Goal: Task Accomplishment & Management: Use online tool/utility

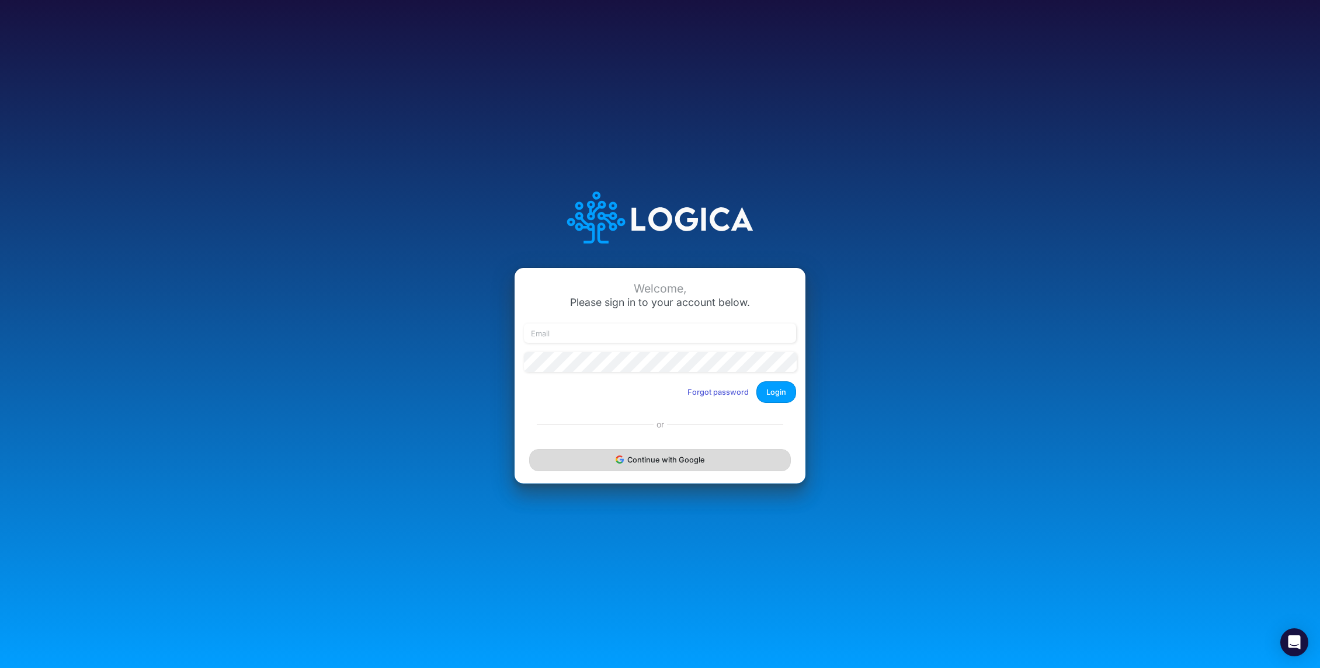
click at [658, 458] on button "Continue with Google" at bounding box center [660, 460] width 262 height 22
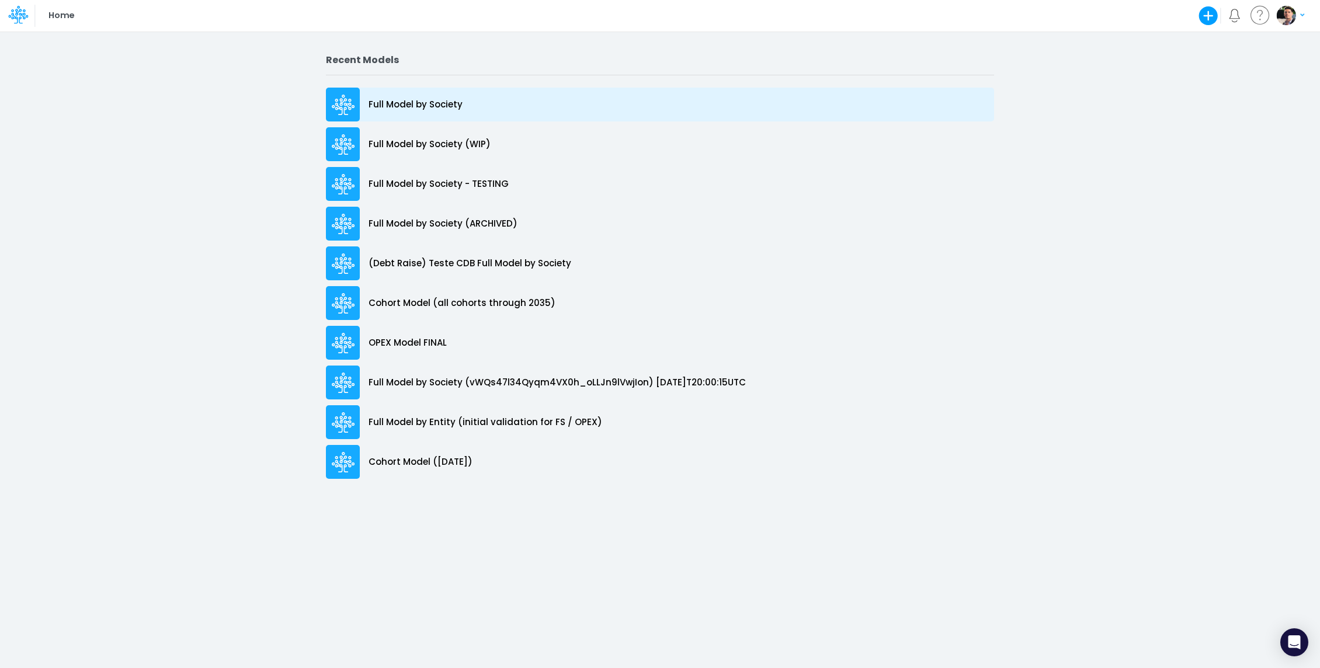
click at [436, 109] on p "Full Model by Society" at bounding box center [416, 104] width 94 height 13
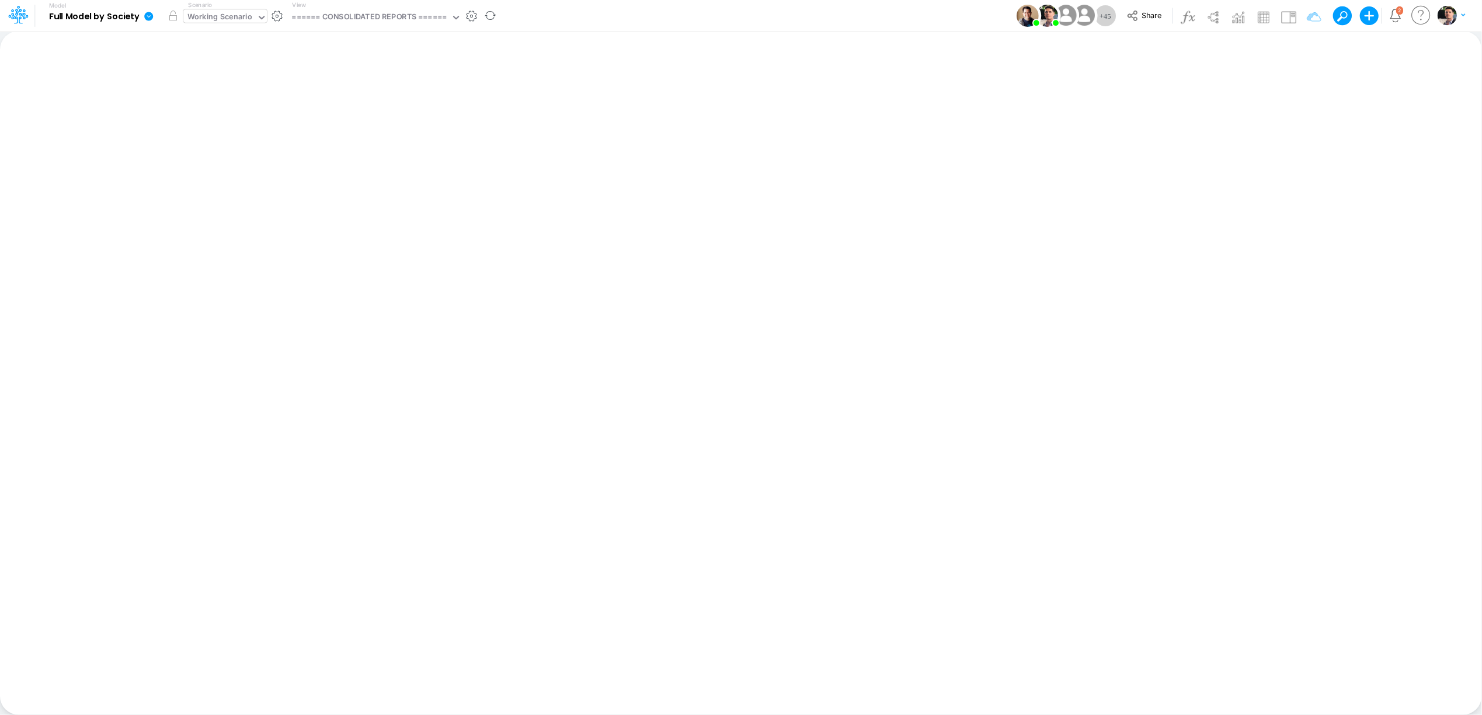
click at [234, 14] on div "Working Scenario" at bounding box center [219, 17] width 65 height 13
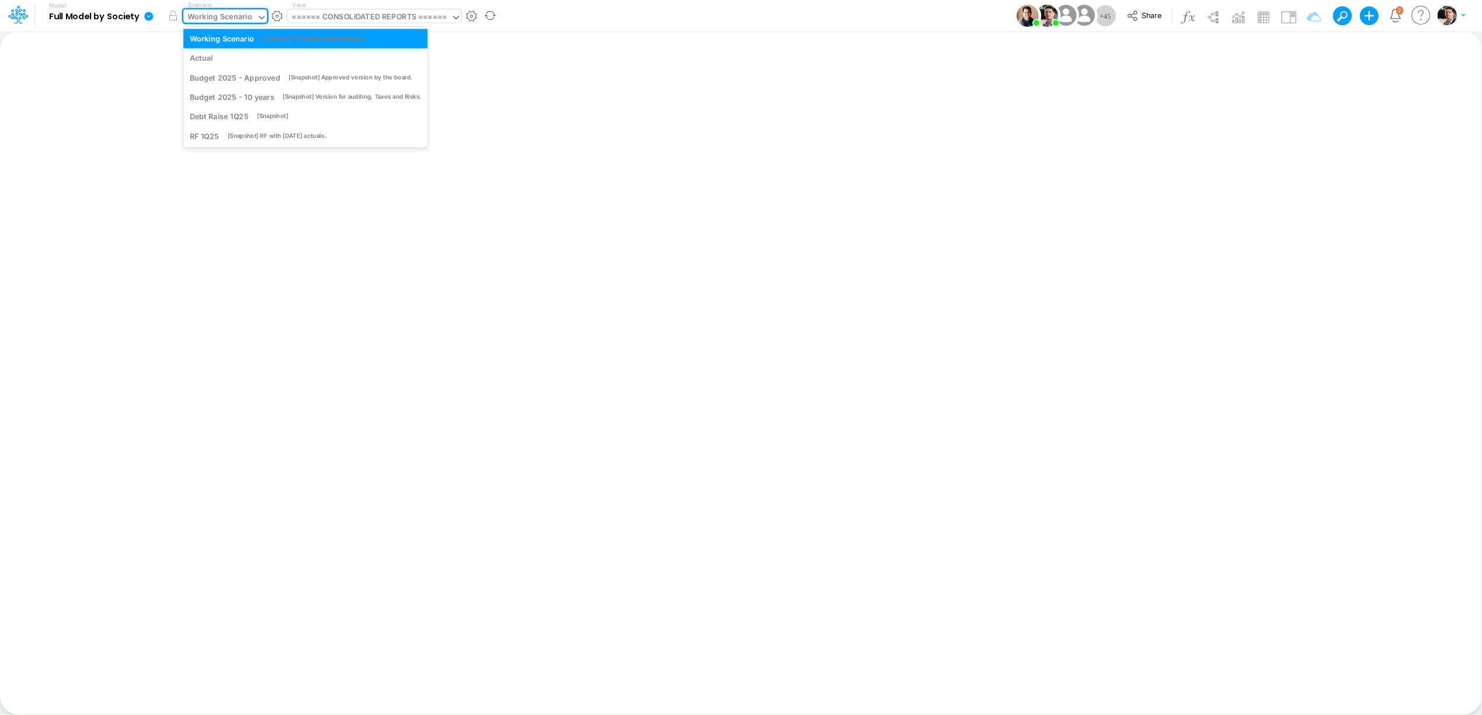
drag, startPoint x: 349, startPoint y: 18, endPoint x: 355, endPoint y: 12, distance: 9.1
click at [349, 18] on div "====== CONSOLIDATED REPORTS ======" at bounding box center [369, 17] width 155 height 13
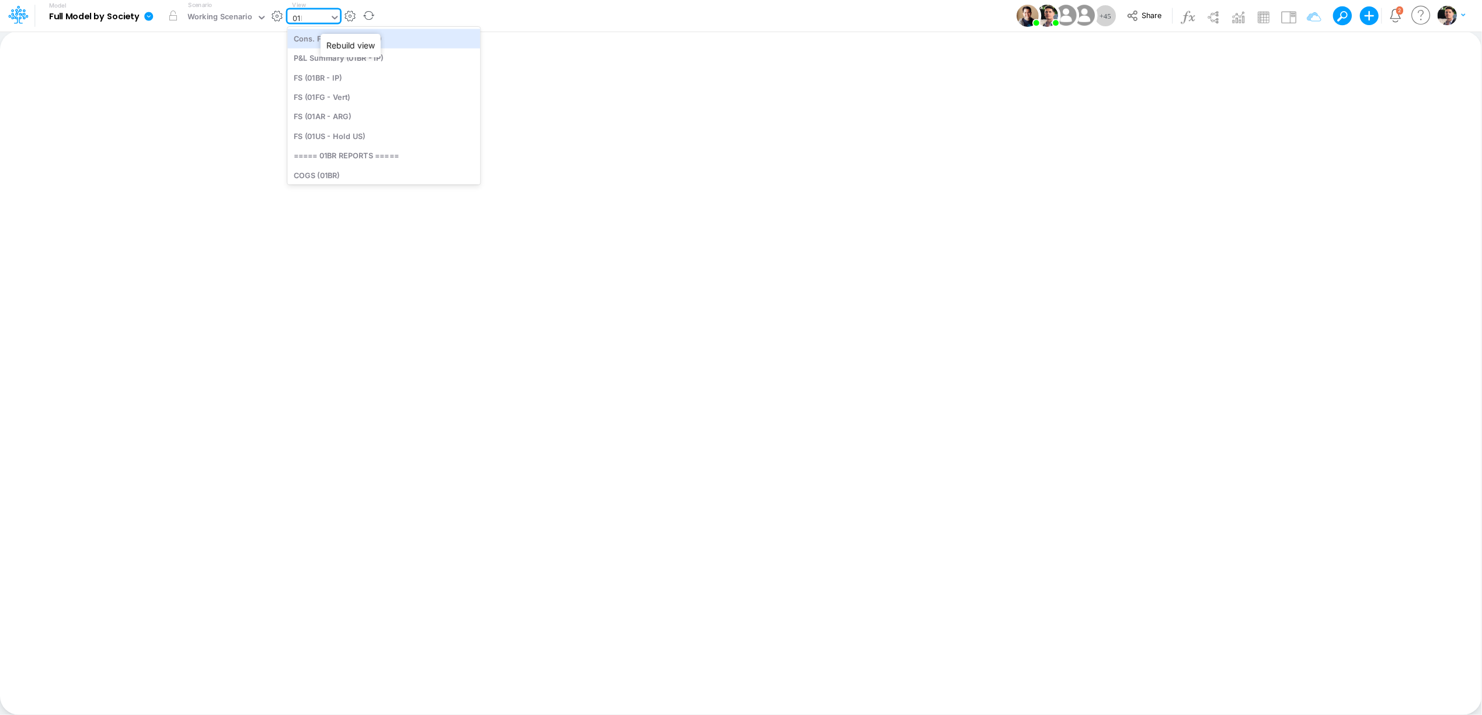
type input "01br"
click at [347, 133] on div "BS (01BR - IP)" at bounding box center [366, 135] width 158 height 19
type input "BS (01BR - IP)"
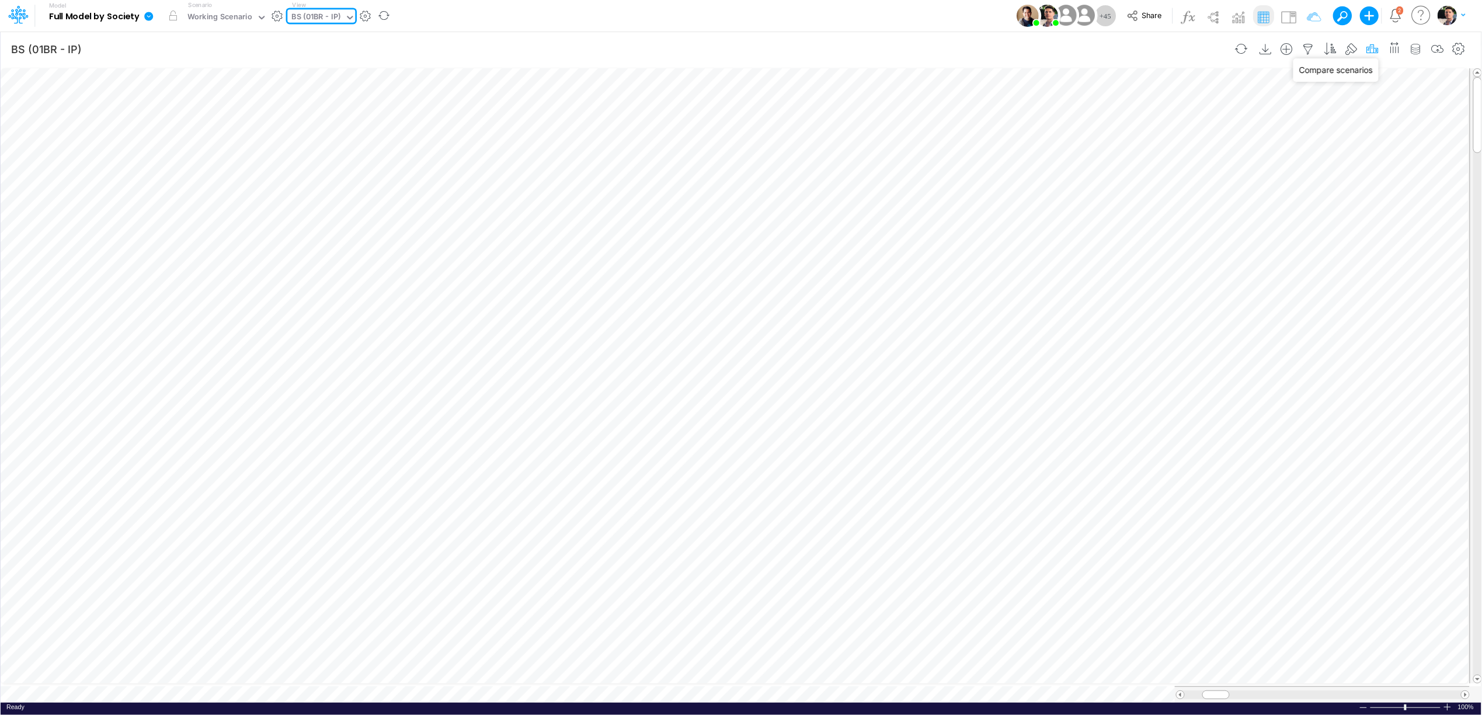
click at [1319, 50] on icon "button" at bounding box center [1373, 49] width 18 height 12
click at [1193, 264] on icon "button" at bounding box center [1195, 263] width 8 height 8
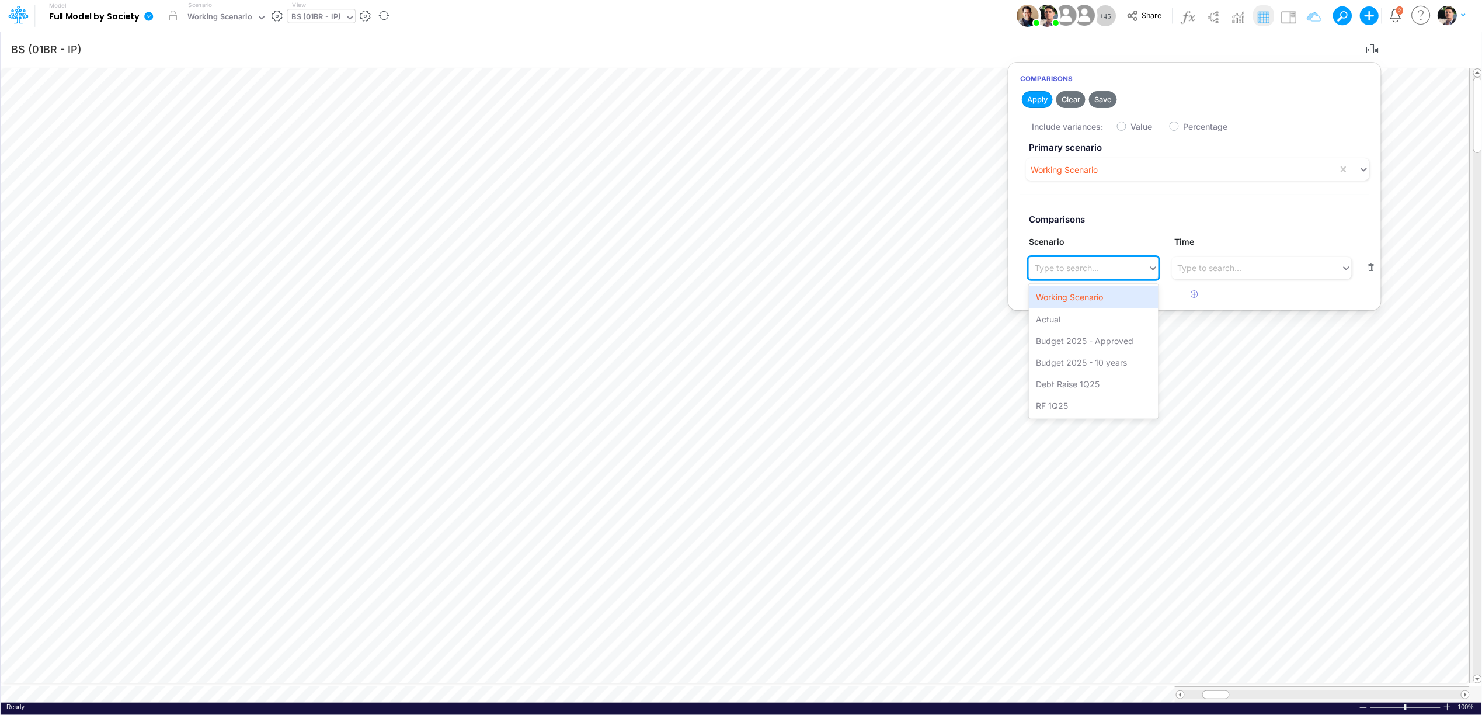
click at [1069, 276] on div "Type to search..." at bounding box center [1088, 267] width 119 height 19
click at [1093, 404] on div "RF 1Q25" at bounding box center [1093, 406] width 129 height 22
click at [1128, 129] on div "Include variances: Value Percentage" at bounding box center [1206, 125] width 349 height 23
click at [1131, 127] on label "Value" at bounding box center [1142, 126] width 22 height 12
click at [1131, 127] on input "Value" at bounding box center [1135, 124] width 8 height 8
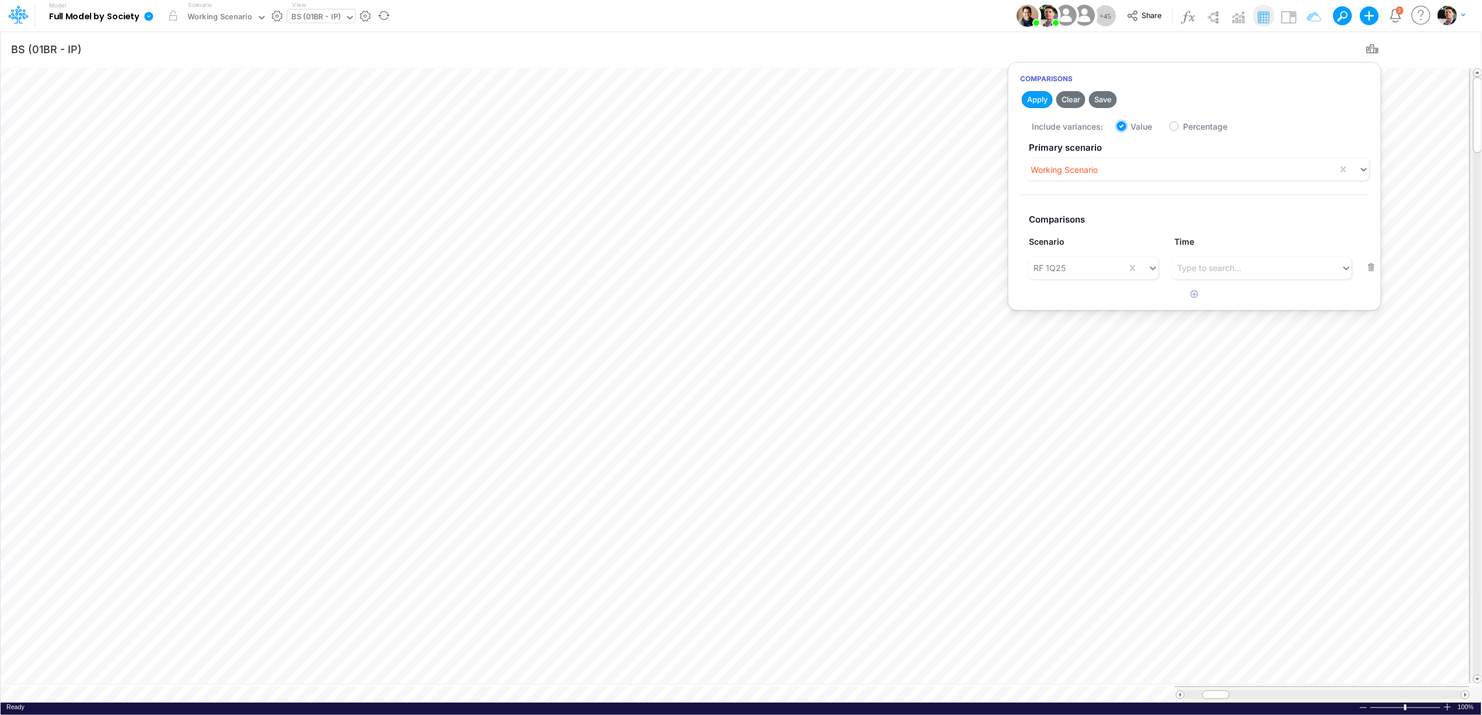
checkbox input "true"
click at [1033, 97] on button "Apply" at bounding box center [1037, 99] width 31 height 17
click at [1319, 668] on div at bounding box center [1447, 707] width 9 height 9
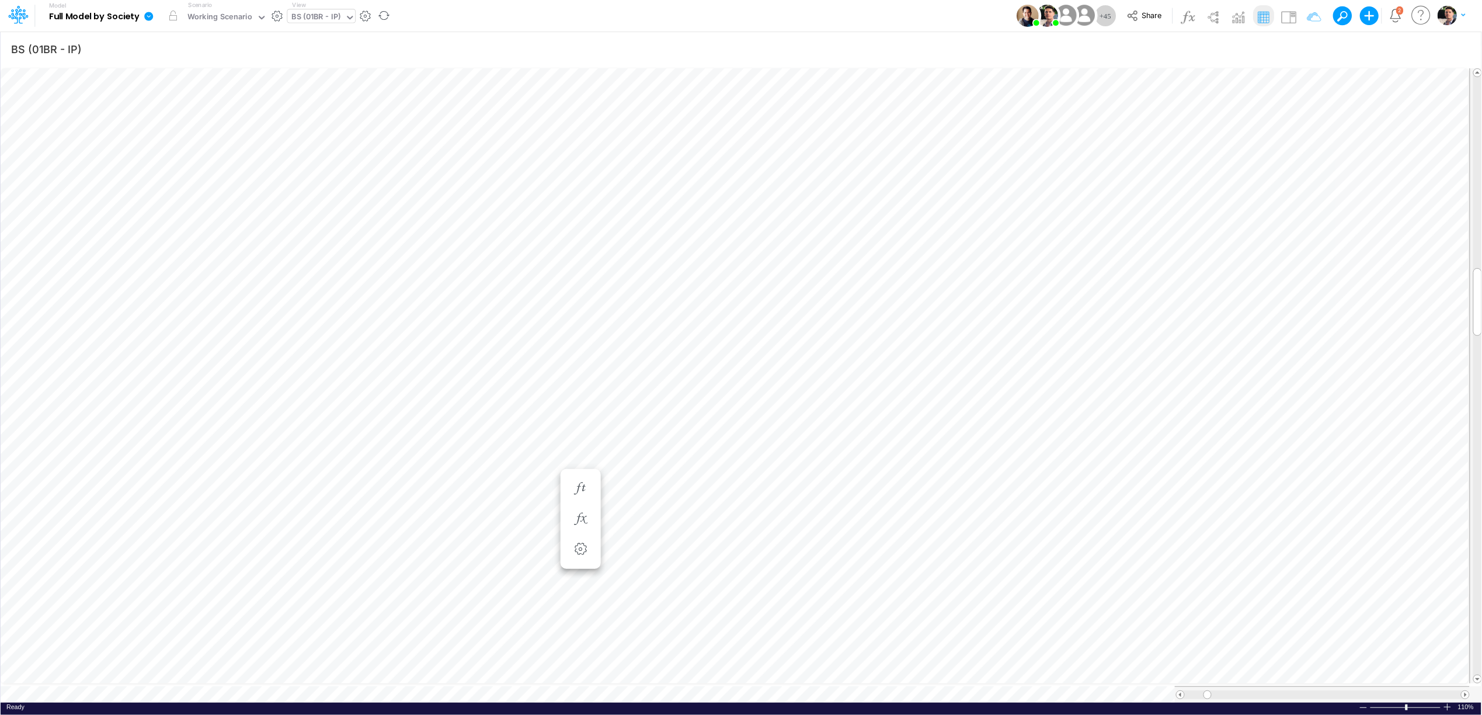
scroll to position [0, 1]
click at [1319, 668] on div at bounding box center [1447, 707] width 9 height 9
click at [611, 472] on icon "button" at bounding box center [609, 473] width 18 height 12
click at [783, 503] on icon at bounding box center [780, 502] width 18 height 12
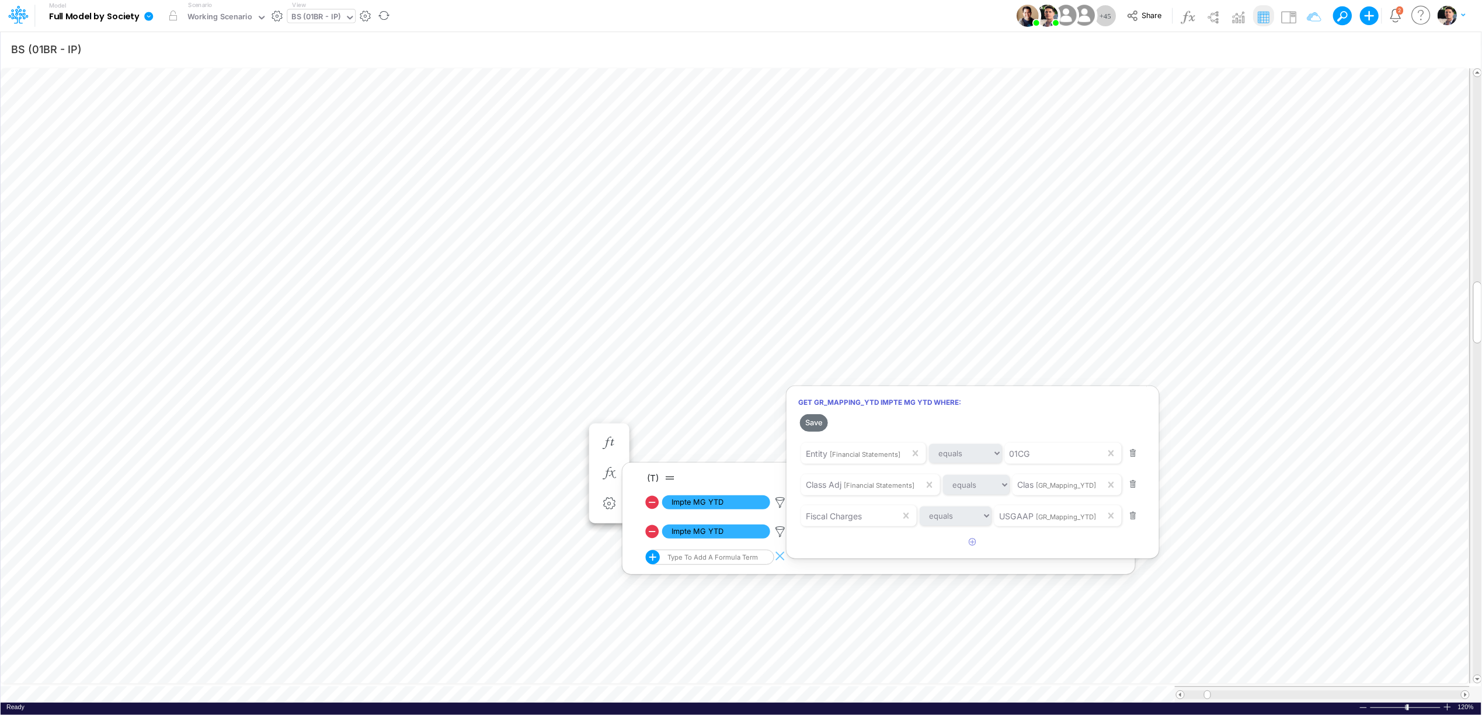
click at [780, 532] on div at bounding box center [741, 360] width 1482 height 709
click at [780, 533] on icon at bounding box center [780, 532] width 18 height 12
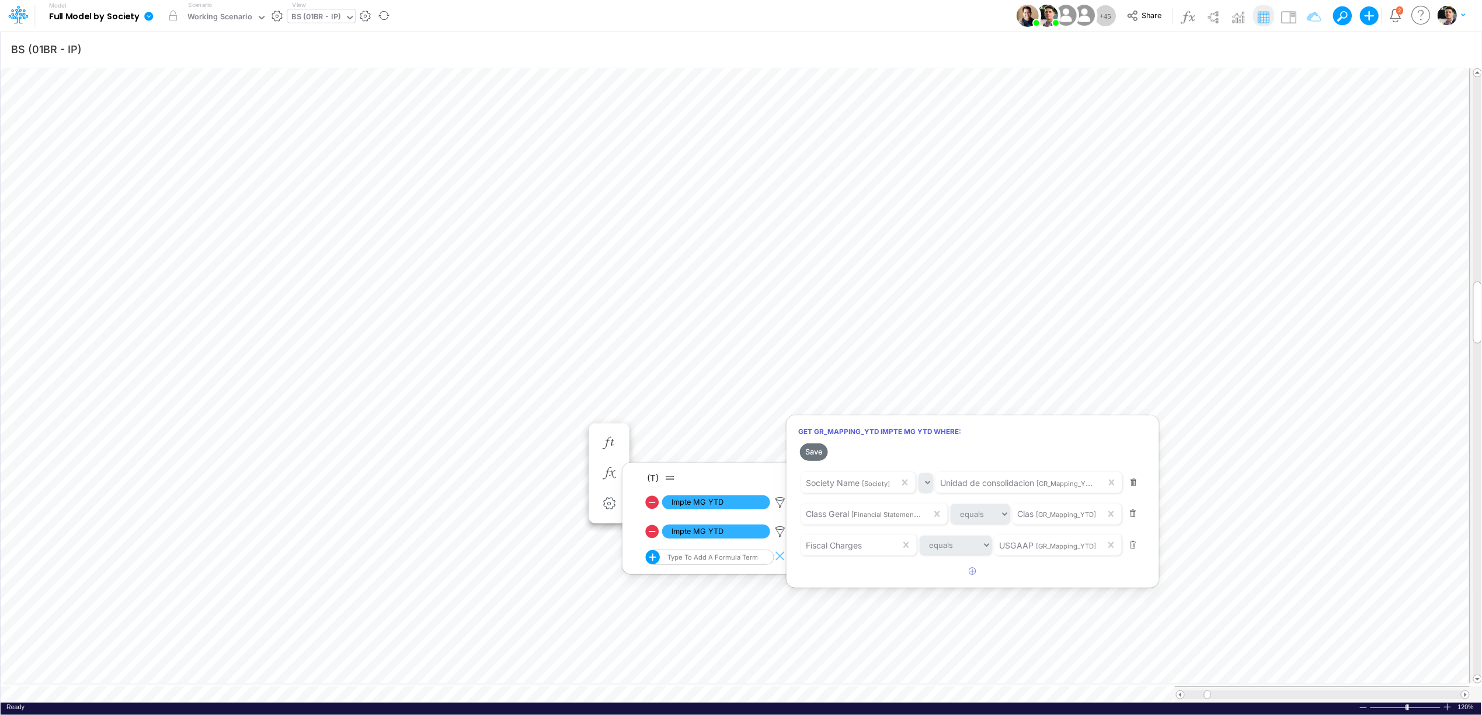
click at [781, 501] on div at bounding box center [741, 360] width 1482 height 709
click at [781, 503] on icon at bounding box center [780, 502] width 18 height 12
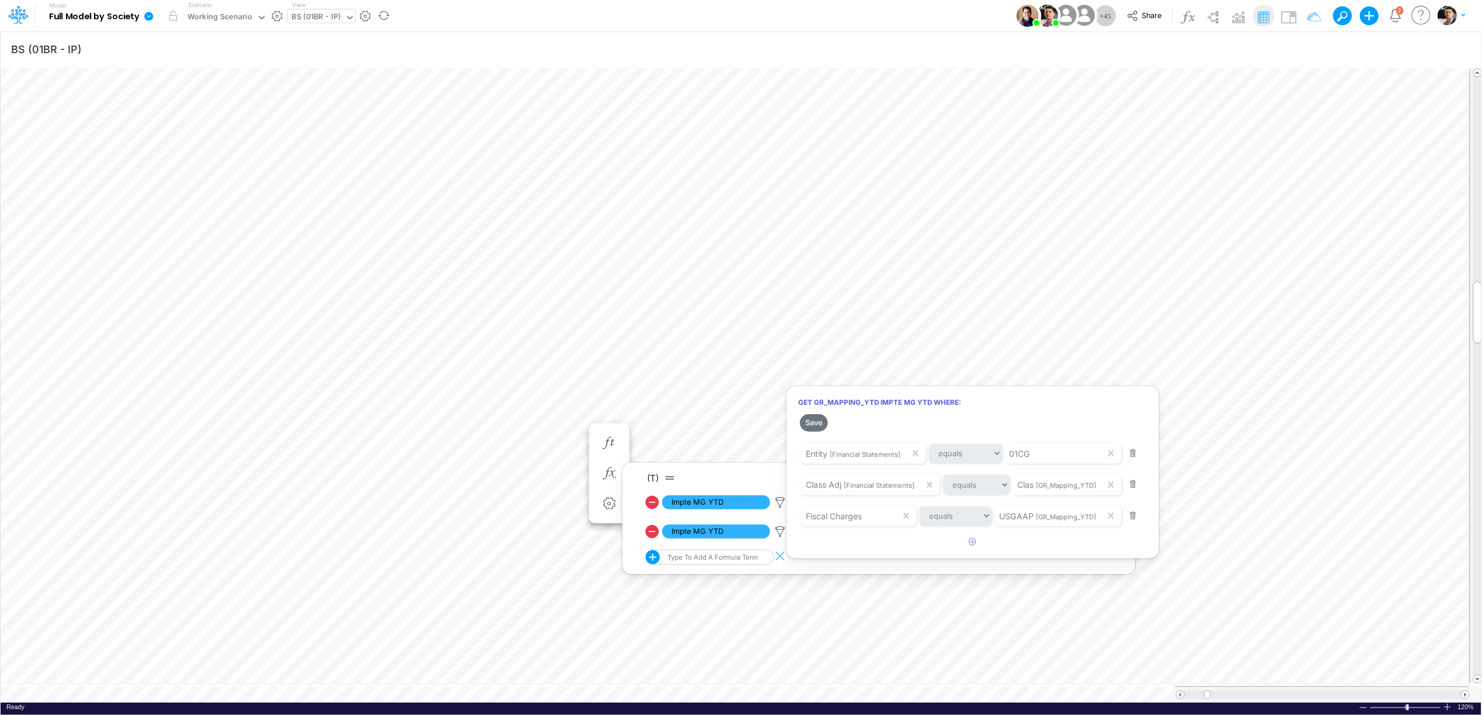
click at [781, 533] on div at bounding box center [741, 360] width 1482 height 709
click at [781, 531] on icon at bounding box center [780, 532] width 18 height 12
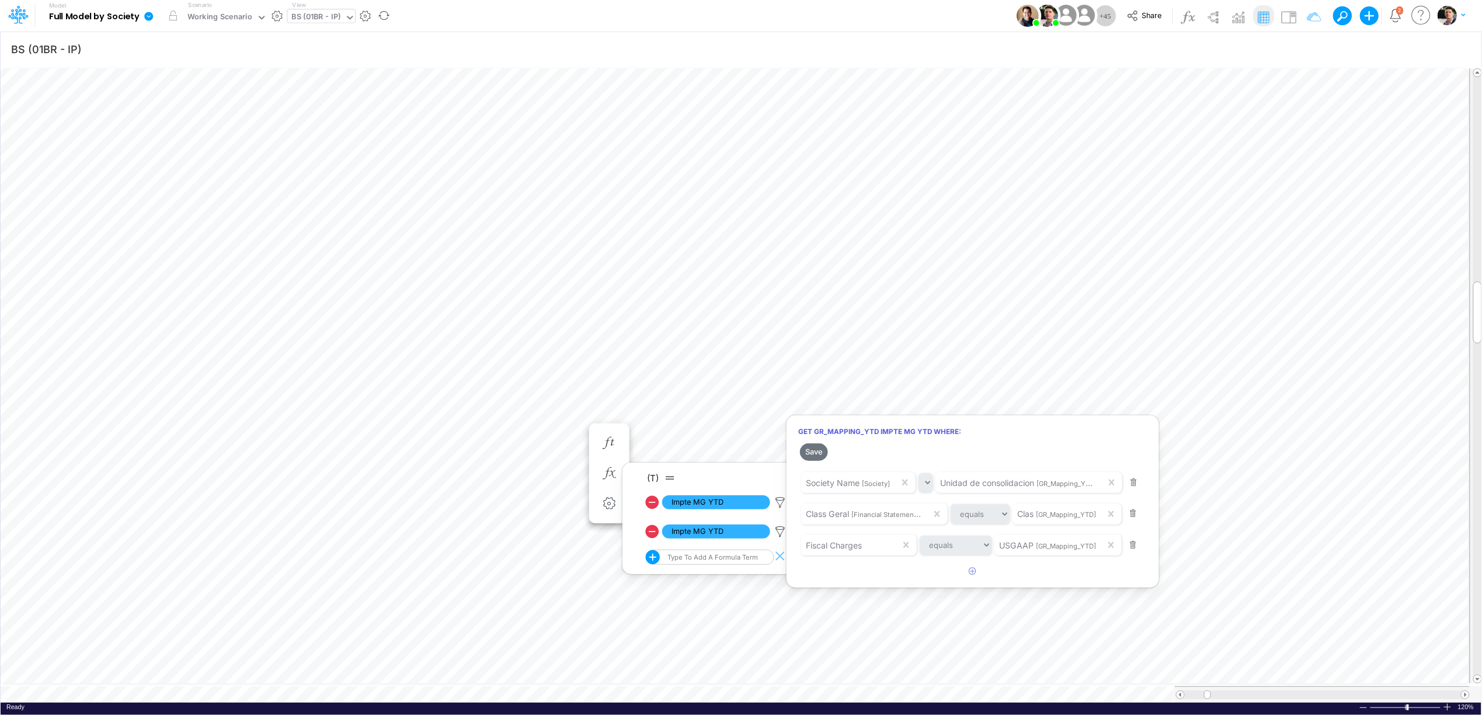
click at [780, 502] on div at bounding box center [741, 360] width 1482 height 709
click at [781, 501] on icon at bounding box center [780, 502] width 18 height 12
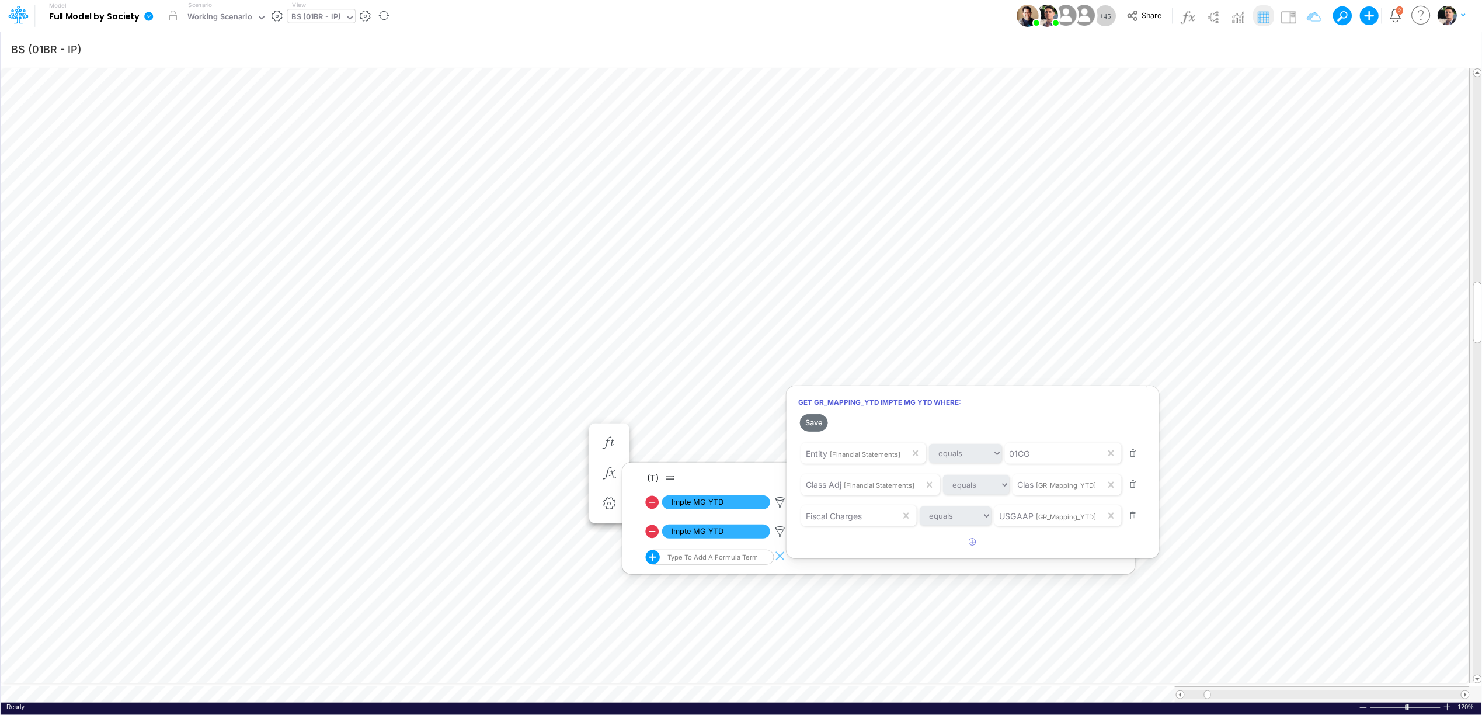
click at [781, 531] on div at bounding box center [741, 360] width 1482 height 709
click at [781, 531] on icon at bounding box center [780, 532] width 18 height 12
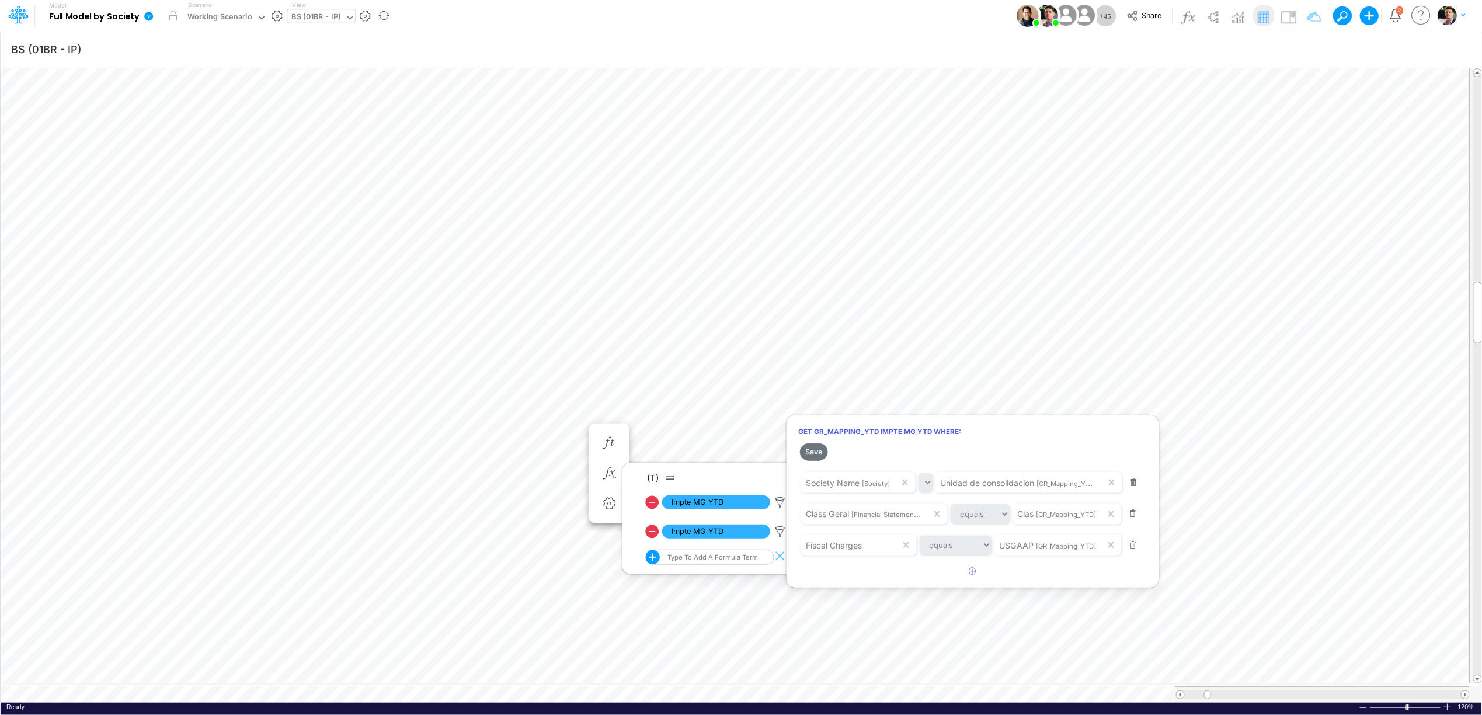
click at [485, 419] on div at bounding box center [741, 360] width 1482 height 709
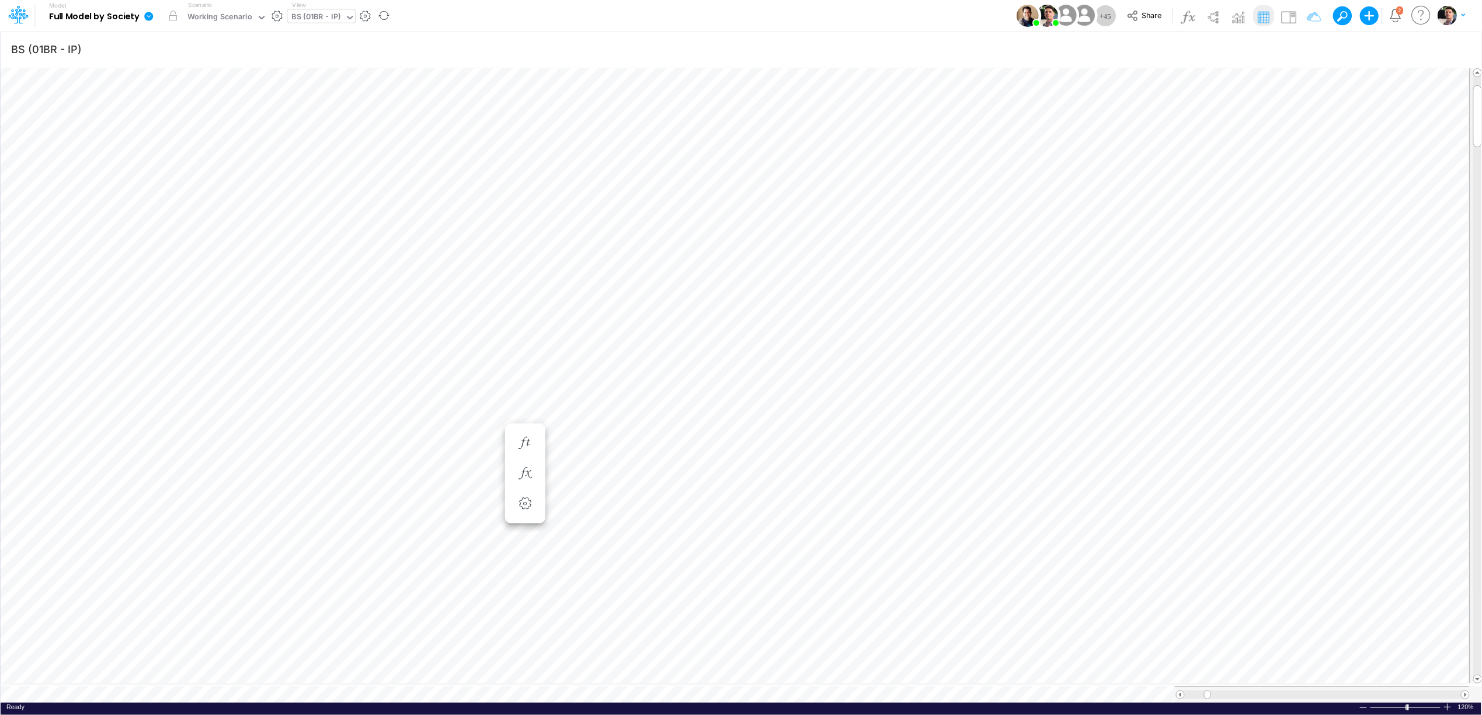
scroll to position [0, 1]
click at [533, 637] on button "button" at bounding box center [526, 627] width 22 height 23
click at [527, 257] on icon "button" at bounding box center [525, 263] width 18 height 12
click at [697, 350] on icon at bounding box center [696, 351] width 18 height 12
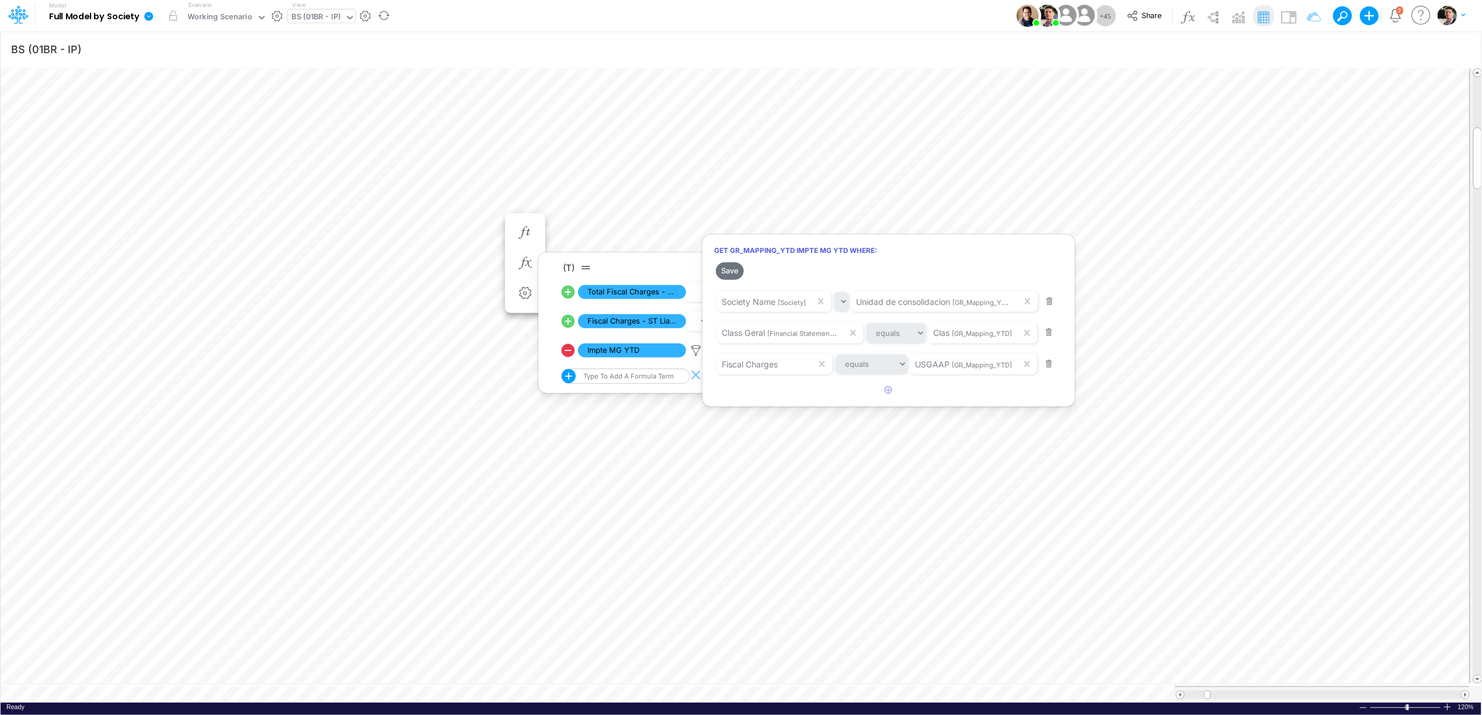
click at [639, 294] on div at bounding box center [741, 360] width 1482 height 709
click at [640, 294] on span "Total Fiscal Charges - EOP" at bounding box center [632, 292] width 108 height 15
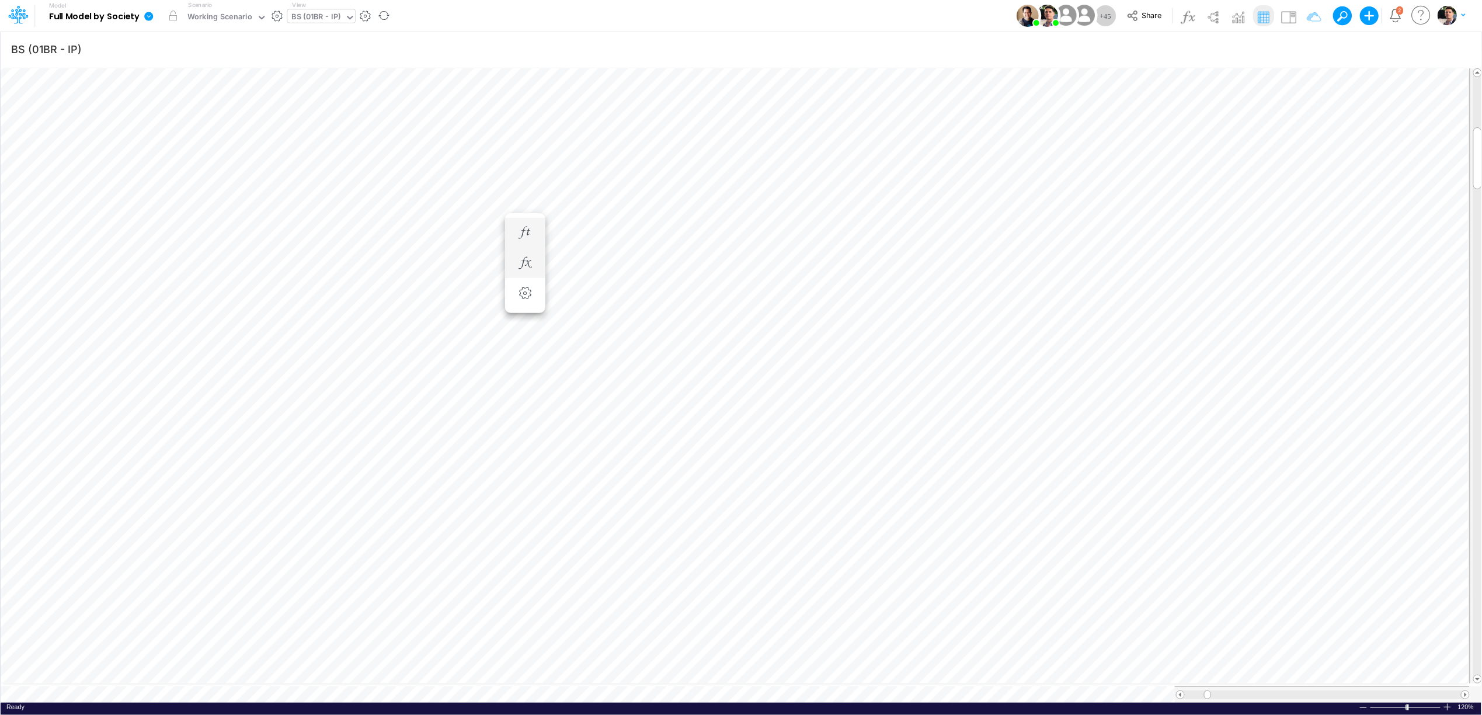
scroll to position [0, 1]
click at [517, 263] on icon "button" at bounding box center [525, 263] width 18 height 12
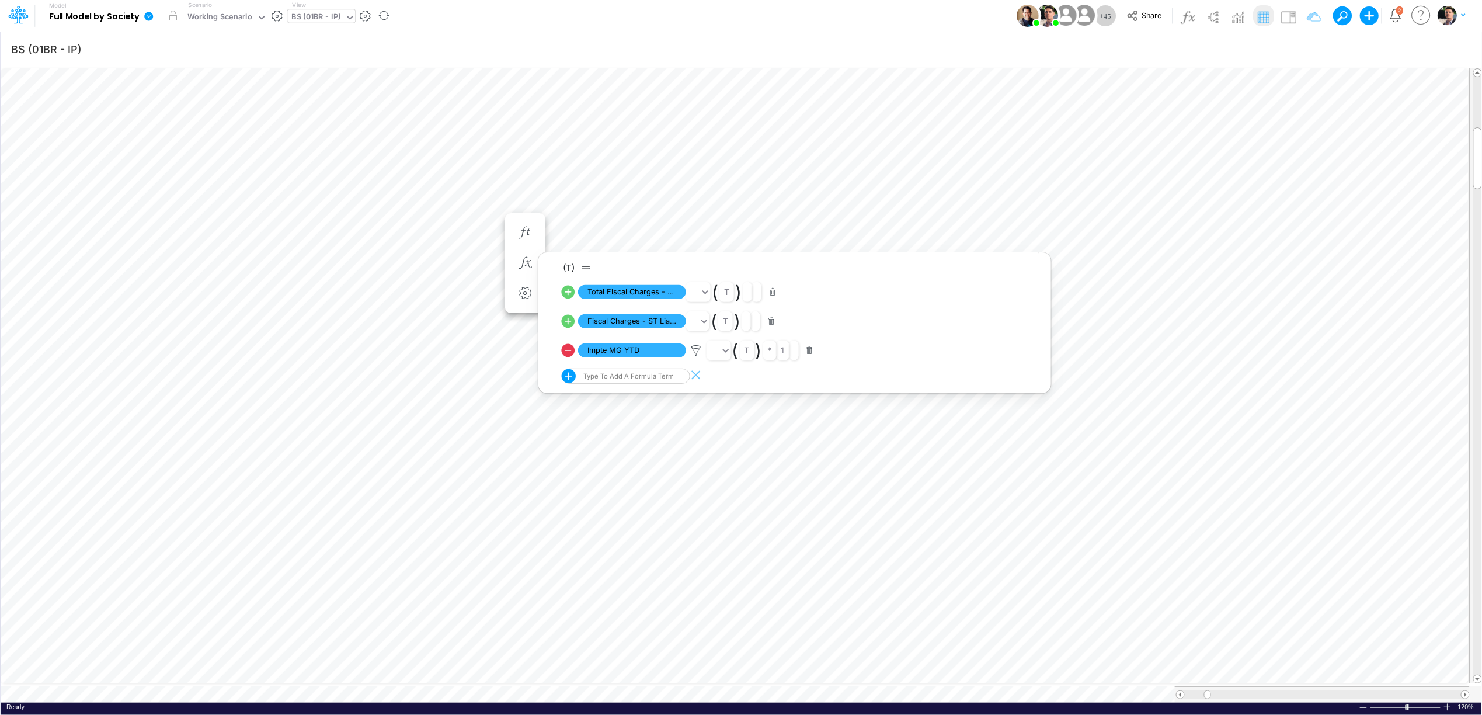
click at [559, 322] on ul "(T) Total Fiscal Charges - EOP ( t ) Fiscal Charges - ST Liabilities ( t ) Impt…" at bounding box center [791, 322] width 506 height 129
click at [569, 322] on icon at bounding box center [568, 321] width 13 height 13
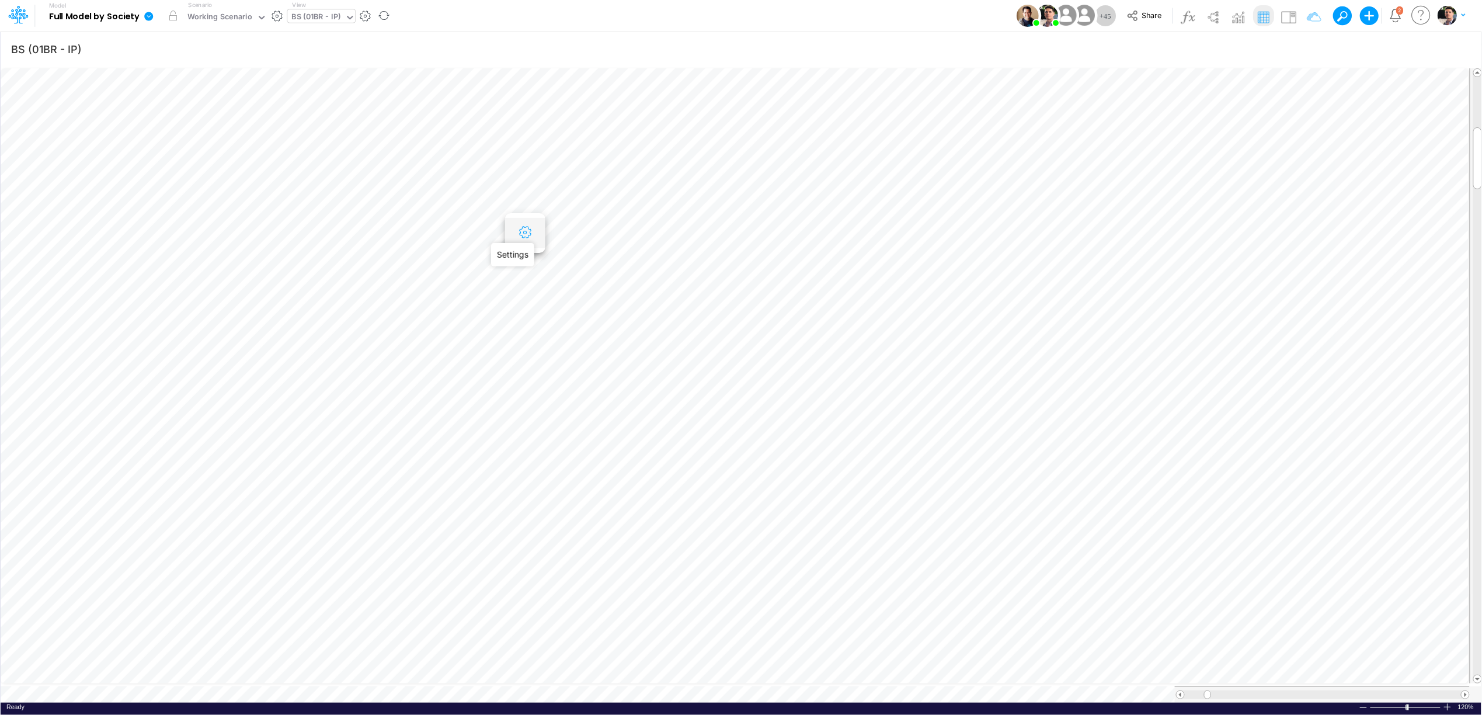
click at [527, 234] on icon "button" at bounding box center [525, 233] width 18 height 12
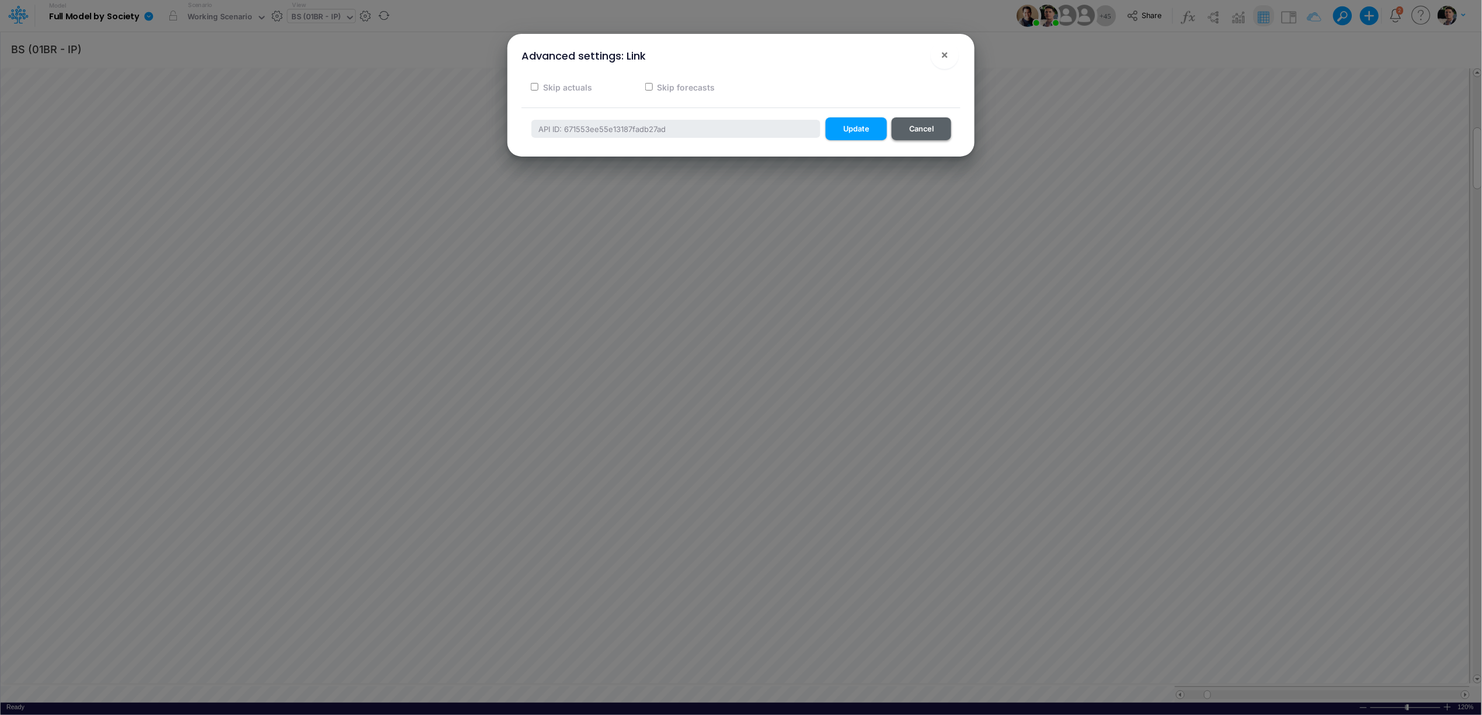
click at [924, 125] on button "Cancel" at bounding box center [922, 128] width 60 height 23
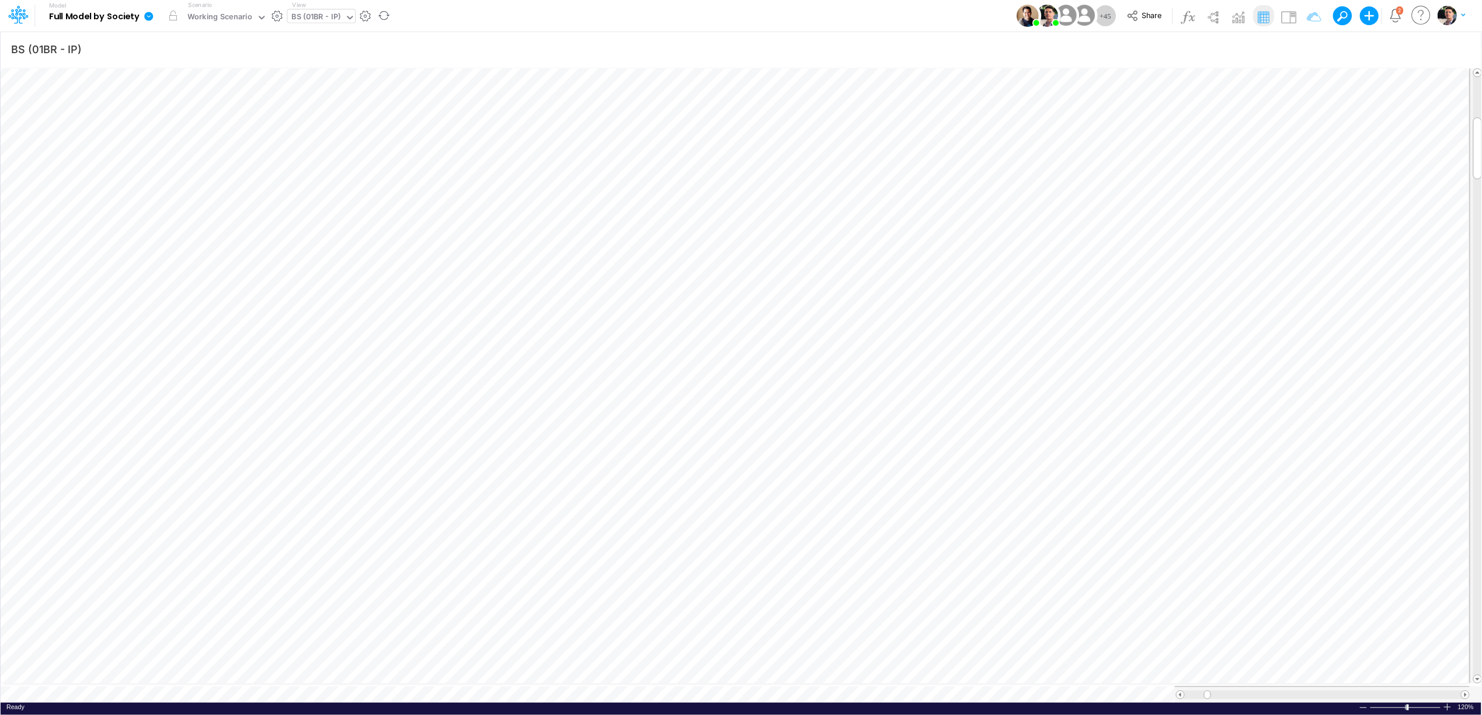
scroll to position [0, 1]
click at [526, 338] on icon "button" at bounding box center [525, 333] width 18 height 12
click at [523, 328] on icon "button" at bounding box center [525, 333] width 18 height 12
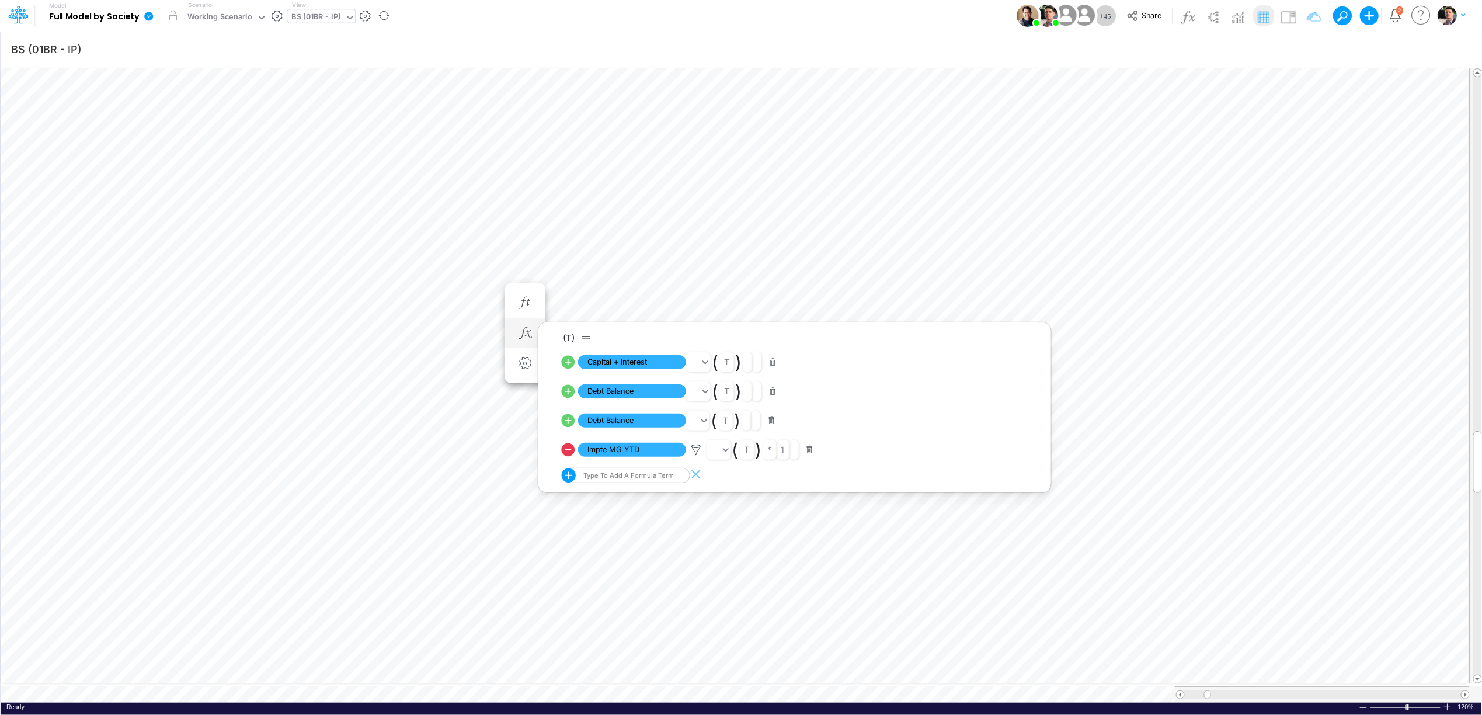
scroll to position [0, 1]
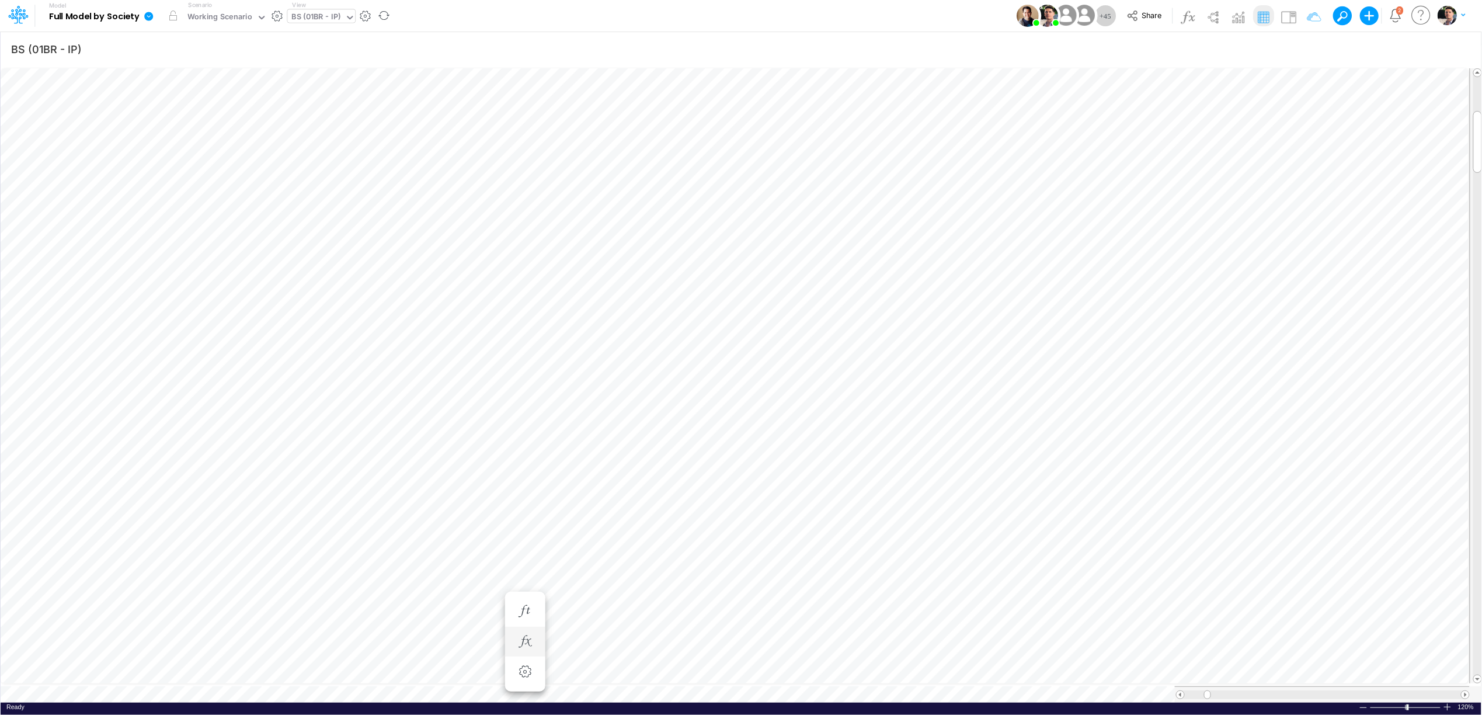
scroll to position [0, 1]
click at [528, 388] on icon "button" at bounding box center [525, 389] width 18 height 12
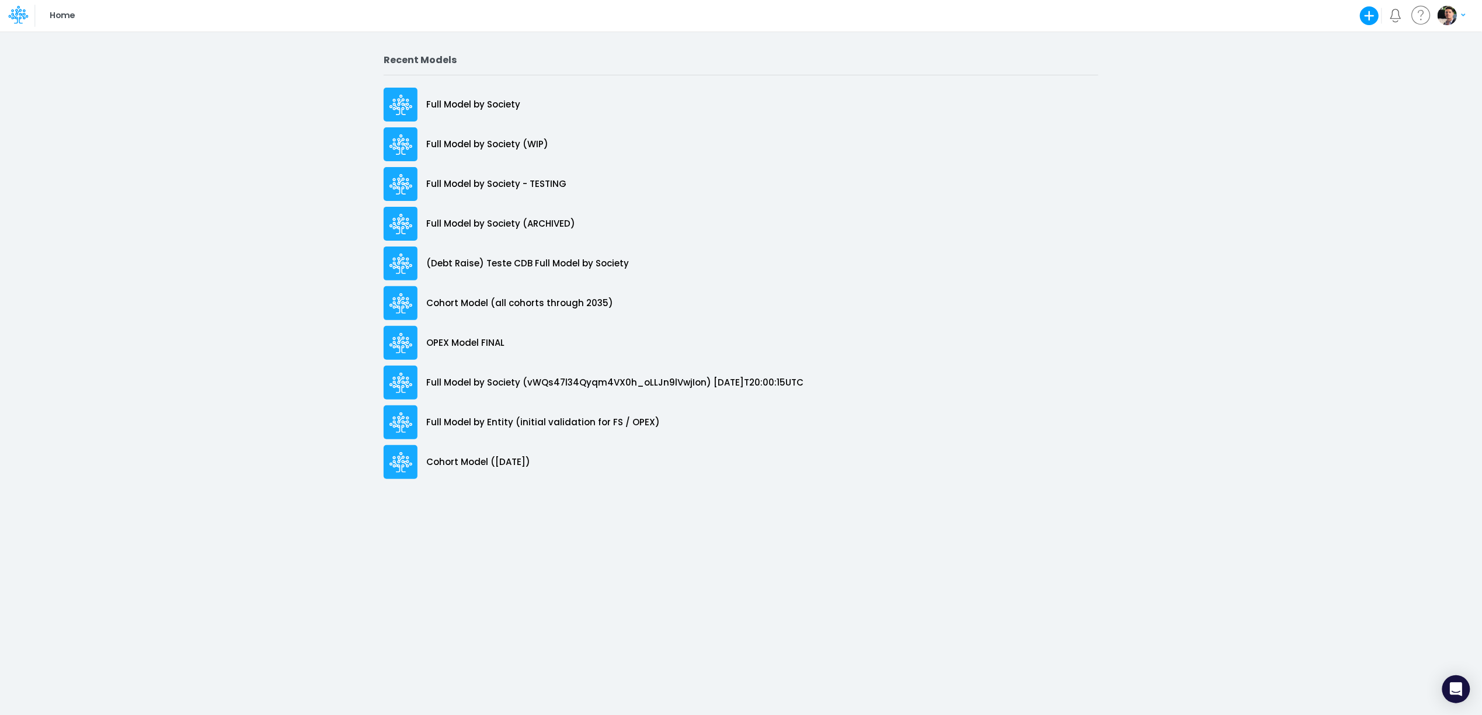
click at [469, 102] on p "Full Model by Society" at bounding box center [473, 104] width 94 height 13
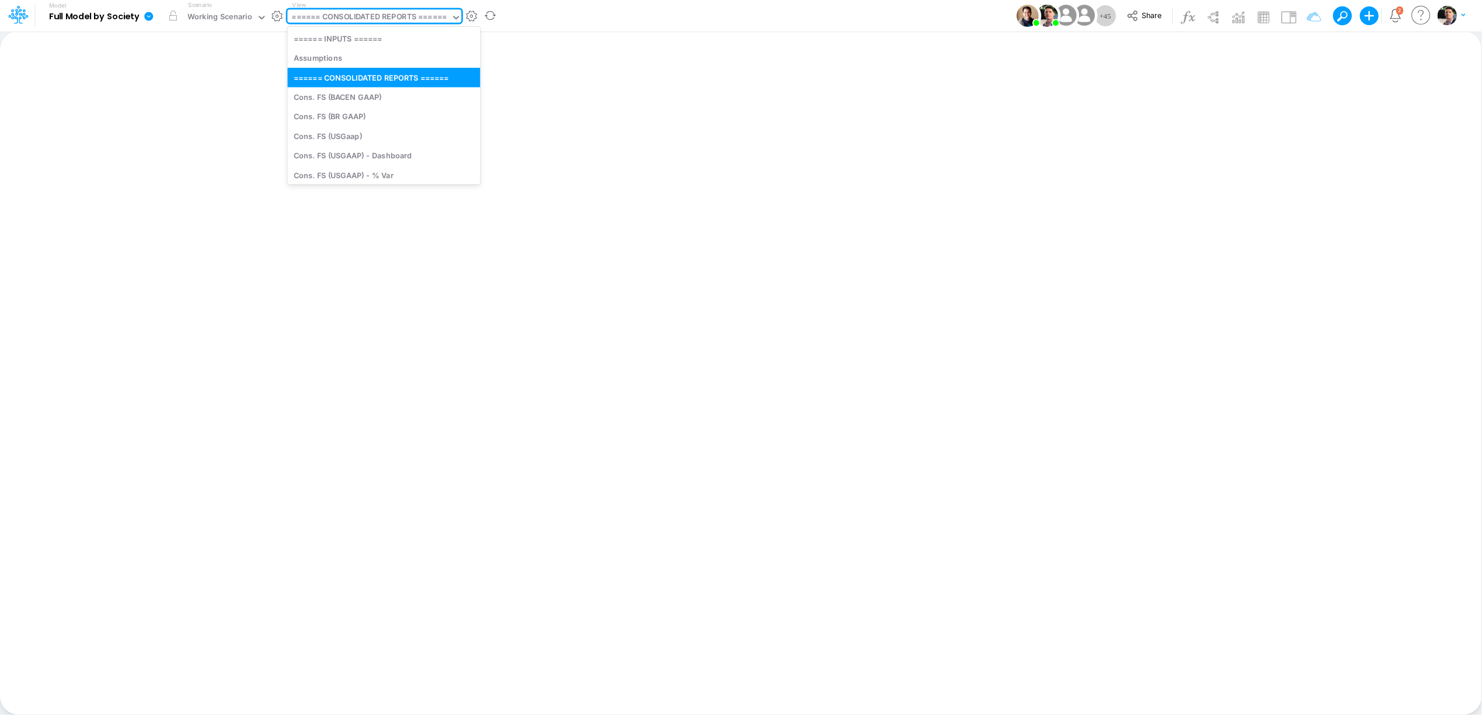
click at [390, 20] on div "====== CONSOLIDATED REPORTS ======" at bounding box center [369, 17] width 155 height 13
type input "01br"
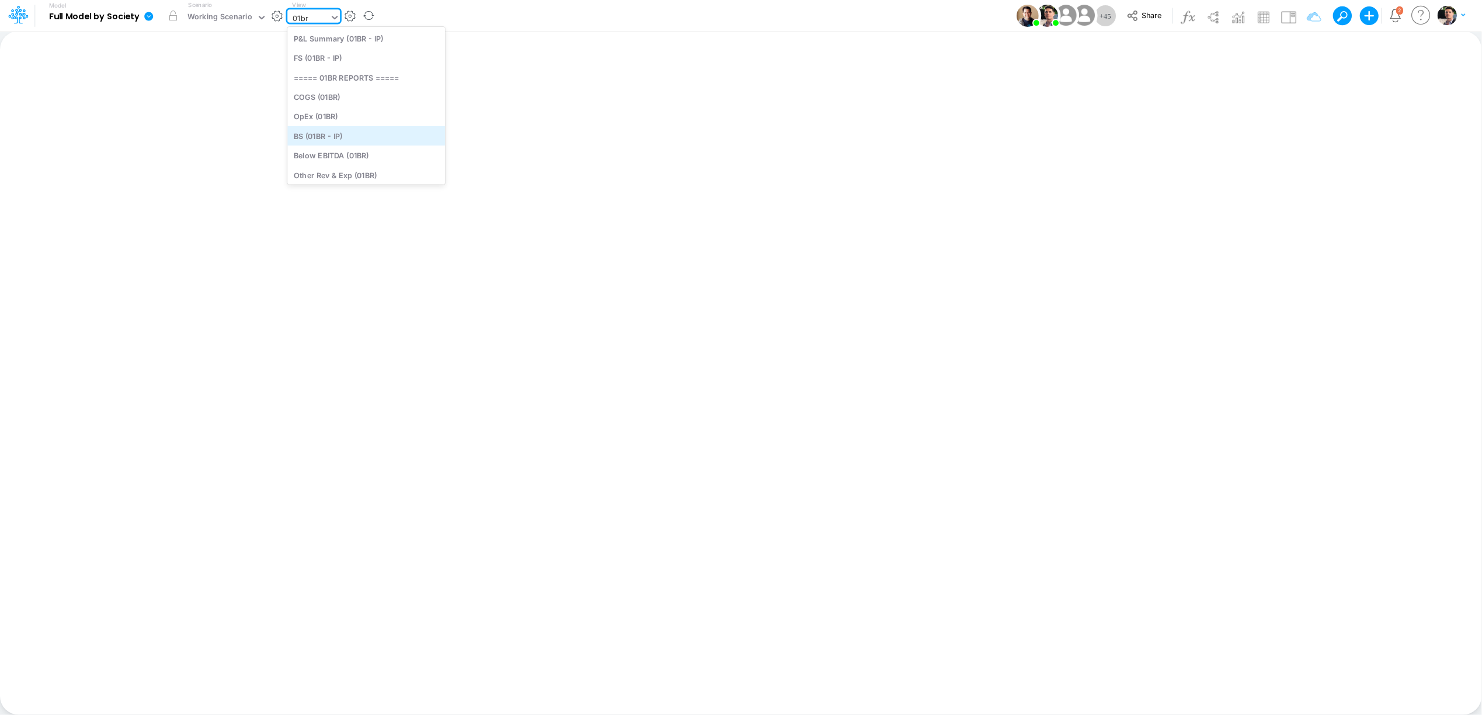
click at [341, 140] on div "BS (01BR - IP)" at bounding box center [366, 135] width 158 height 19
type input "BS (01BR - IP)"
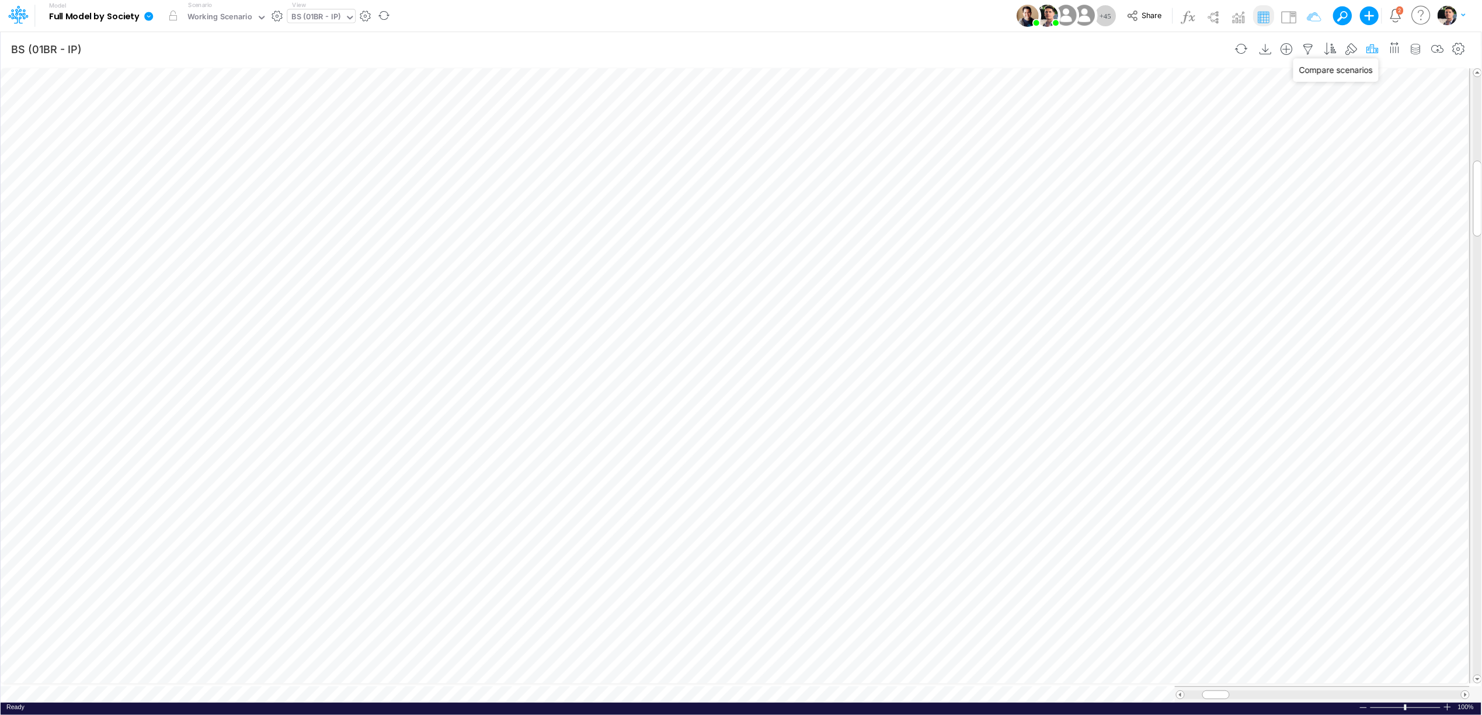
click at [1371, 48] on icon "button" at bounding box center [1373, 49] width 18 height 12
click at [1196, 263] on icon "button" at bounding box center [1195, 263] width 8 height 8
click at [1072, 279] on article "Primary scenario Working Scenario Comparisons Scenario Time Type to search... T…" at bounding box center [1195, 211] width 373 height 148
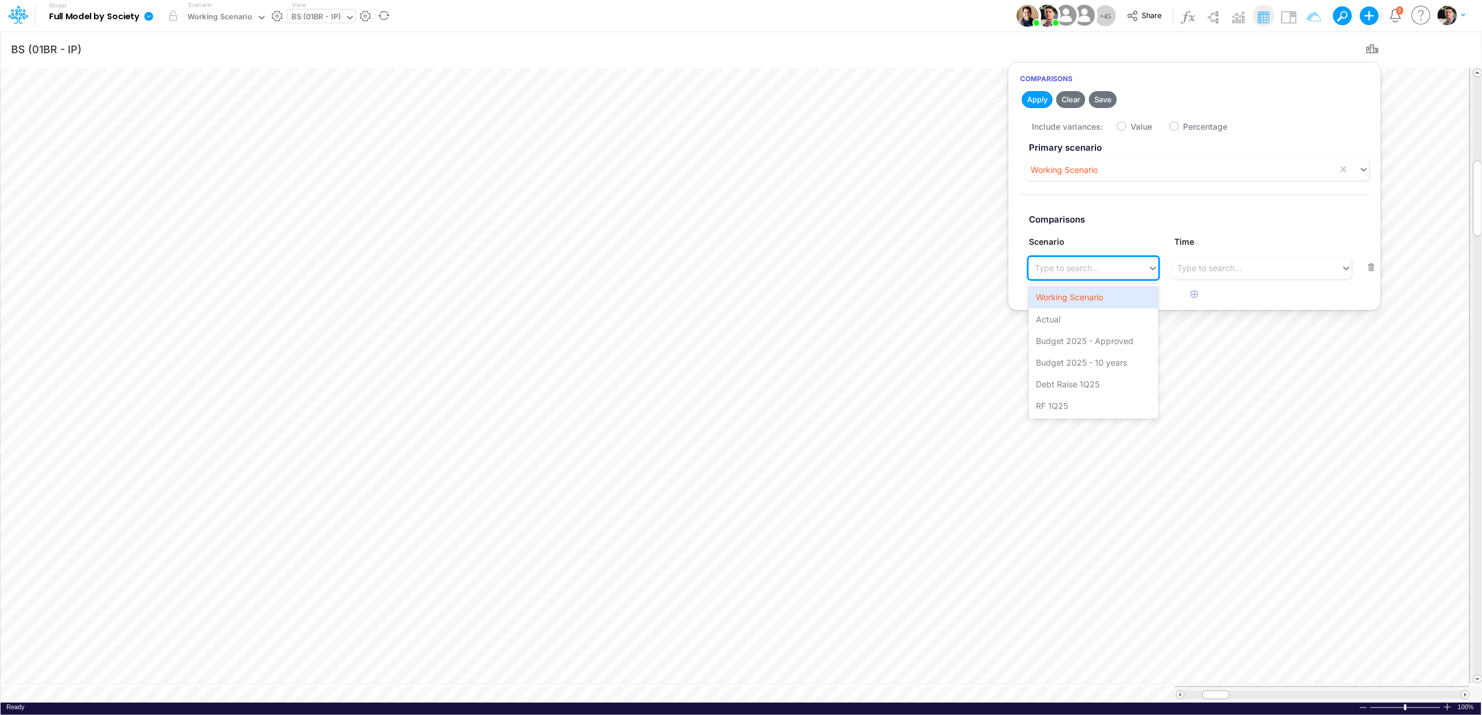
click at [1081, 269] on div "Type to search..." at bounding box center [1067, 268] width 64 height 12
click at [1064, 406] on div "RF 1Q25" at bounding box center [1093, 406] width 129 height 22
click at [1144, 133] on div "Value" at bounding box center [1157, 125] width 53 height 23
click at [1141, 130] on label "Value" at bounding box center [1142, 126] width 22 height 12
click at [1139, 127] on input "Value" at bounding box center [1135, 124] width 8 height 8
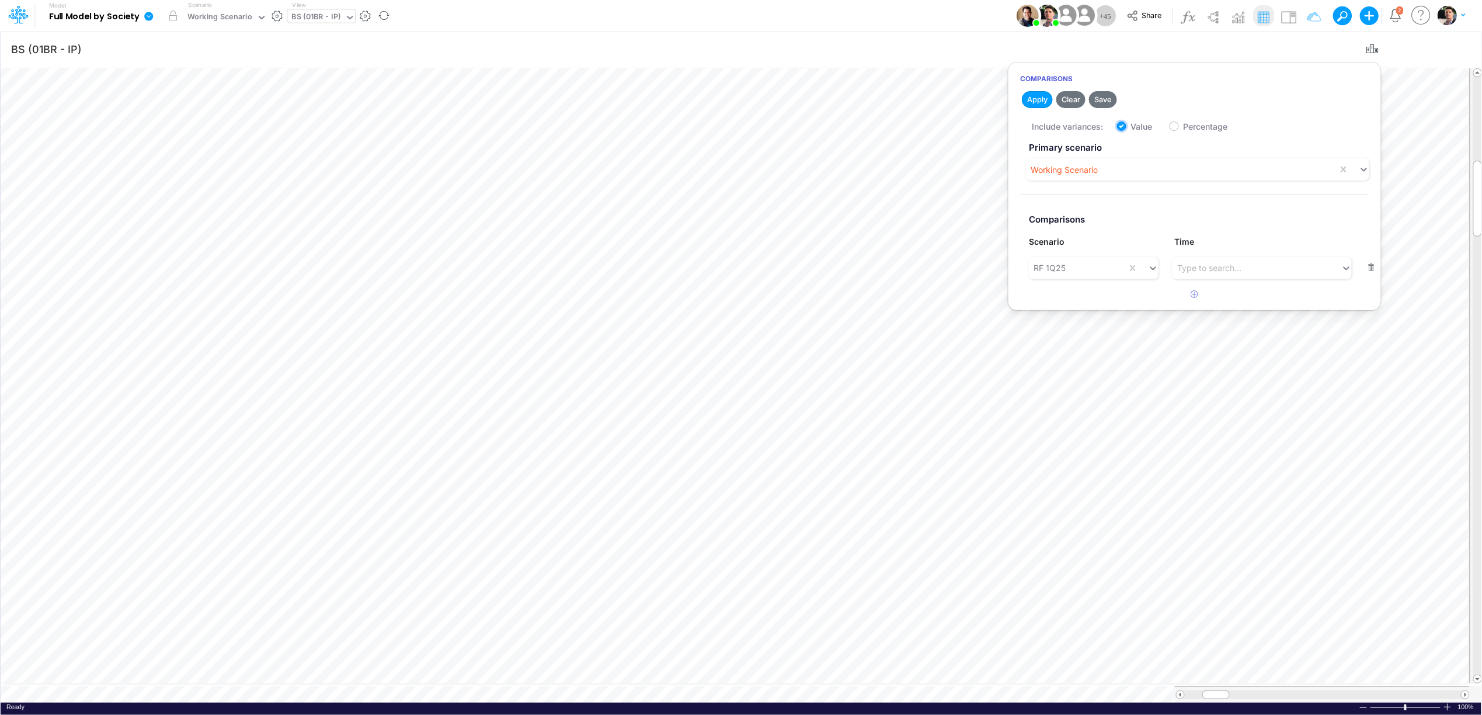
checkbox input "true"
click at [1045, 99] on button "Apply" at bounding box center [1037, 99] width 31 height 17
click at [443, 450] on icon "button" at bounding box center [441, 449] width 18 height 12
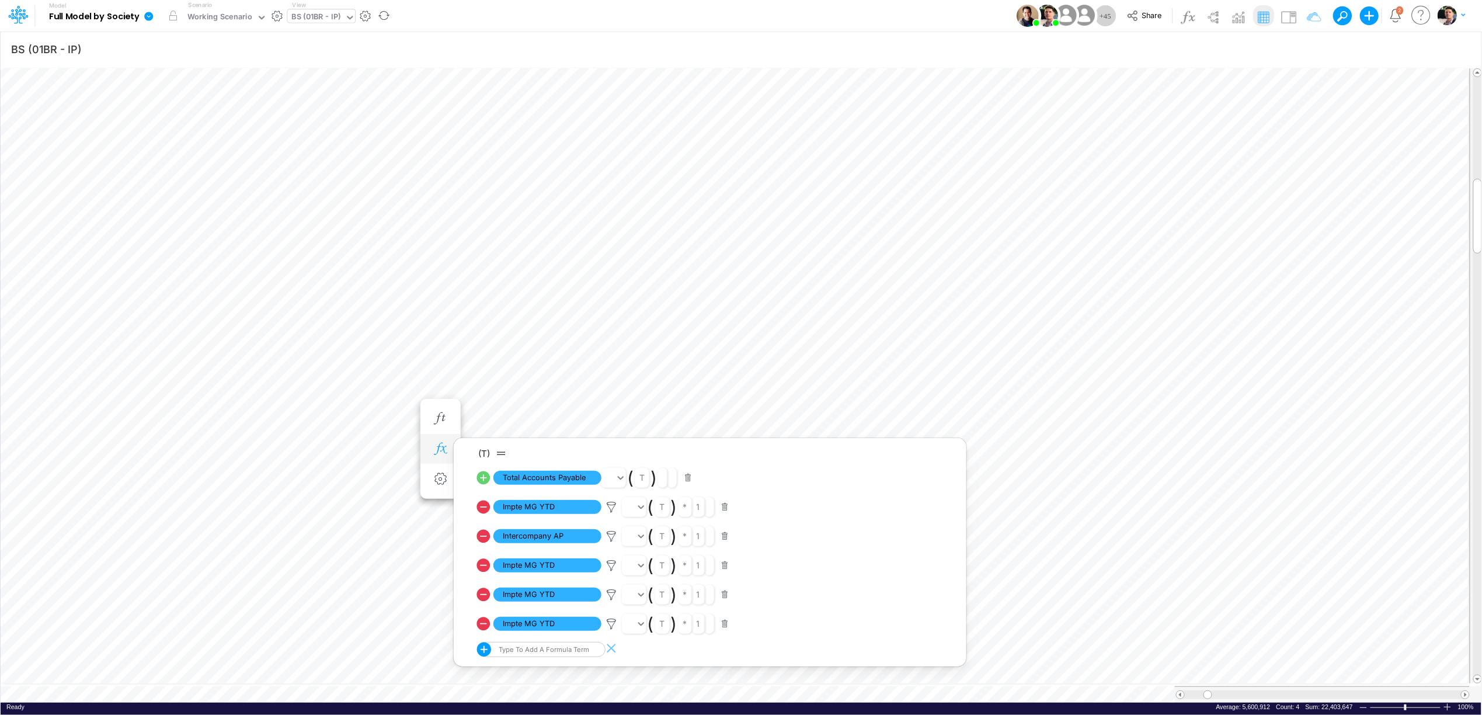
scroll to position [0, 1]
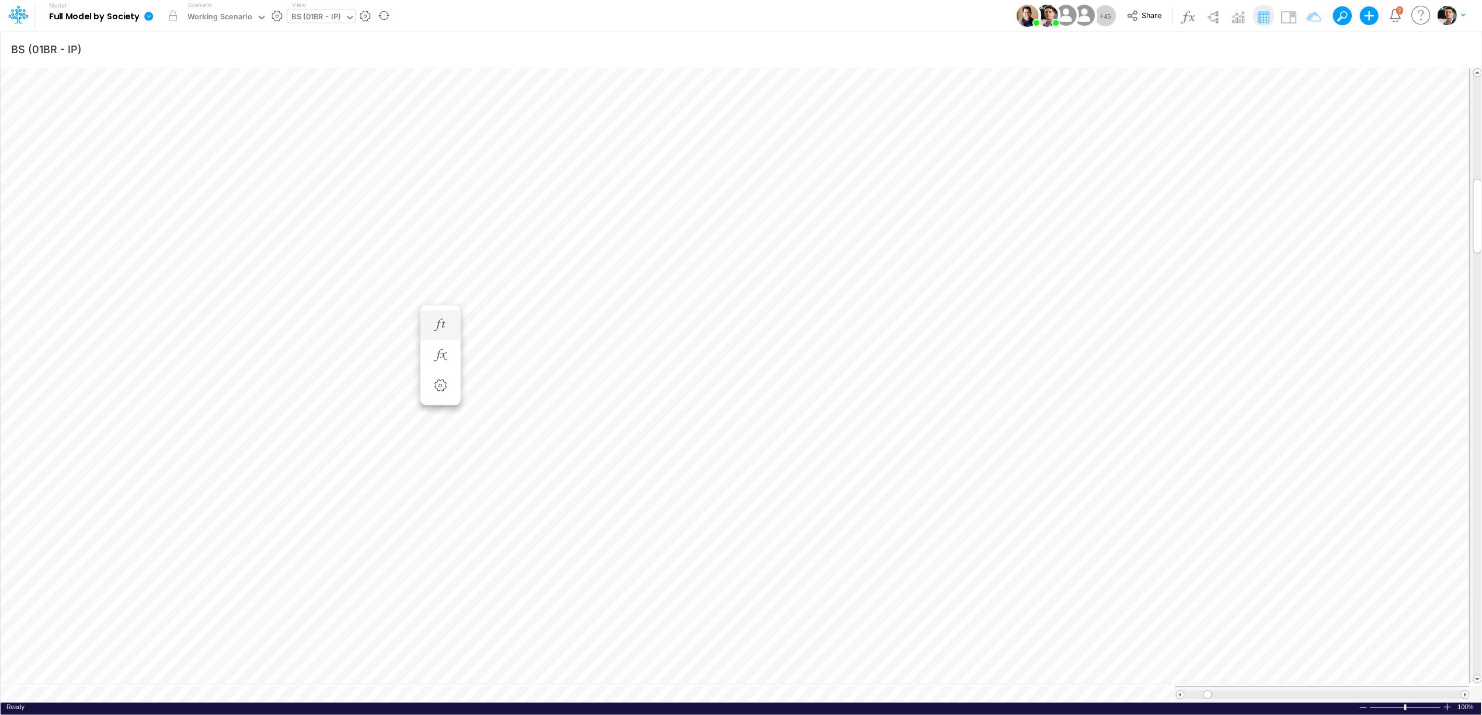
scroll to position [0, 1]
click at [448, 425] on icon "button" at bounding box center [441, 425] width 18 height 12
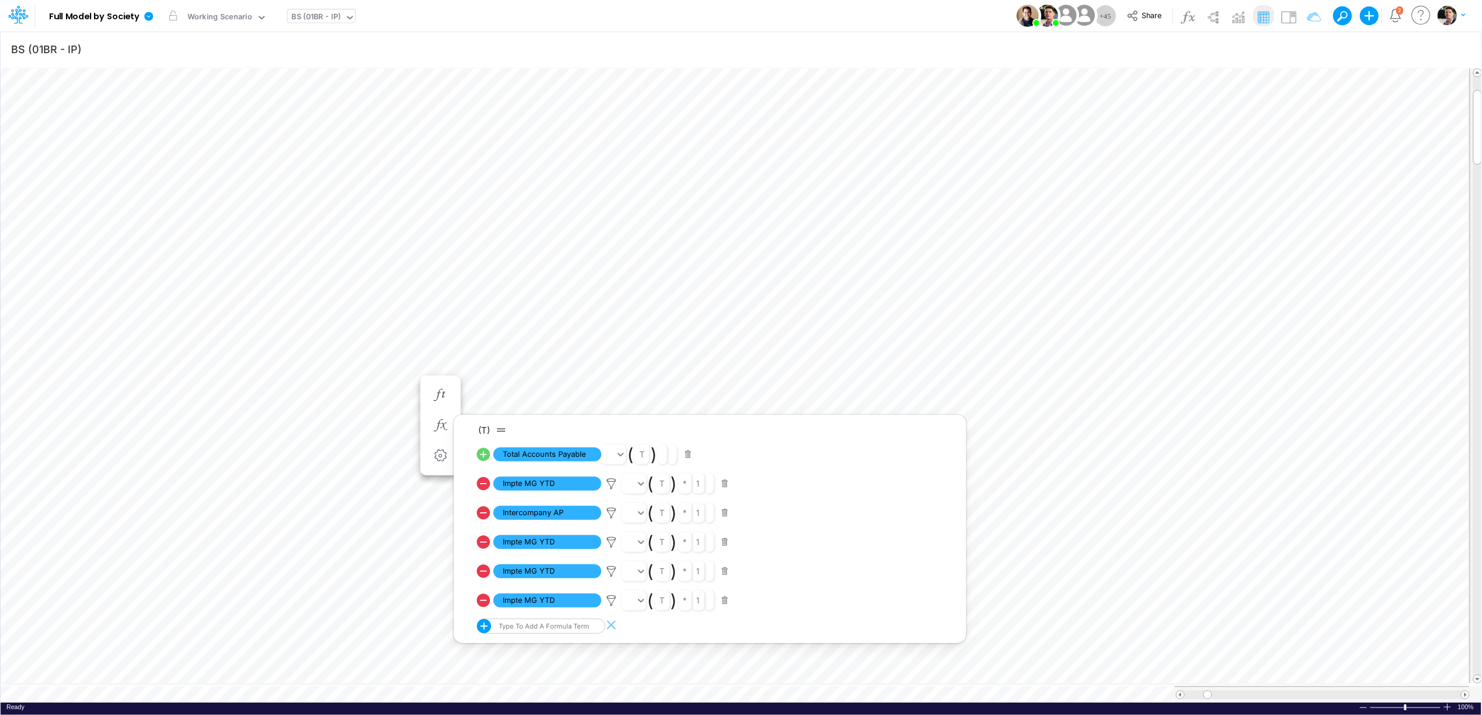
click at [322, 16] on div "BS (01BR - IP)" at bounding box center [316, 17] width 49 height 13
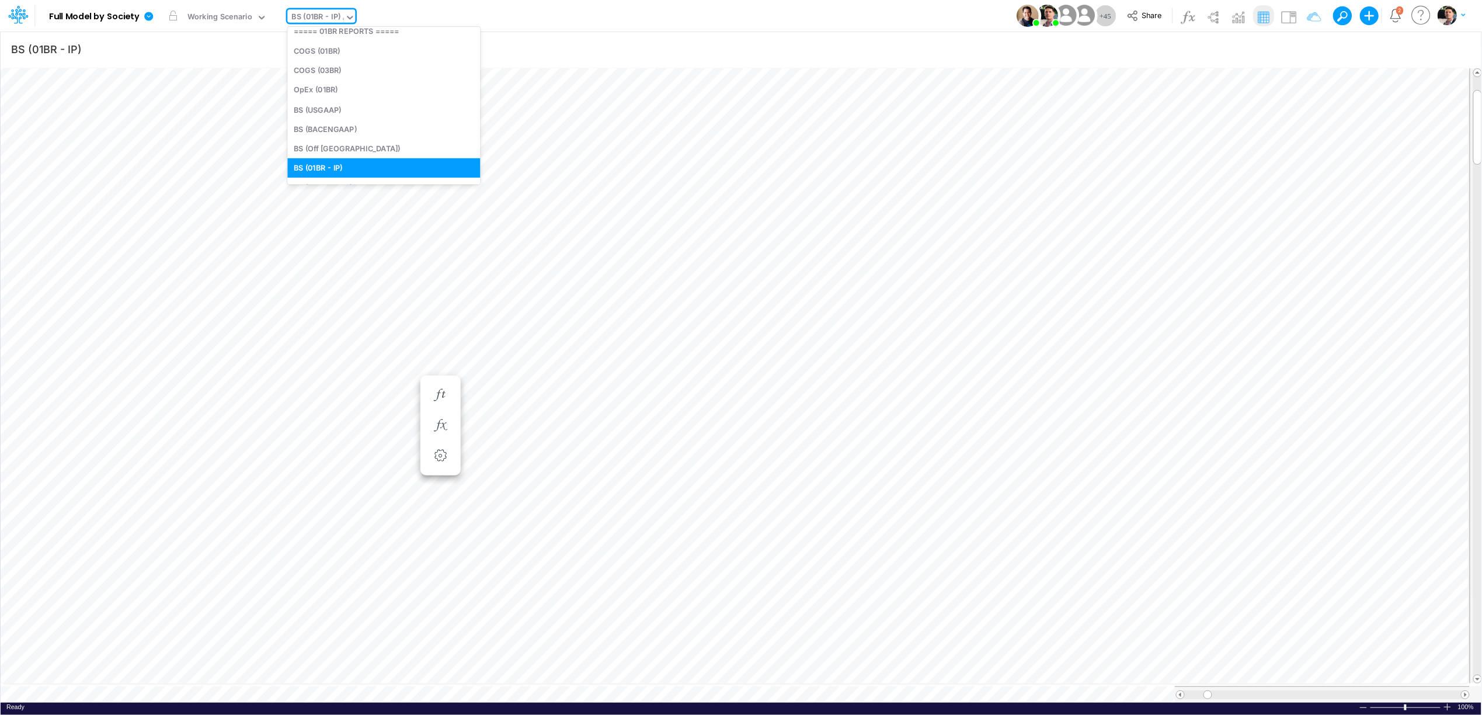
type input "gr"
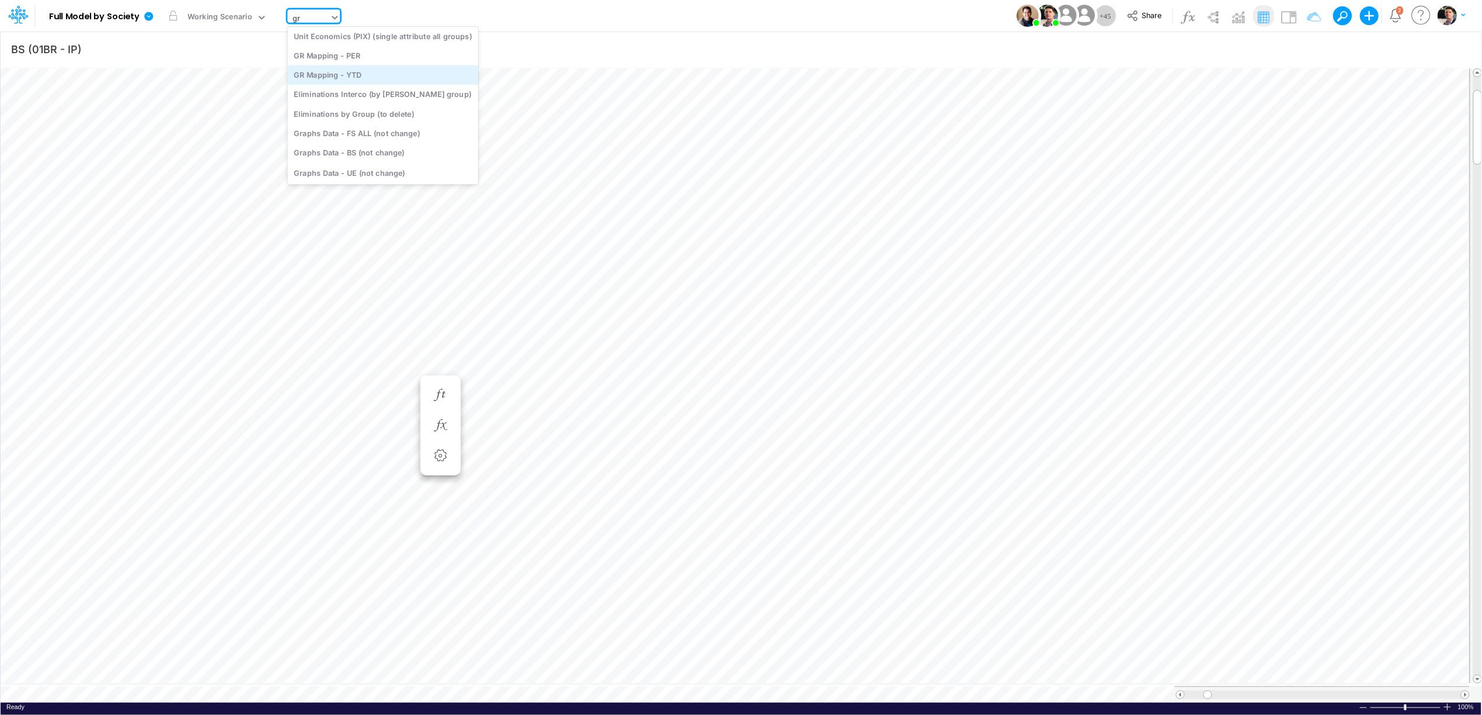
click at [352, 78] on div "GR Mapping - YTD" at bounding box center [382, 74] width 191 height 19
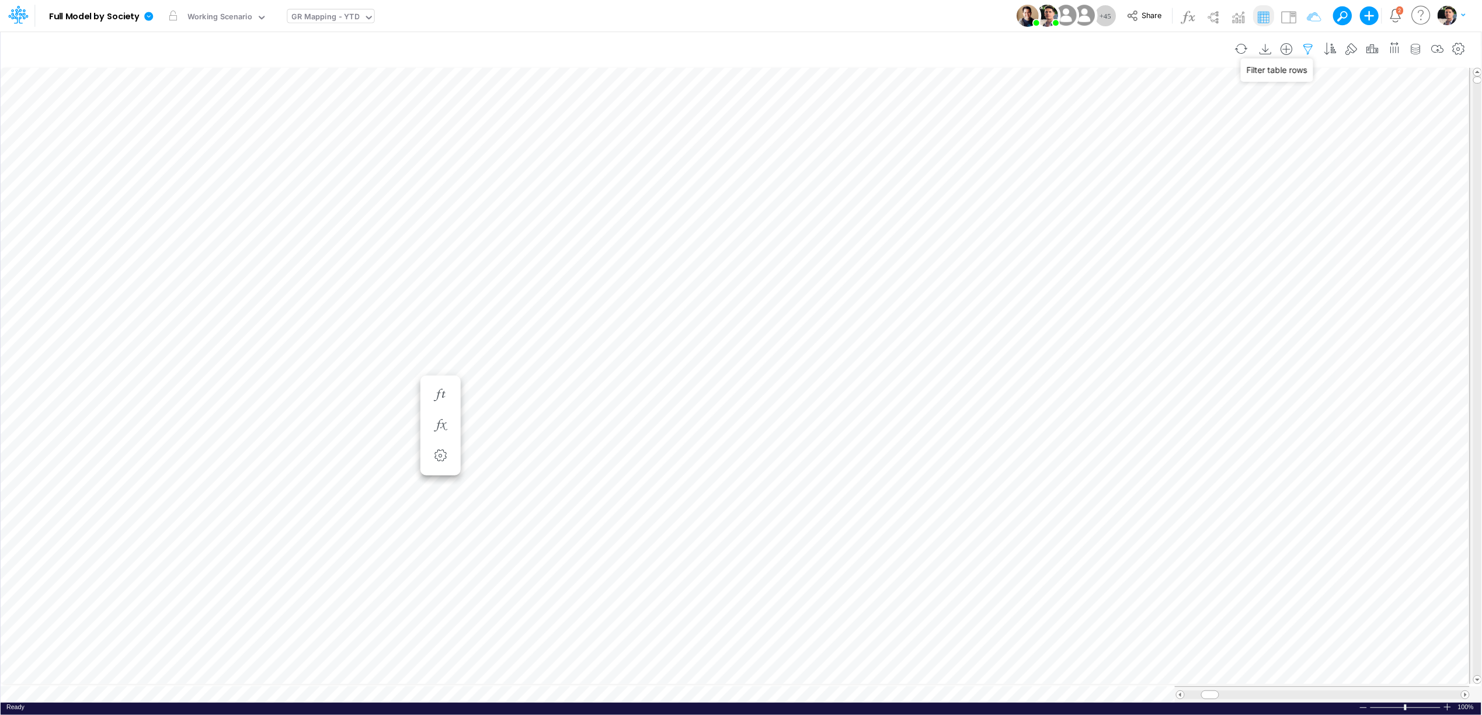
click at [1310, 48] on icon "button" at bounding box center [1309, 49] width 18 height 12
select select "notEqual"
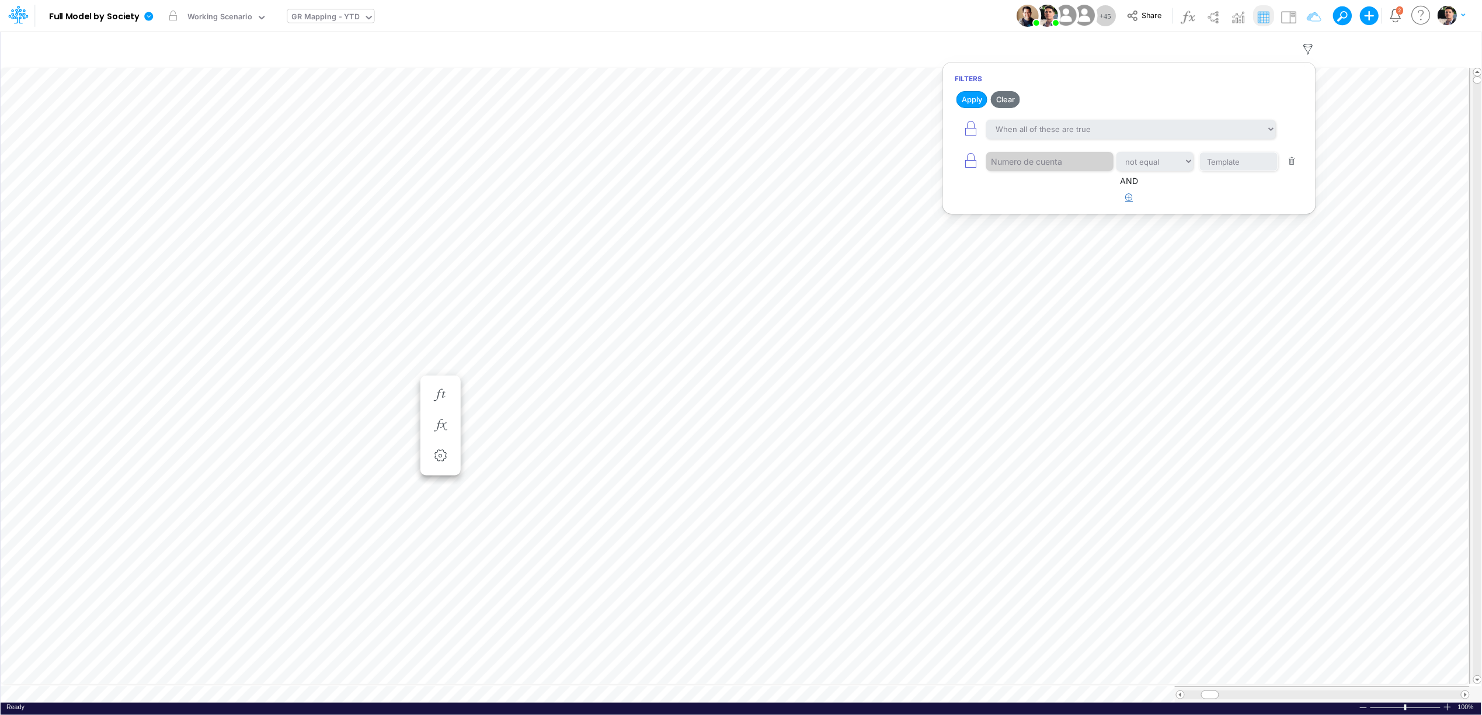
click at [1126, 197] on icon "button" at bounding box center [1130, 197] width 8 height 8
click at [1036, 244] on div at bounding box center [1041, 234] width 111 height 20
type input "uni"
click at [1041, 274] on div "Unidad de consolidacion" at bounding box center [1050, 267] width 126 height 22
click at [1224, 238] on input "text" at bounding box center [1239, 234] width 79 height 20
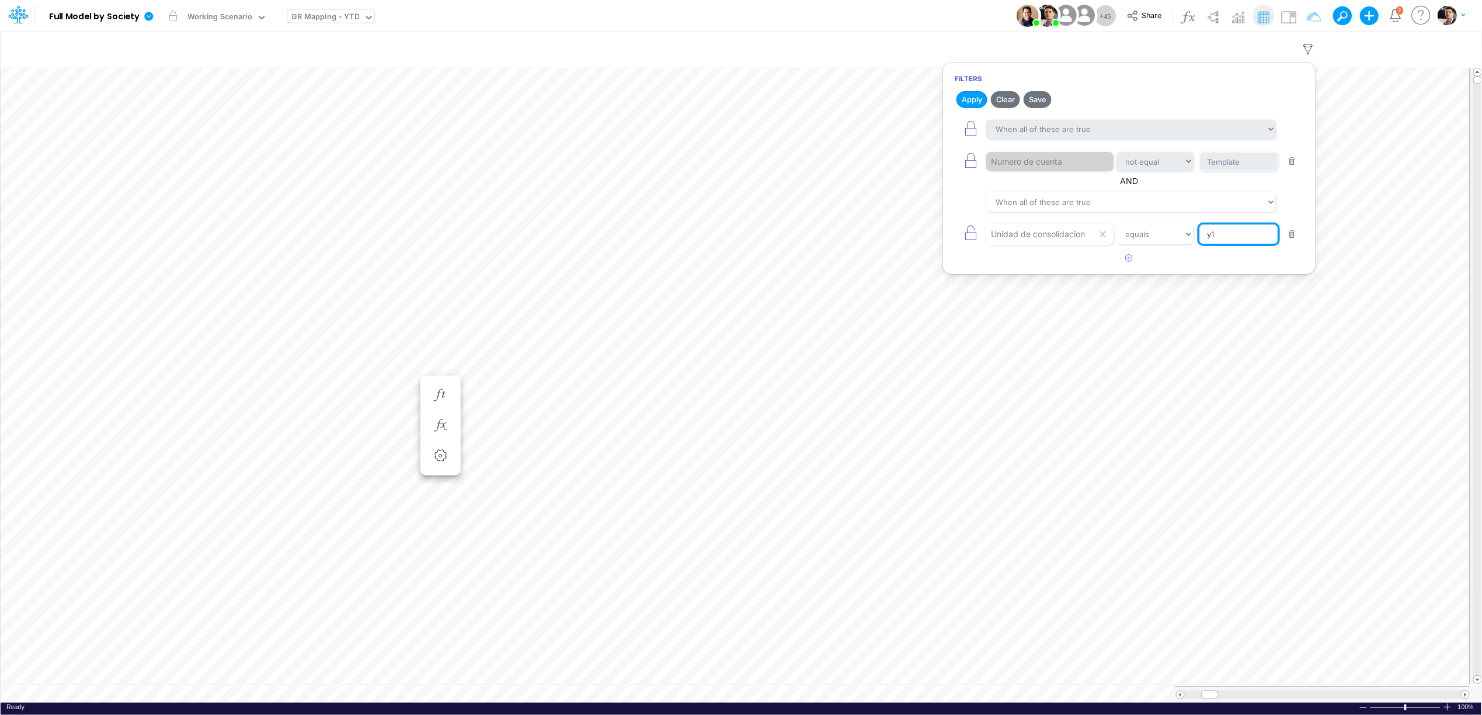
type input "Y1/01BR"
click at [1126, 254] on button "button" at bounding box center [1129, 258] width 23 height 19
click at [1039, 280] on div "equals not equal starts with ends with contains" at bounding box center [1129, 266] width 349 height 26
click at [1042, 276] on div at bounding box center [1041, 266] width 111 height 20
type input "us"
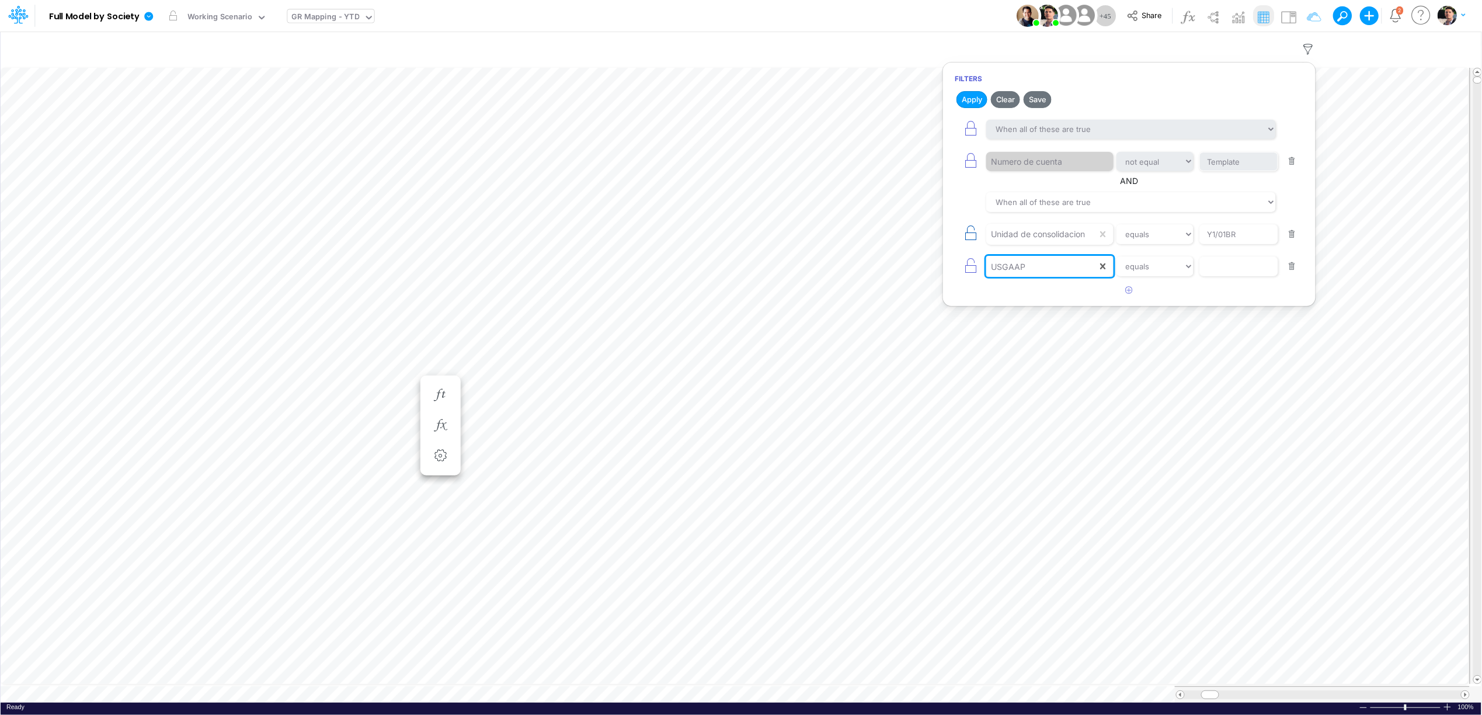
click at [959, 234] on button "button" at bounding box center [971, 234] width 32 height 26
click at [1298, 166] on button "button" at bounding box center [1292, 162] width 23 height 16
select select "equals"
type input "Y1/01BR"
click at [1226, 241] on input "text" at bounding box center [1239, 234] width 79 height 20
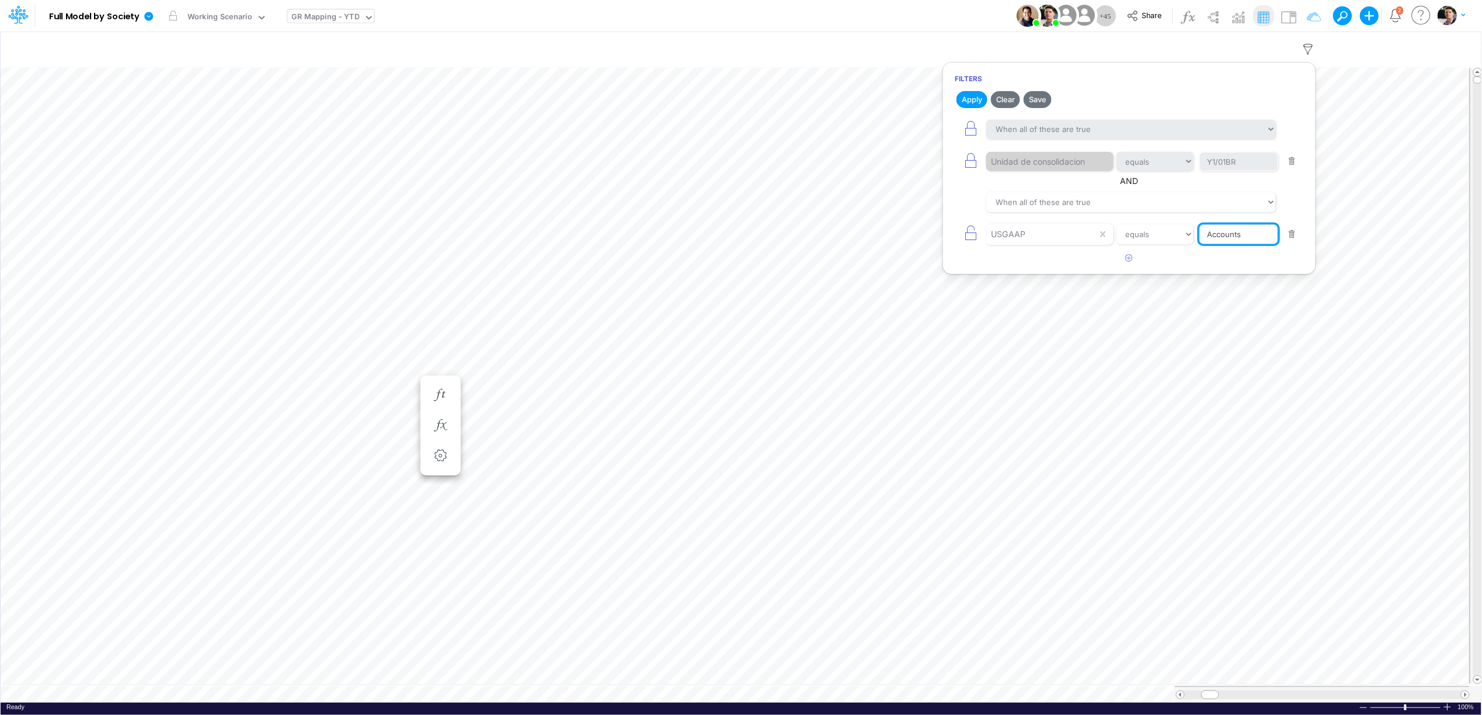
type input "Accounts payables"
click at [1130, 260] on icon "button" at bounding box center [1130, 258] width 8 height 8
click at [1007, 270] on div at bounding box center [1041, 266] width 111 height 20
type input "us"
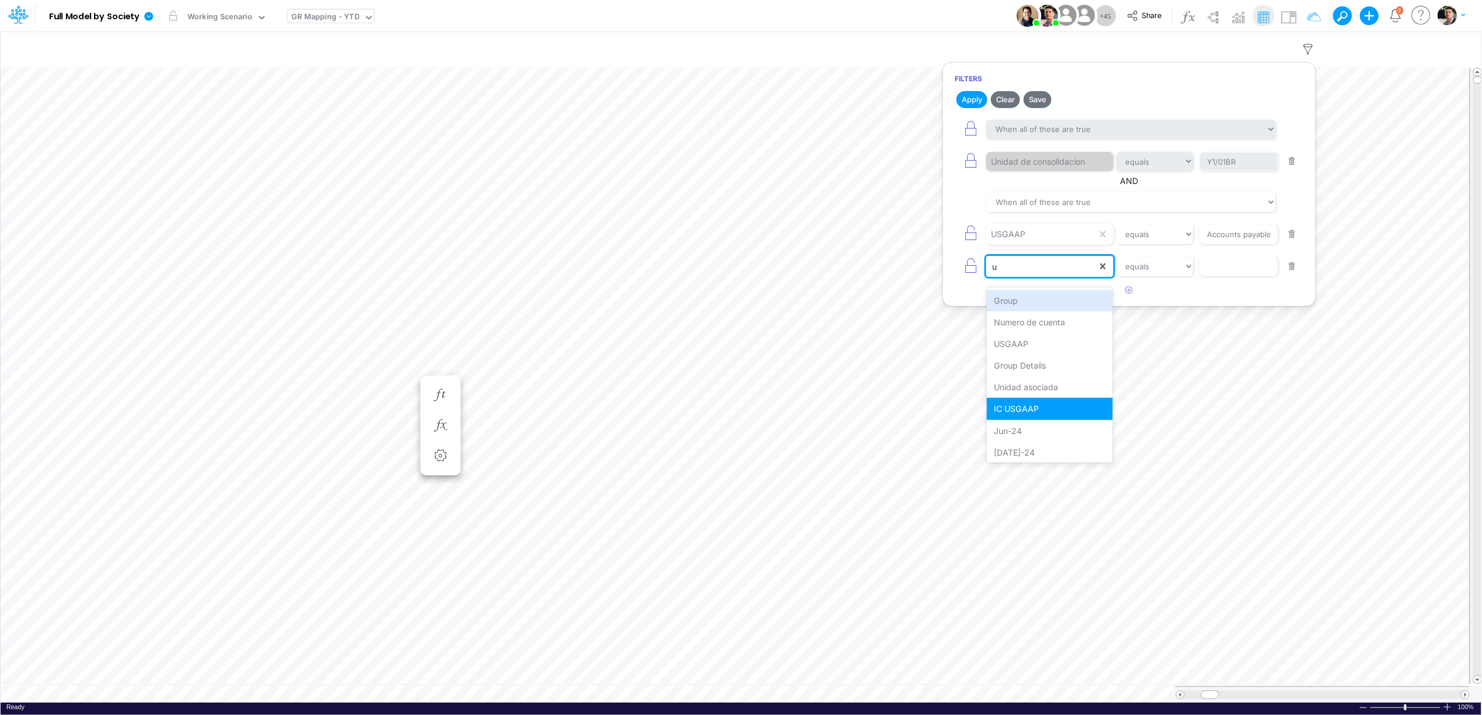
type input "us"
click at [1224, 276] on input "text" at bounding box center [1239, 266] width 79 height 20
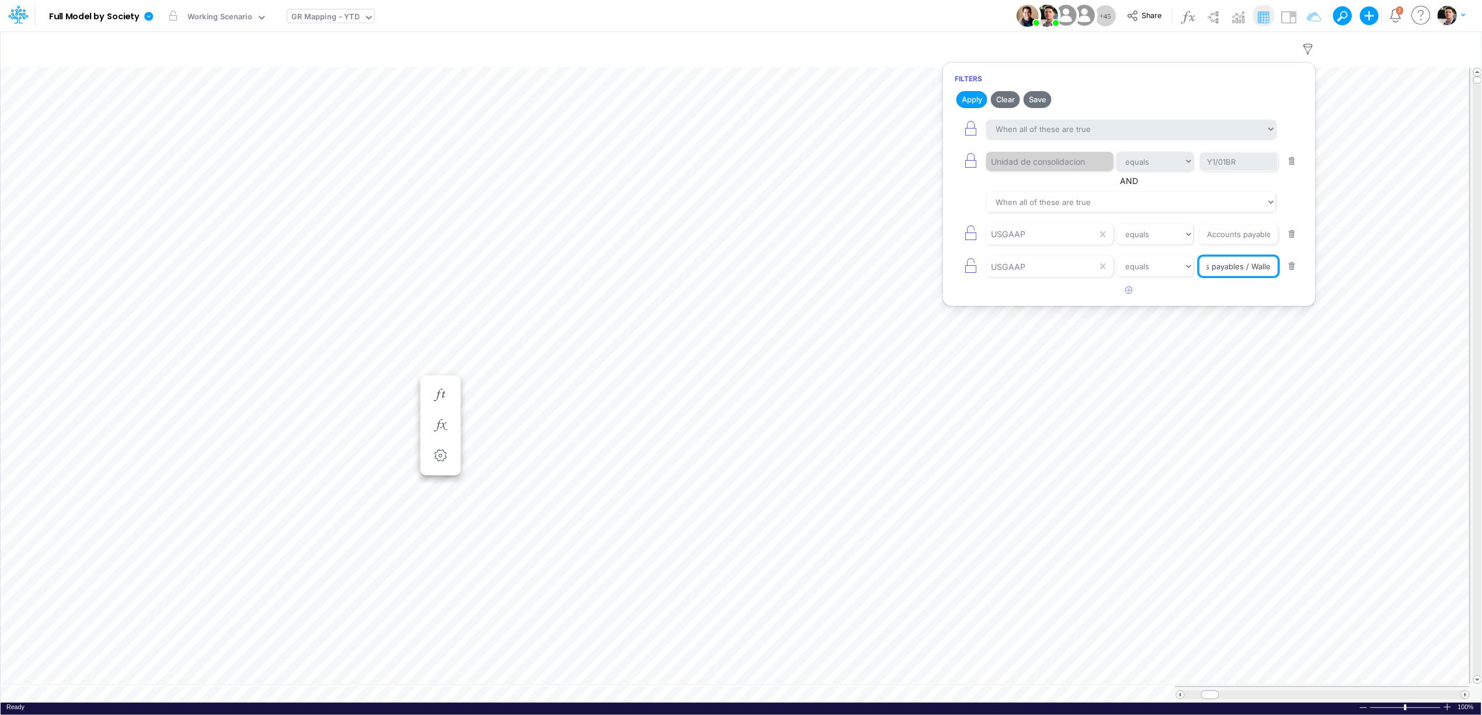
scroll to position [0, 34]
type input "Accounts payables - Wallet"
click at [1130, 300] on button "button" at bounding box center [1129, 290] width 23 height 19
click at [1025, 309] on div at bounding box center [1041, 299] width 111 height 20
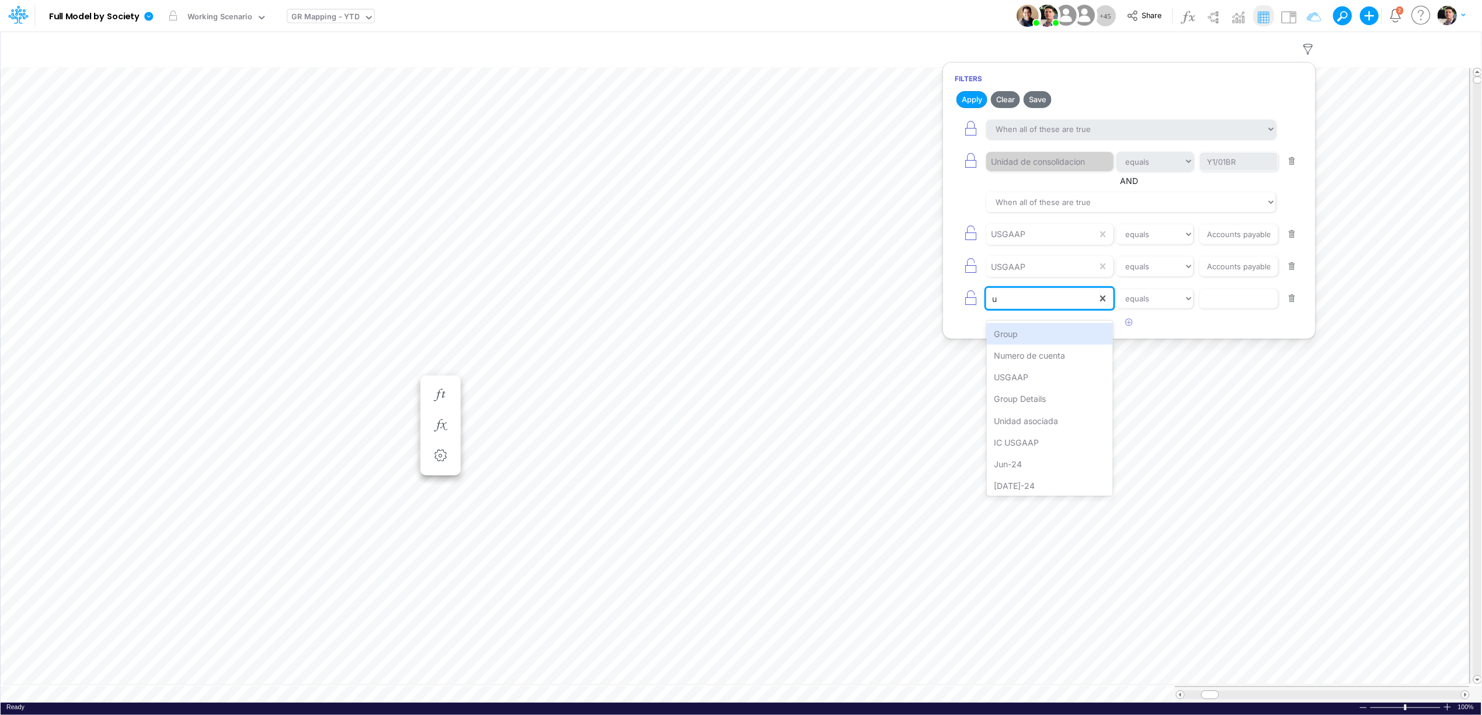
type input "us"
click at [1218, 322] on article at bounding box center [1129, 322] width 373 height 19
click at [1230, 309] on input "text" at bounding box center [1239, 299] width 79 height 20
type input "Other Accounts Payables ST"
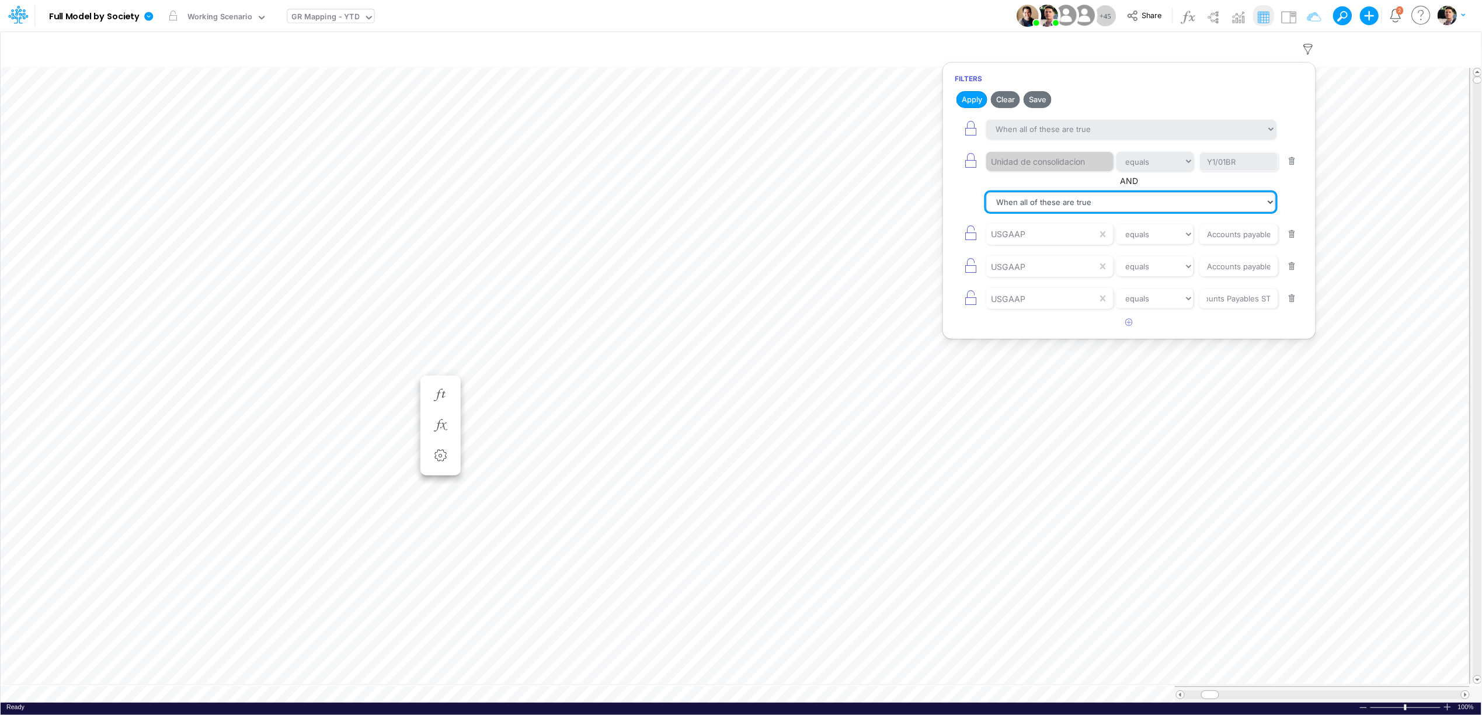
click at [1069, 212] on select "When all of these are true When any of these are true" at bounding box center [1131, 202] width 290 height 20
select select "tableSearchOR"
click at [987, 195] on select "When all of these are true When any of these are true" at bounding box center [1131, 202] width 290 height 20
click at [971, 101] on button "Apply" at bounding box center [972, 99] width 31 height 17
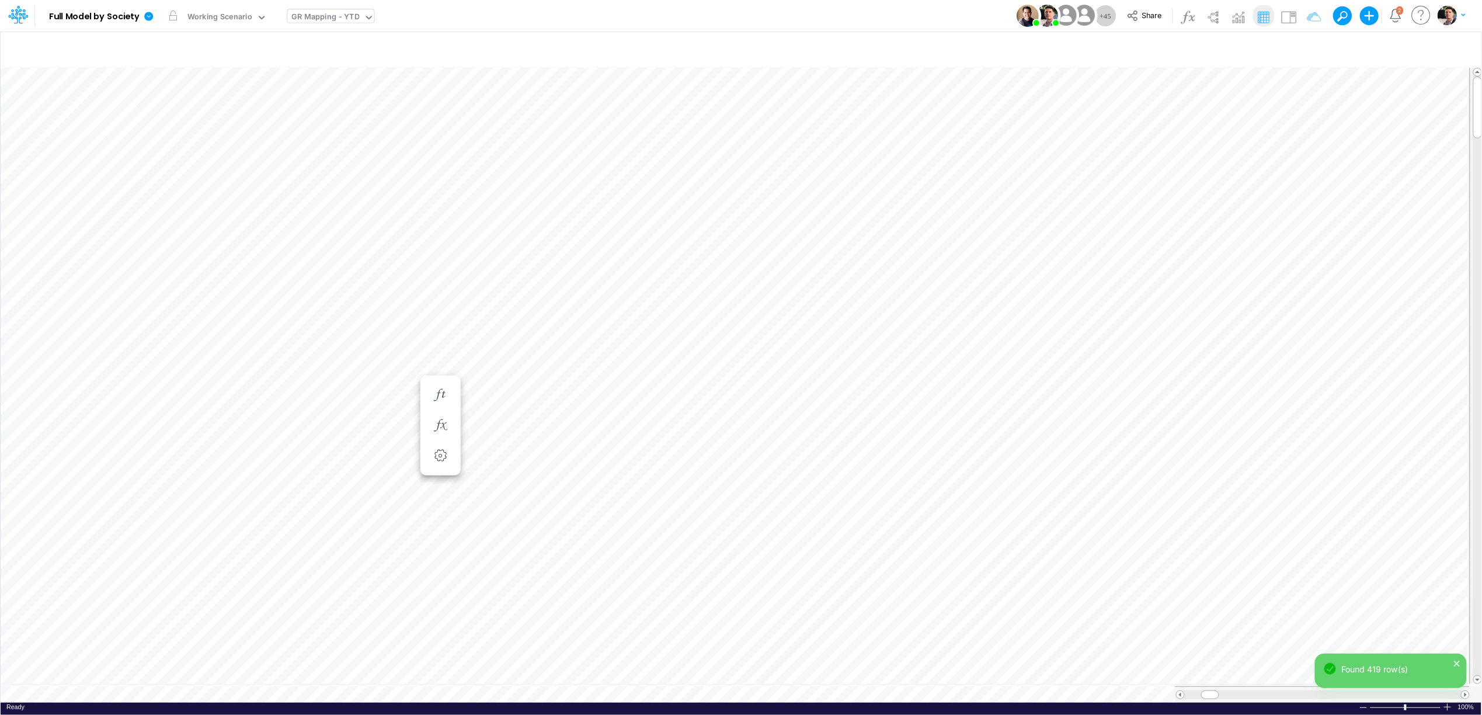
scroll to position [0, 1]
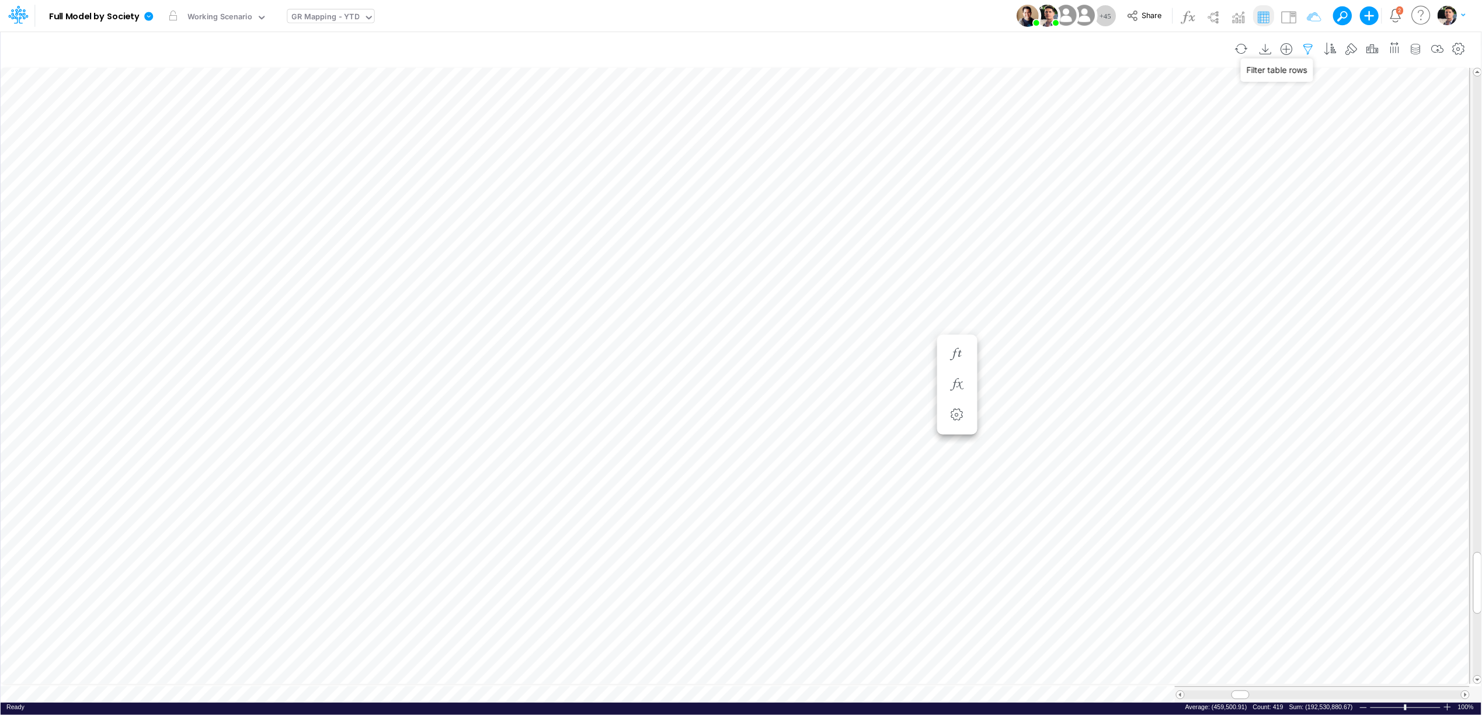
click at [1302, 45] on icon "button" at bounding box center [1309, 49] width 18 height 12
select select "tableSearchOR"
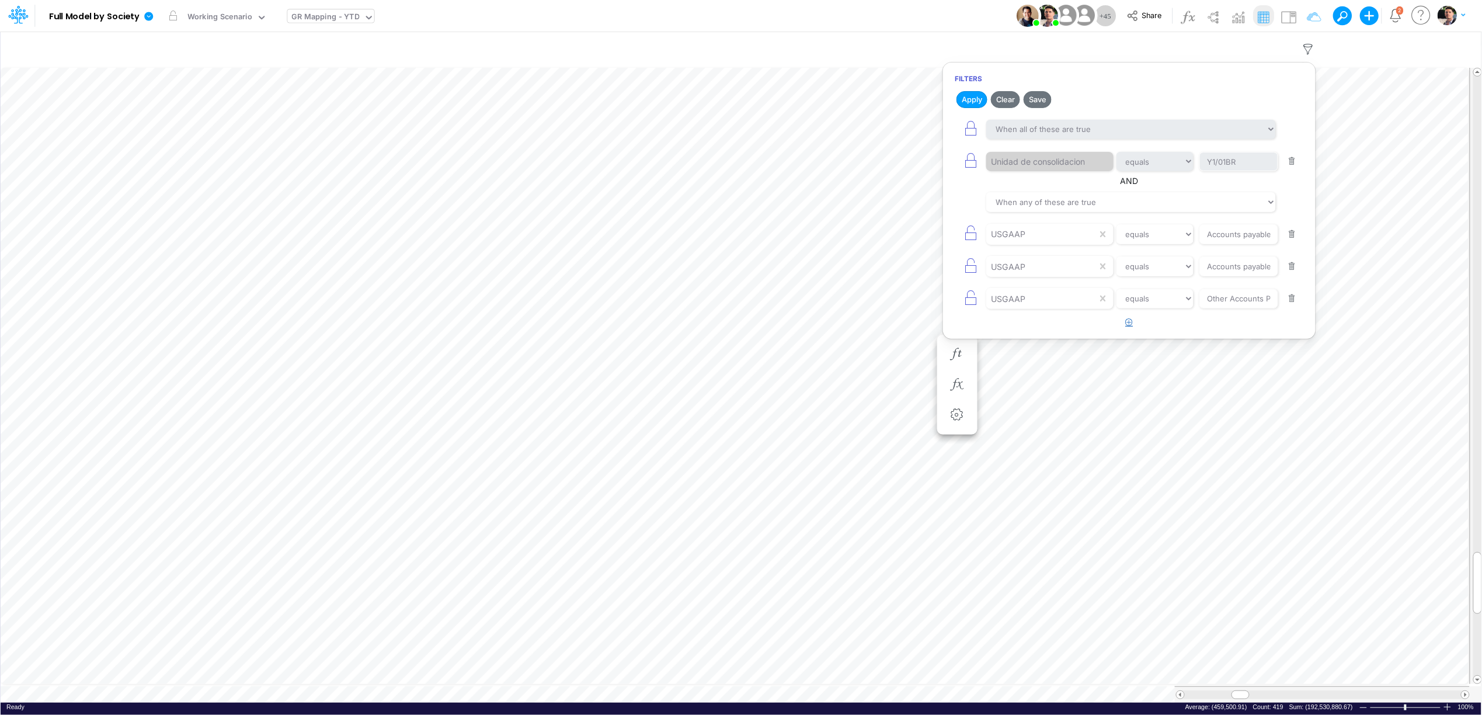
click at [1131, 332] on button "button" at bounding box center [1129, 322] width 23 height 19
click at [1048, 341] on div at bounding box center [1041, 331] width 111 height 20
type input "cl"
type input "Geral"
click at [973, 338] on icon "button" at bounding box center [970, 330] width 16 height 16
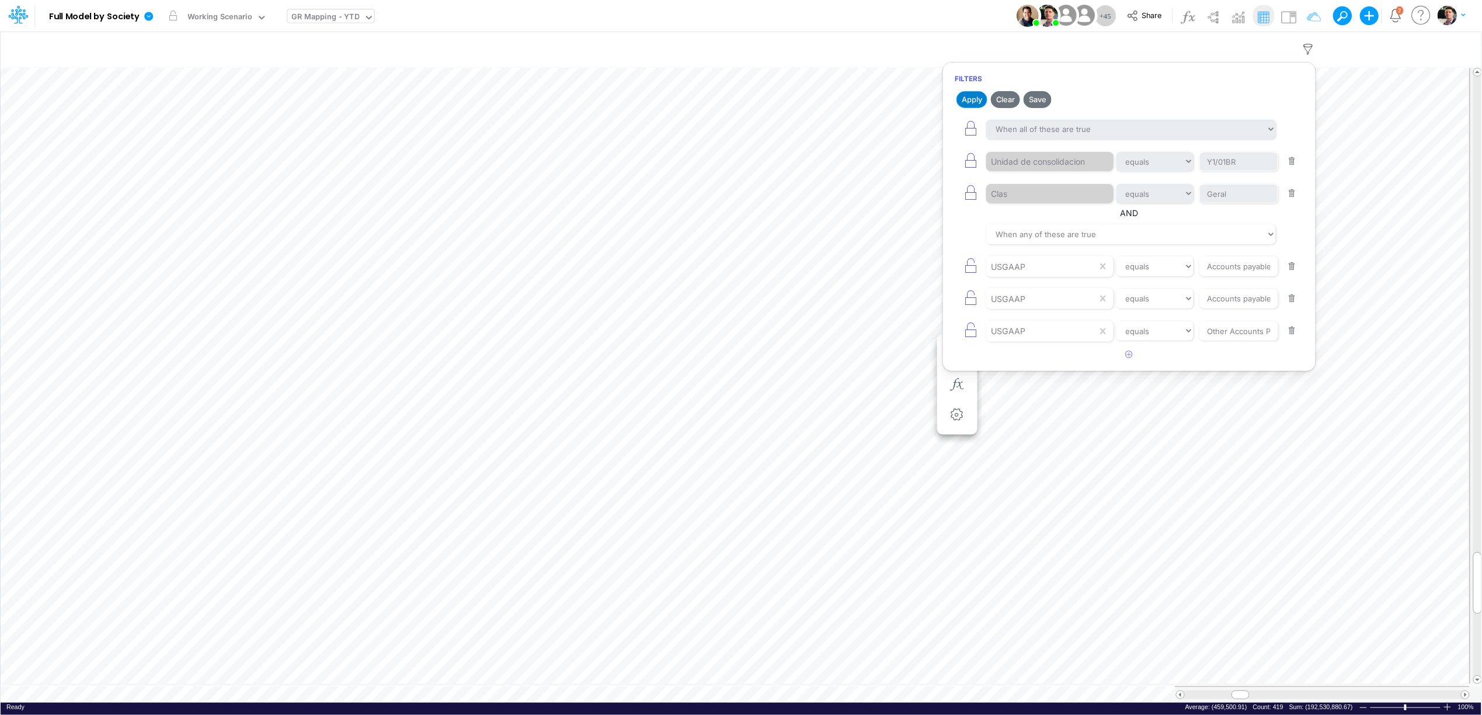
click at [978, 103] on button "Apply" at bounding box center [972, 99] width 31 height 17
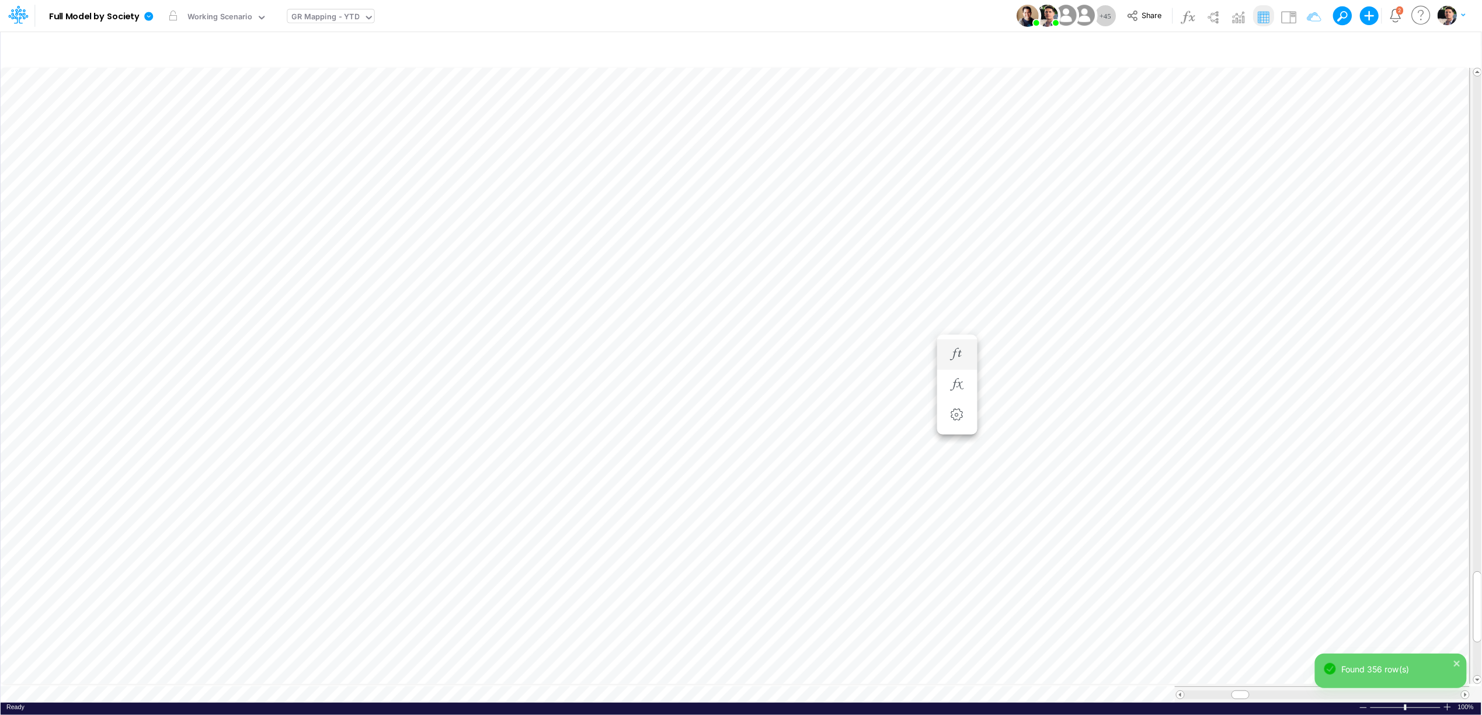
scroll to position [0, 1]
type input "BS (01BR - IP)"
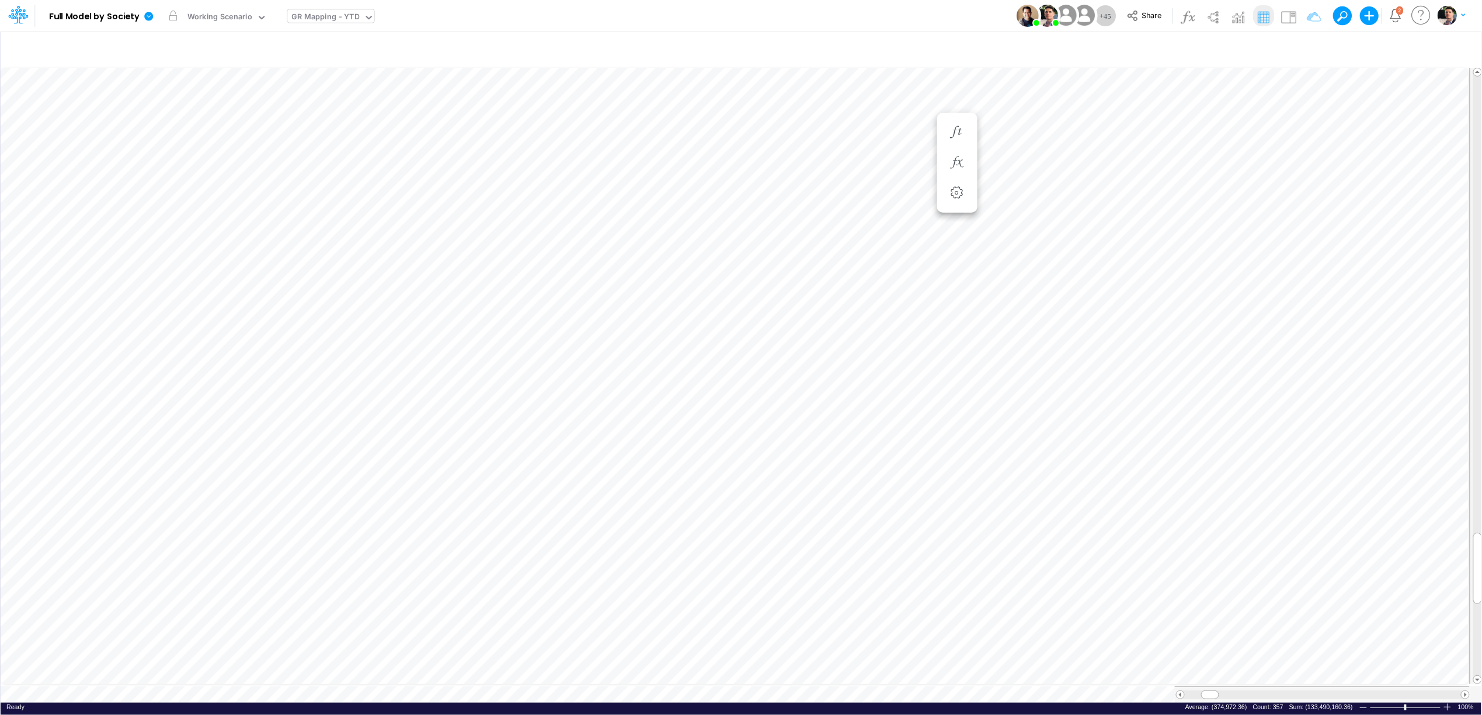
scroll to position [0, 1]
type input "BS (01BR - IP)"
click at [443, 421] on icon "button" at bounding box center [441, 425] width 18 height 12
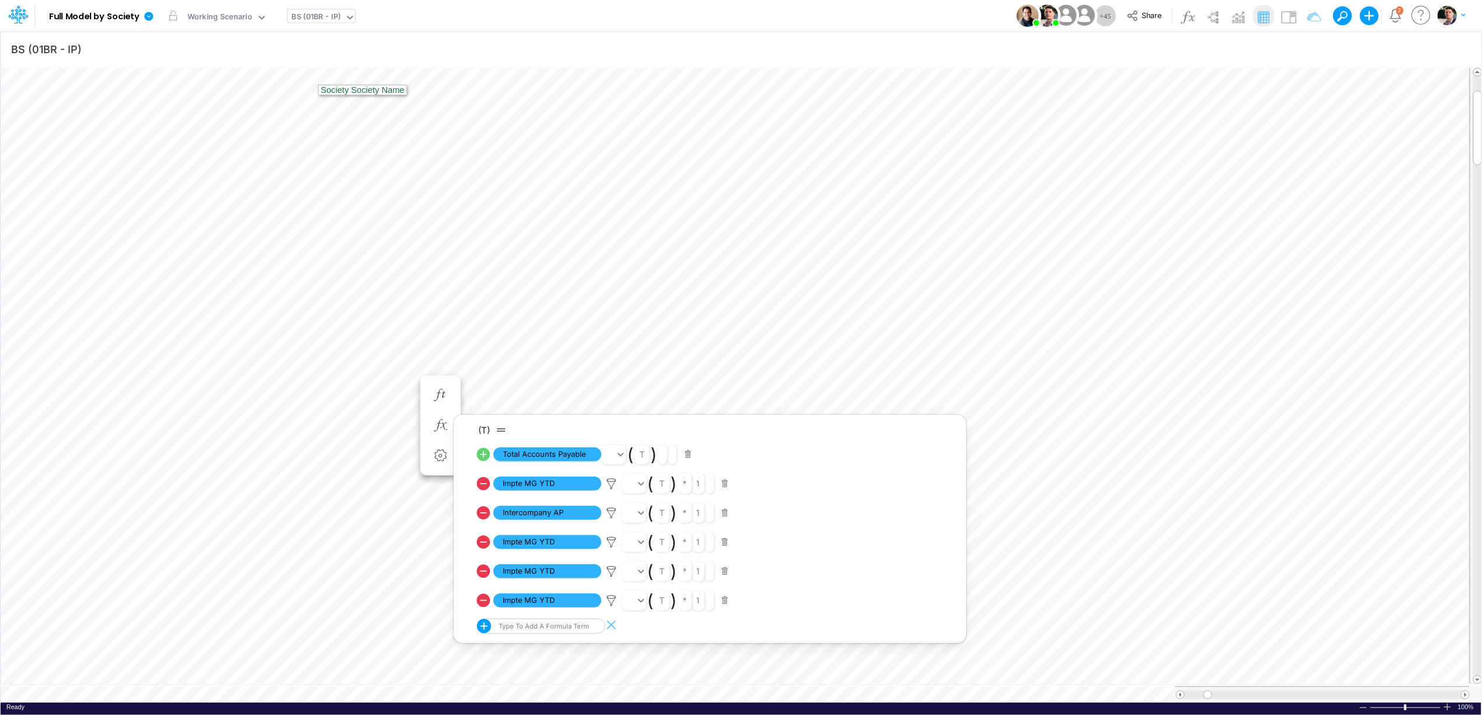
click at [324, 19] on div "BS (01BR - IP)" at bounding box center [316, 17] width 49 height 13
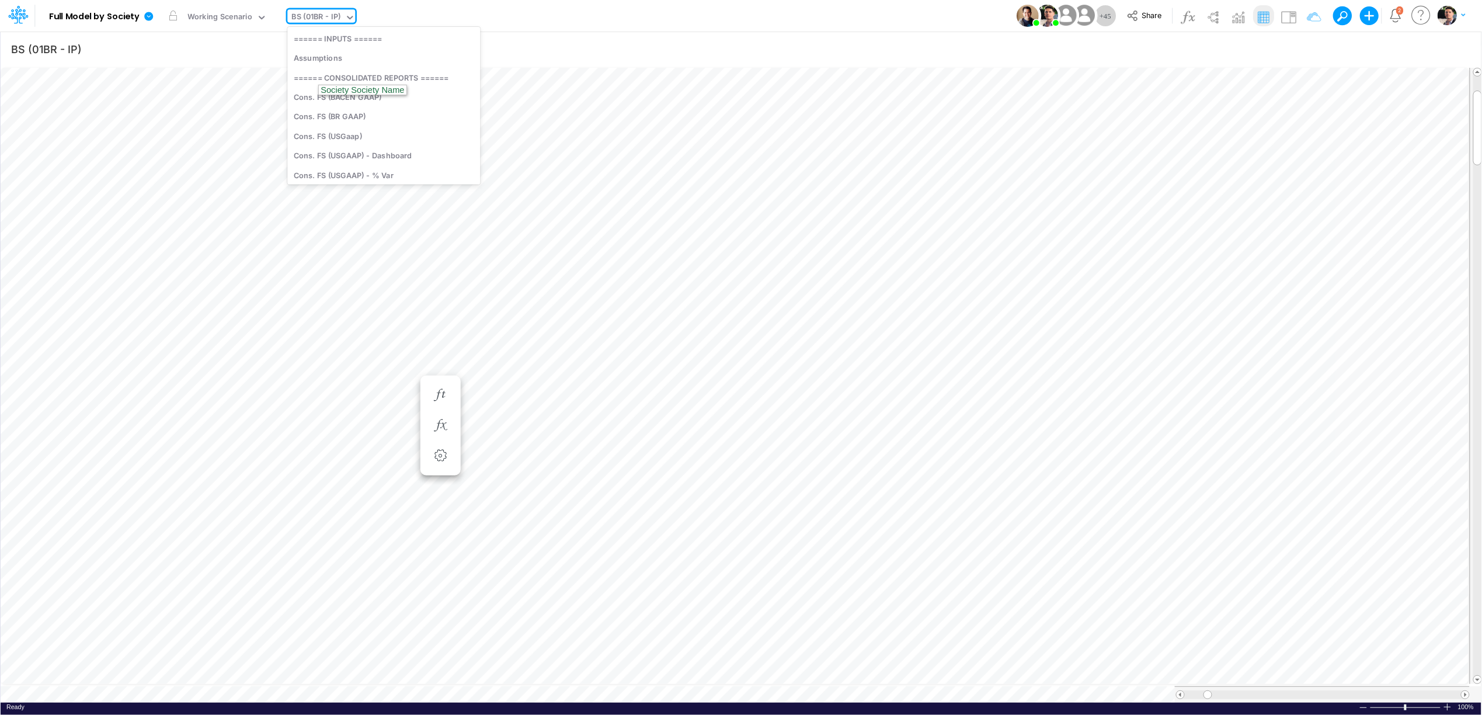
scroll to position [680, 0]
click at [325, 18] on div "BS (01BR - IP)" at bounding box center [316, 17] width 49 height 13
click at [1306, 50] on icon "button" at bounding box center [1309, 49] width 18 height 12
select select "tableSearchOR"
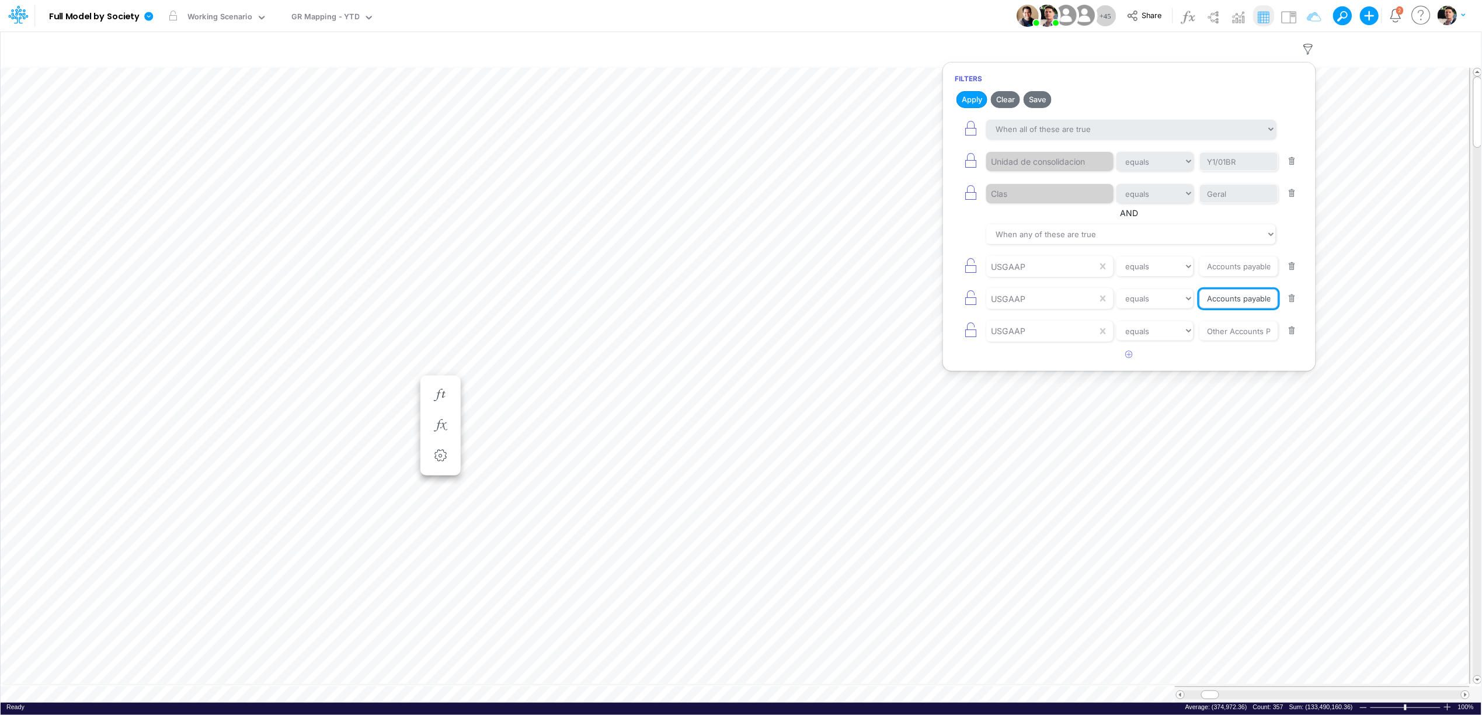
click at [1221, 309] on input "Accounts payables - Wallet" at bounding box center [1239, 299] width 79 height 20
click at [1214, 338] on input "Other Accounts Payables ST" at bounding box center [1239, 331] width 79 height 20
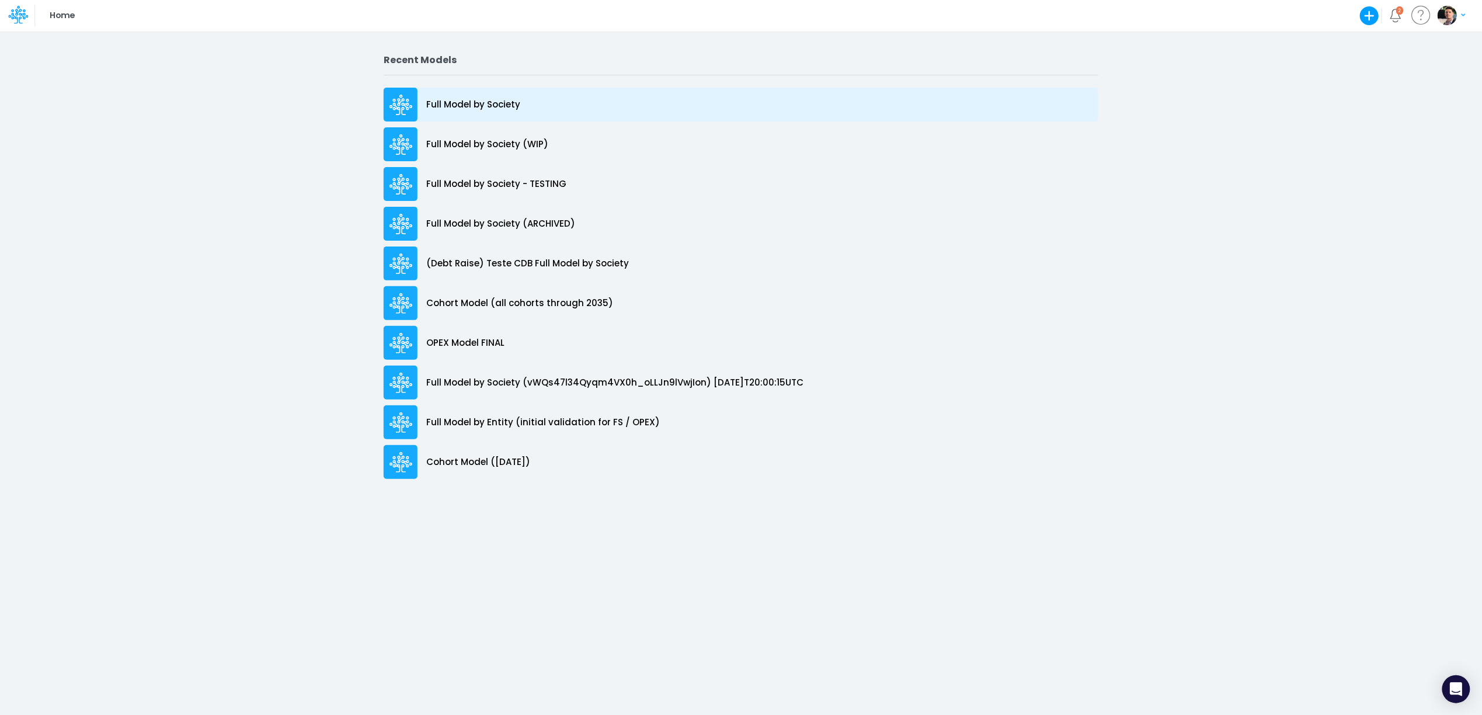
click at [472, 92] on div "Full Model by Society" at bounding box center [741, 105] width 715 height 34
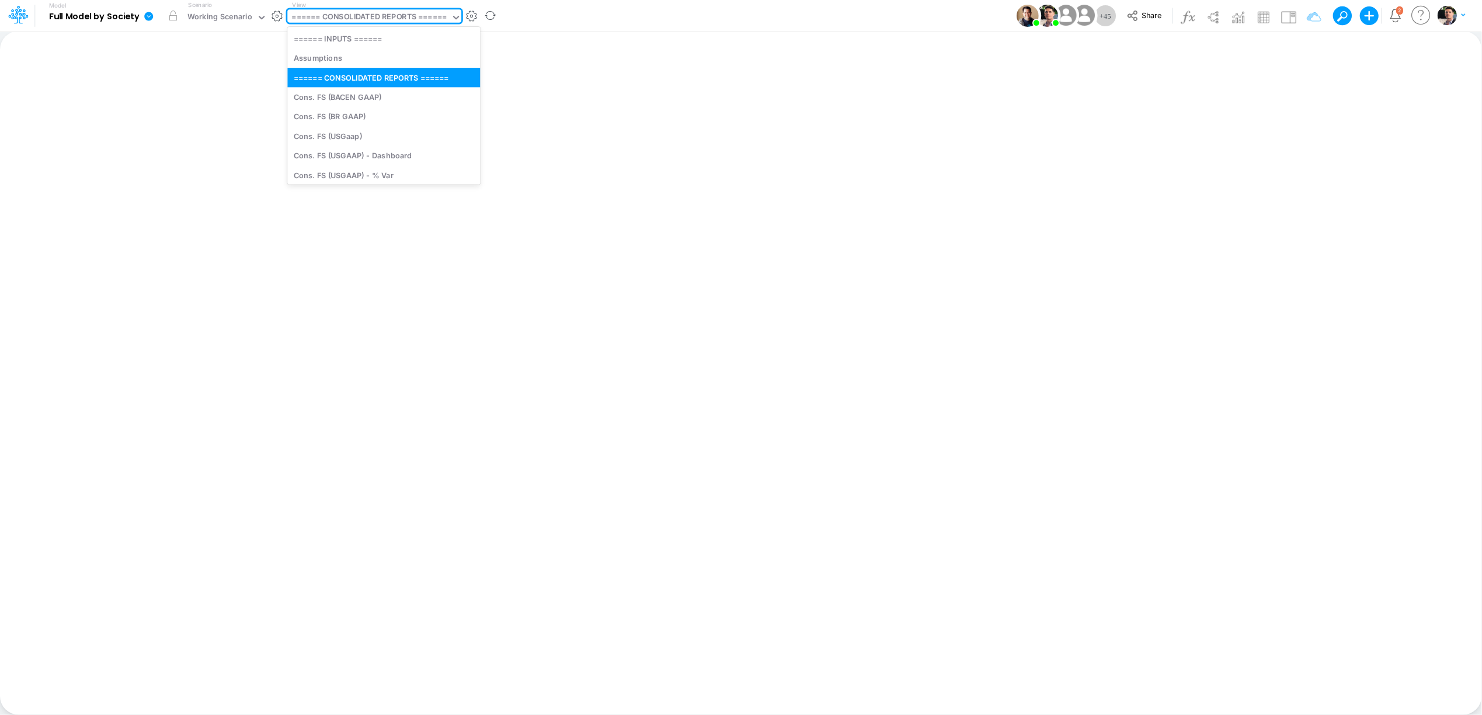
click at [363, 22] on div "====== CONSOLIDATED REPORTS ======" at bounding box center [369, 17] width 155 height 13
type input "gr"
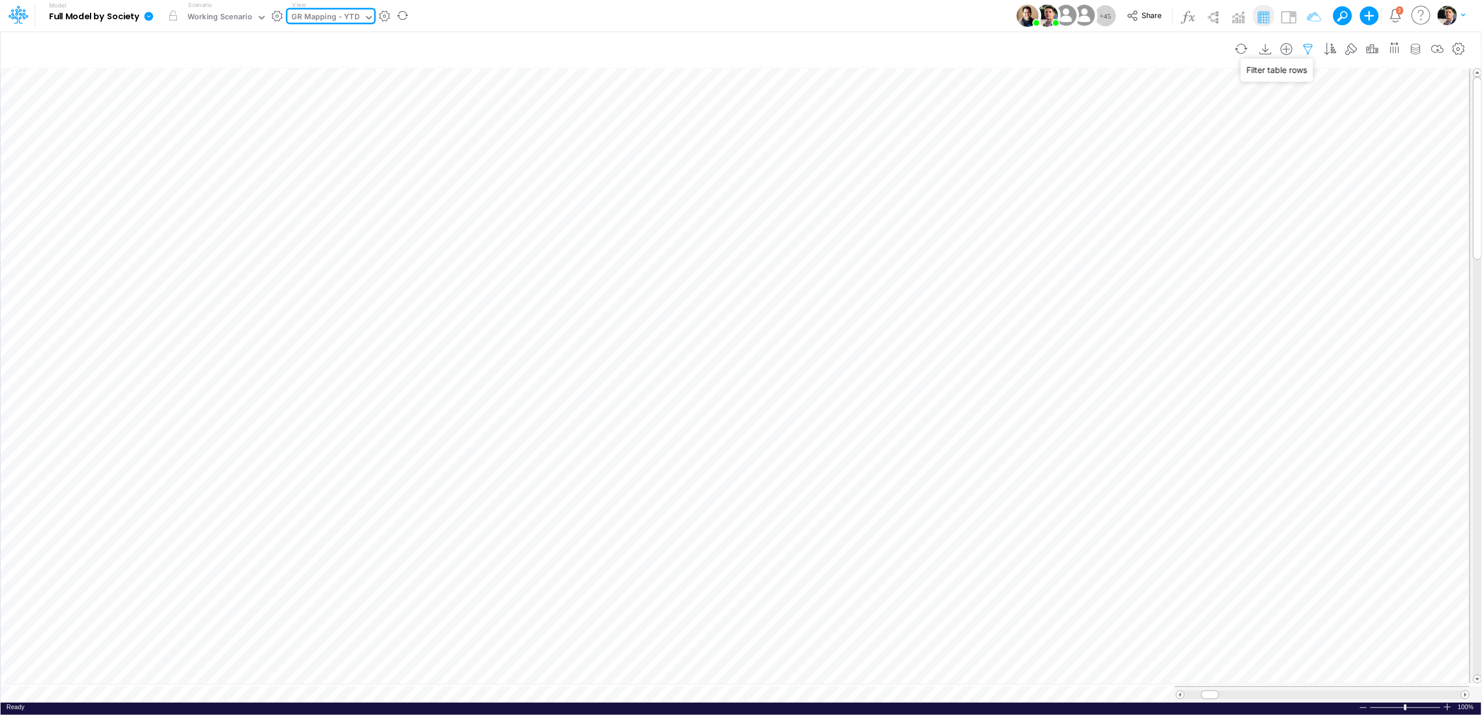
click at [1308, 51] on icon "button" at bounding box center [1309, 49] width 18 height 12
select select "notEqual"
select select "contains"
select select "notEqual"
select select "tableSearchOR"
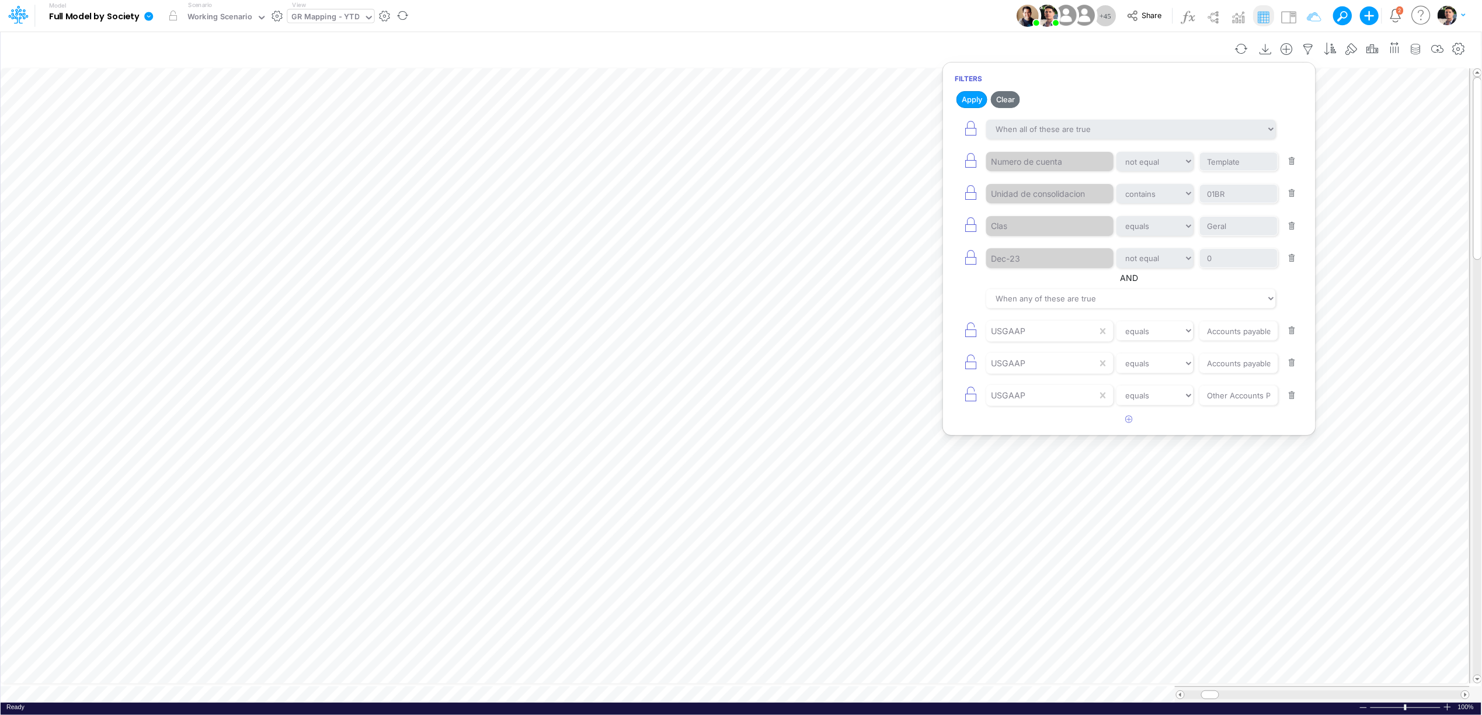
scroll to position [0, 1]
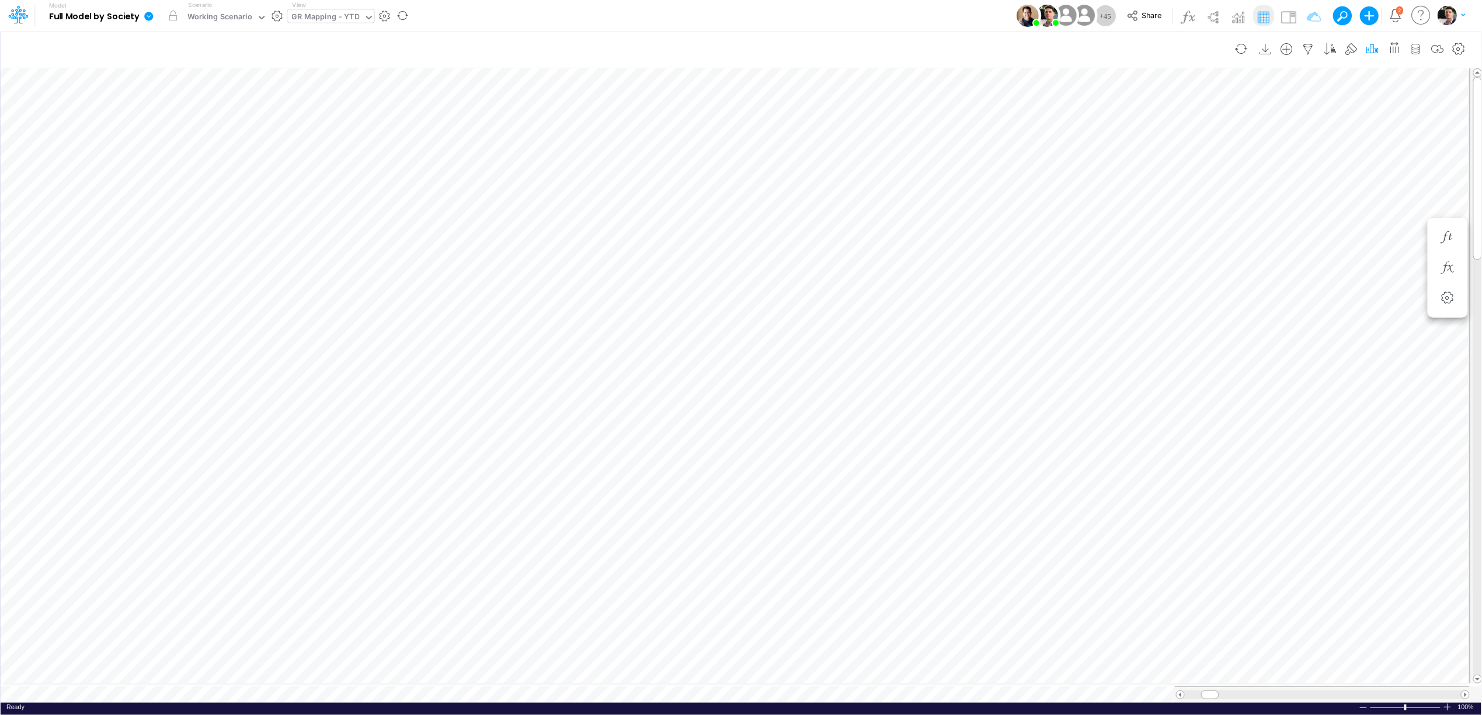
click at [1371, 52] on icon "button" at bounding box center [1373, 49] width 18 height 12
click at [1188, 258] on button "button" at bounding box center [1195, 262] width 23 height 19
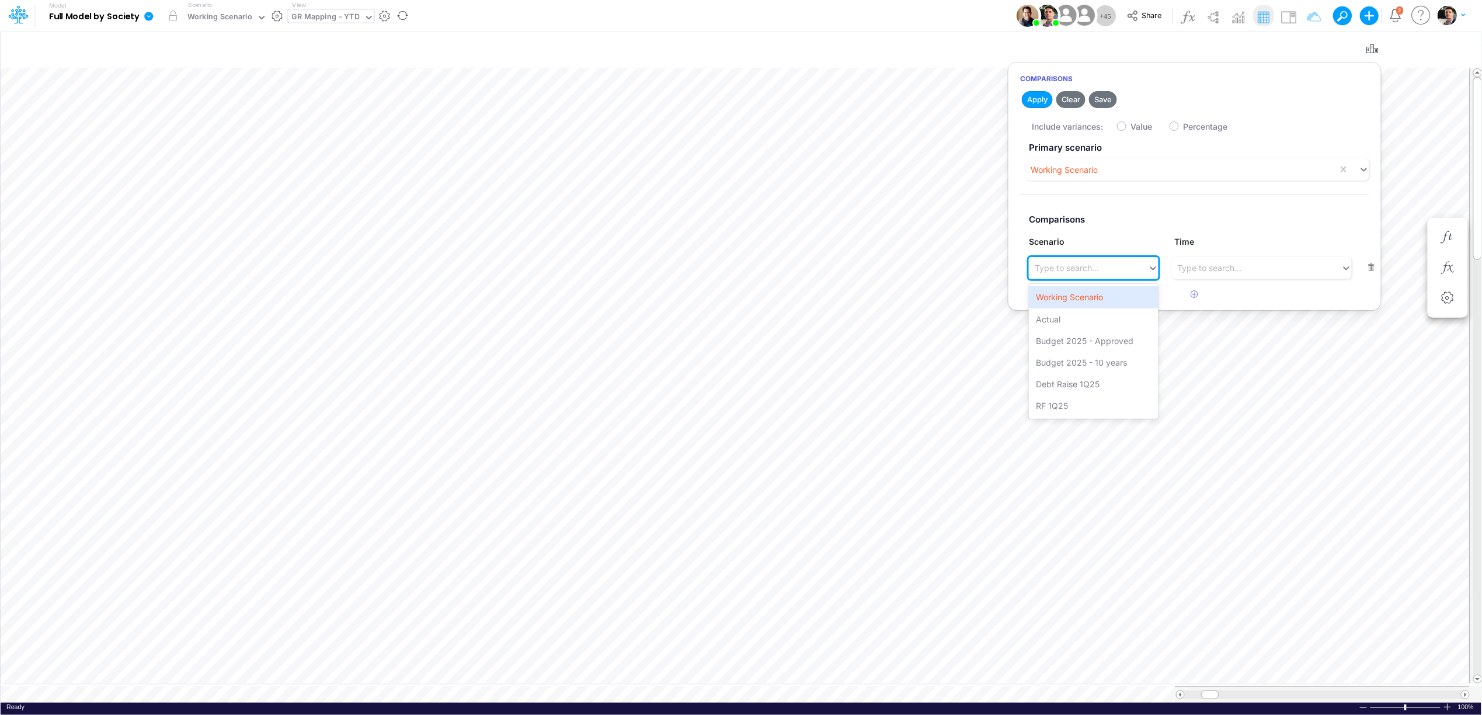
click at [1092, 269] on div "Type to search..." at bounding box center [1067, 268] width 64 height 12
click at [1058, 318] on div "Actual" at bounding box center [1093, 319] width 129 height 22
click at [1127, 127] on div "Include variances: Value Percentage" at bounding box center [1206, 125] width 349 height 23
click at [1131, 126] on label "Value" at bounding box center [1142, 126] width 22 height 12
click at [1131, 126] on input "Value" at bounding box center [1135, 124] width 8 height 8
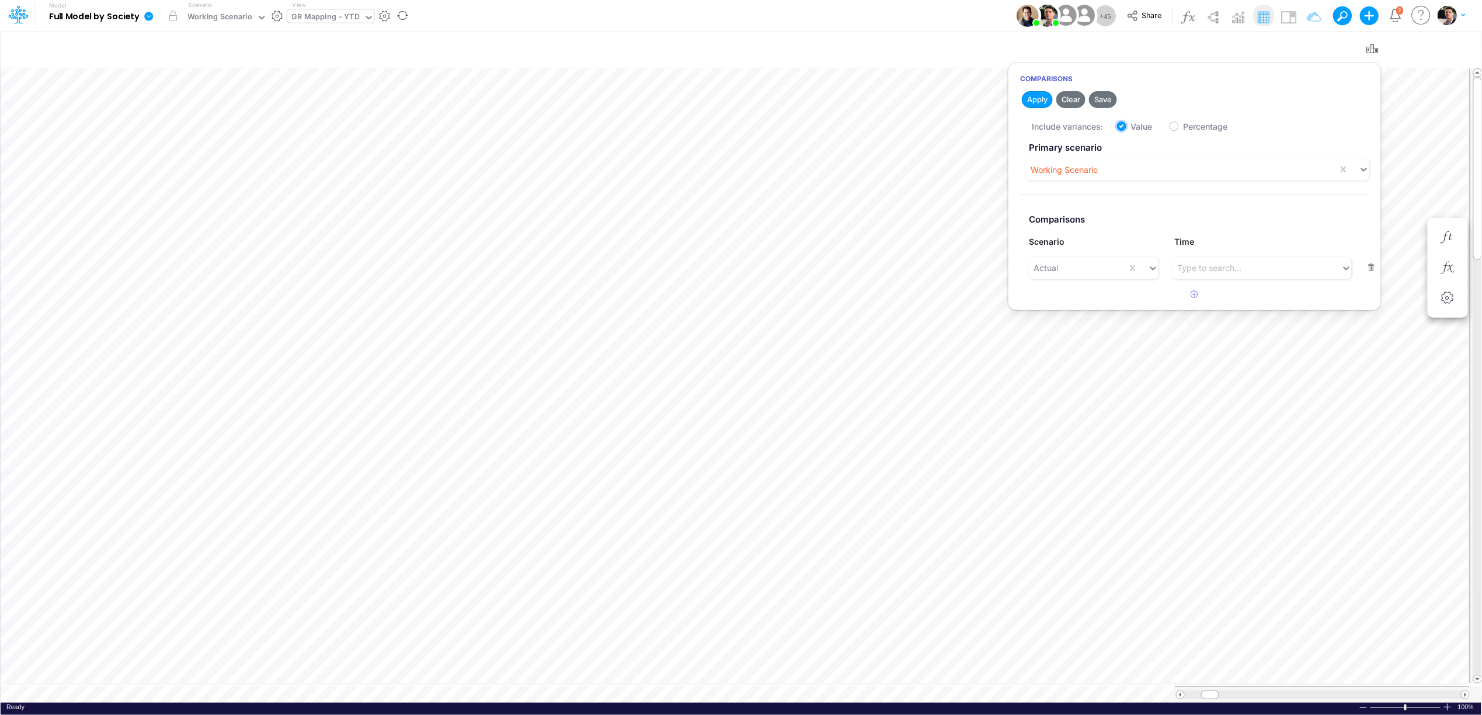
checkbox input "true"
click at [1089, 269] on div "Actual" at bounding box center [1078, 267] width 98 height 19
click at [1057, 317] on div "Actual" at bounding box center [1093, 319] width 129 height 22
click at [1035, 95] on button "Apply" at bounding box center [1037, 99] width 31 height 17
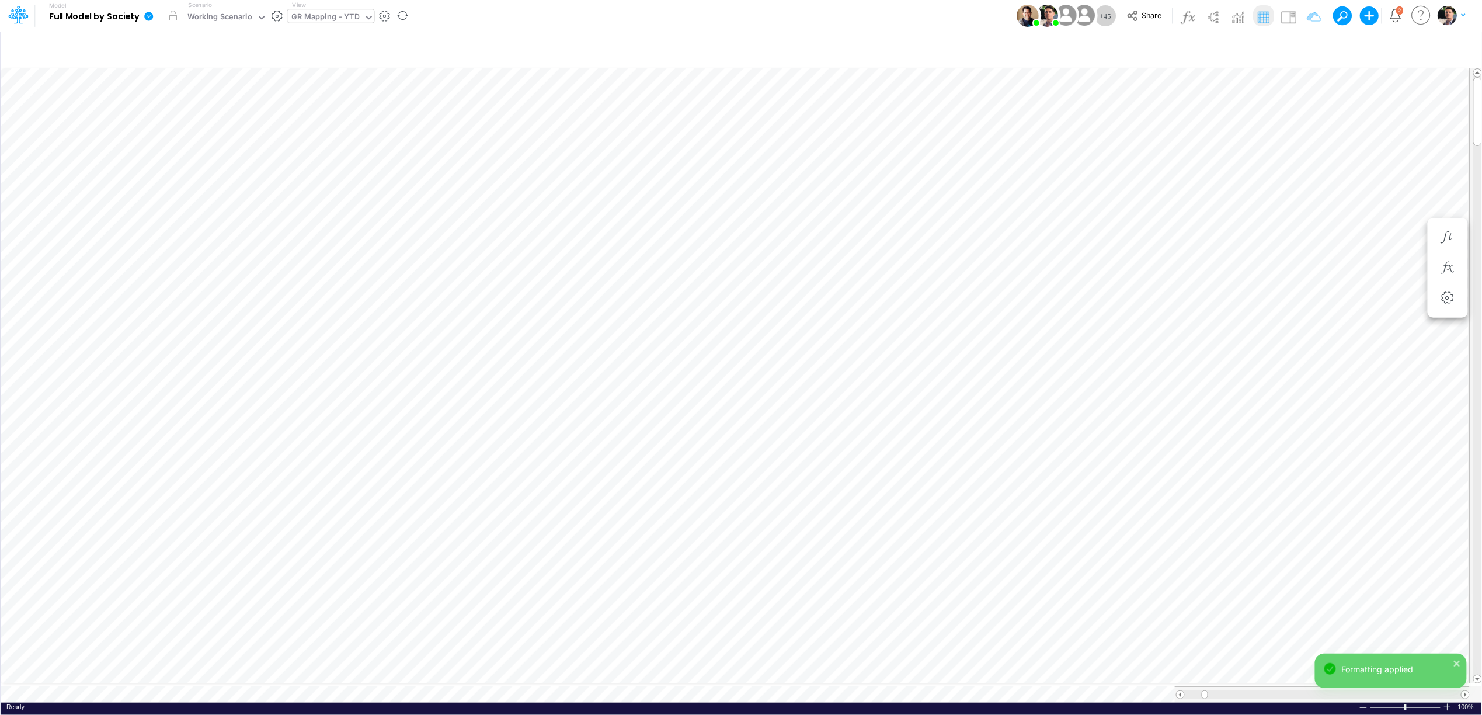
scroll to position [0, 1]
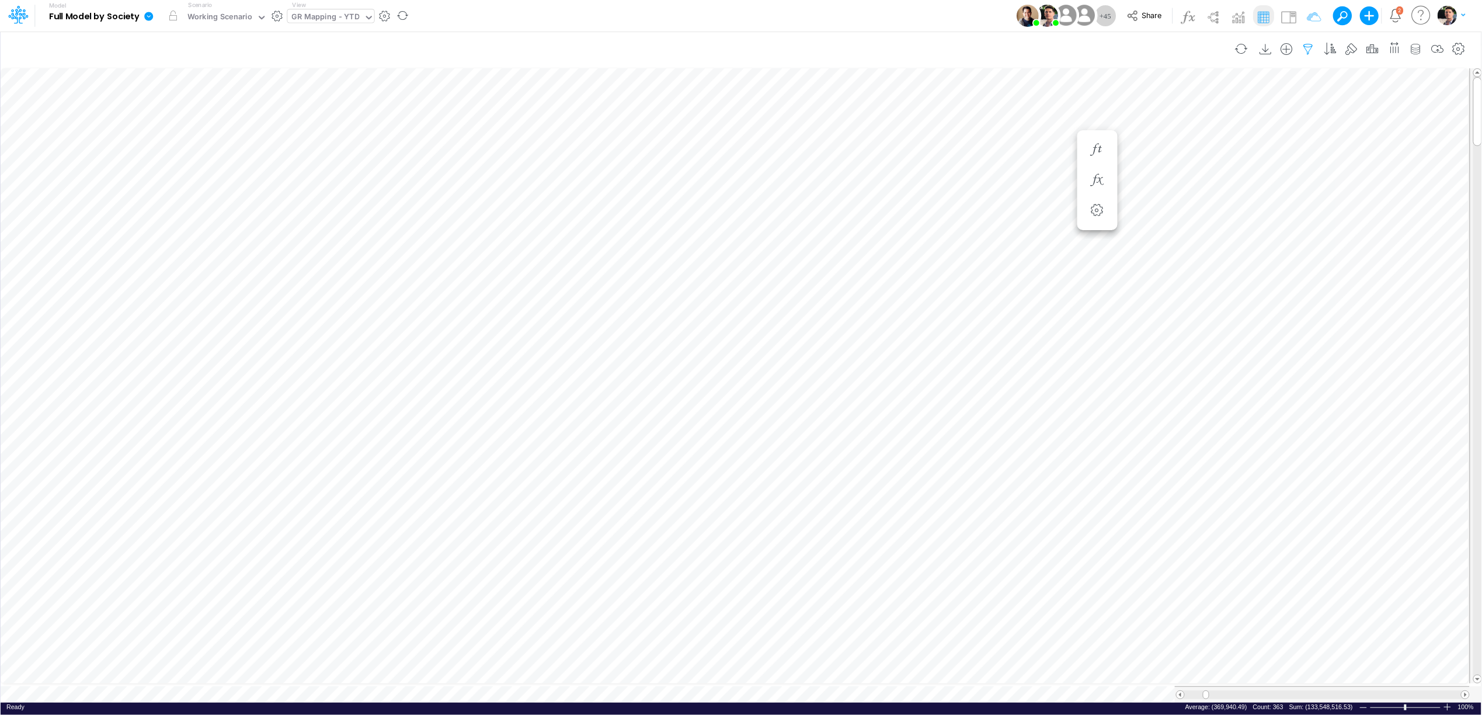
click at [1301, 48] on icon "button" at bounding box center [1309, 49] width 18 height 12
select select "notEqual"
select select "contains"
select select "notEqual"
select select "tableSearchOR"
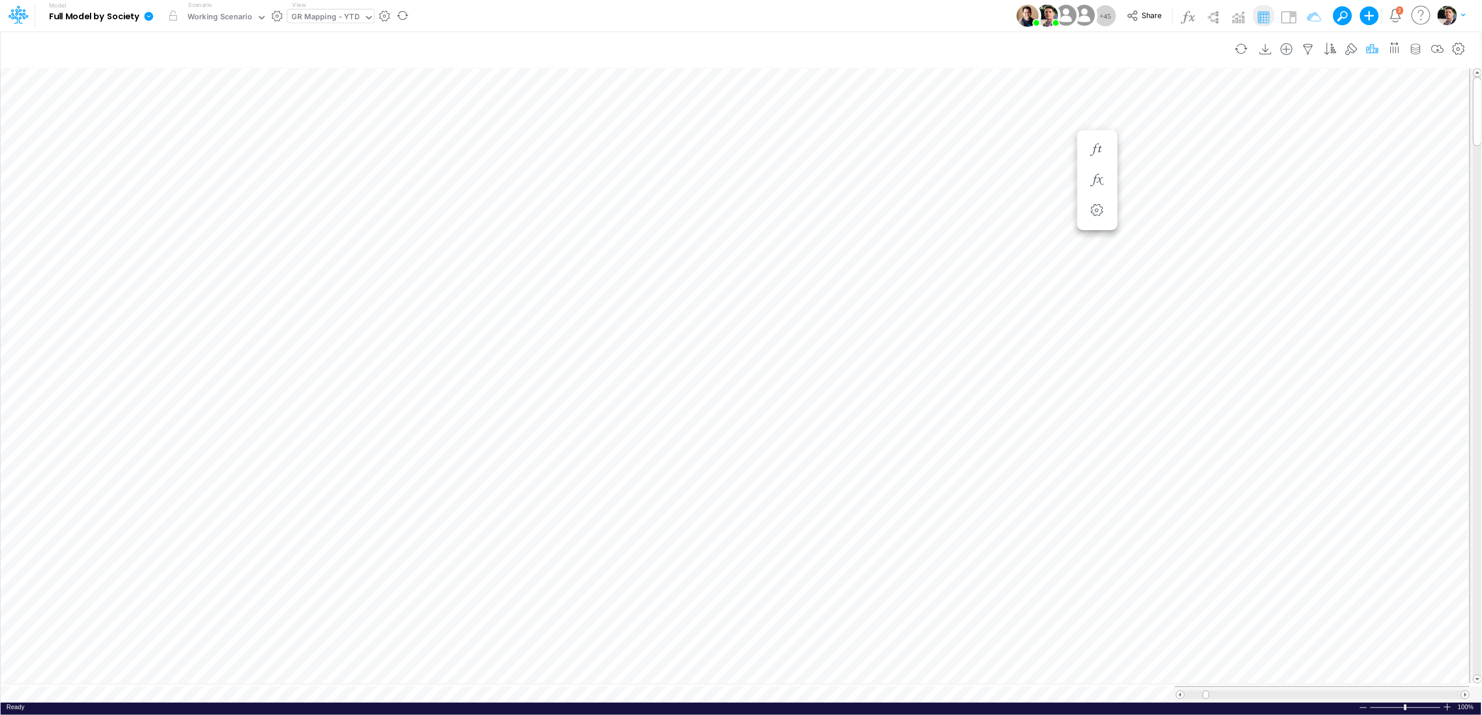
click at [1371, 46] on icon "button" at bounding box center [1373, 49] width 18 height 12
click at [1093, 270] on div "Type to search..." at bounding box center [1067, 268] width 64 height 12
click at [1373, 50] on icon "button" at bounding box center [1373, 49] width 18 height 12
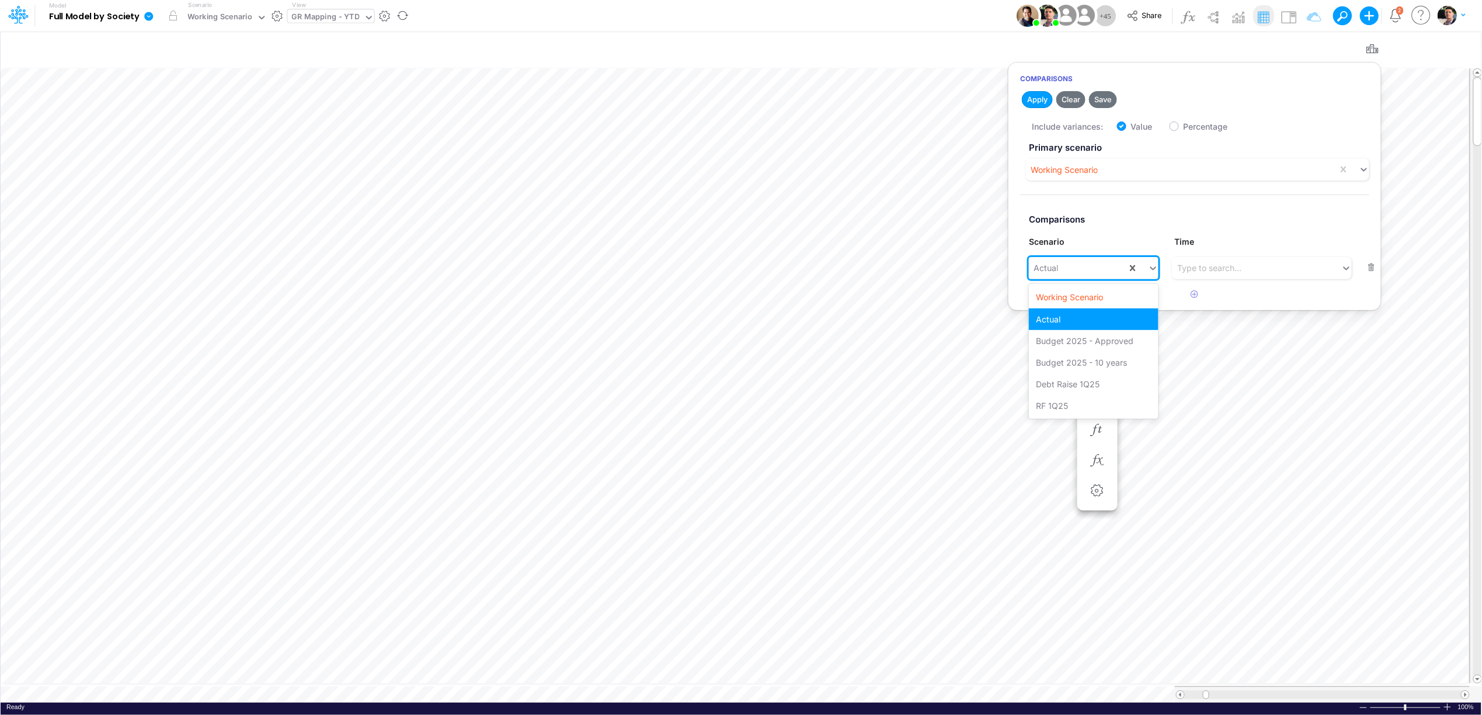
click at [1092, 270] on div "Actual" at bounding box center [1078, 267] width 98 height 19
click at [1061, 408] on div "RF 1Q25" at bounding box center [1093, 406] width 129 height 22
drag, startPoint x: 1038, startPoint y: 103, endPoint x: 1079, endPoint y: 443, distance: 342.9
click at [1038, 103] on button "Apply" at bounding box center [1037, 99] width 31 height 17
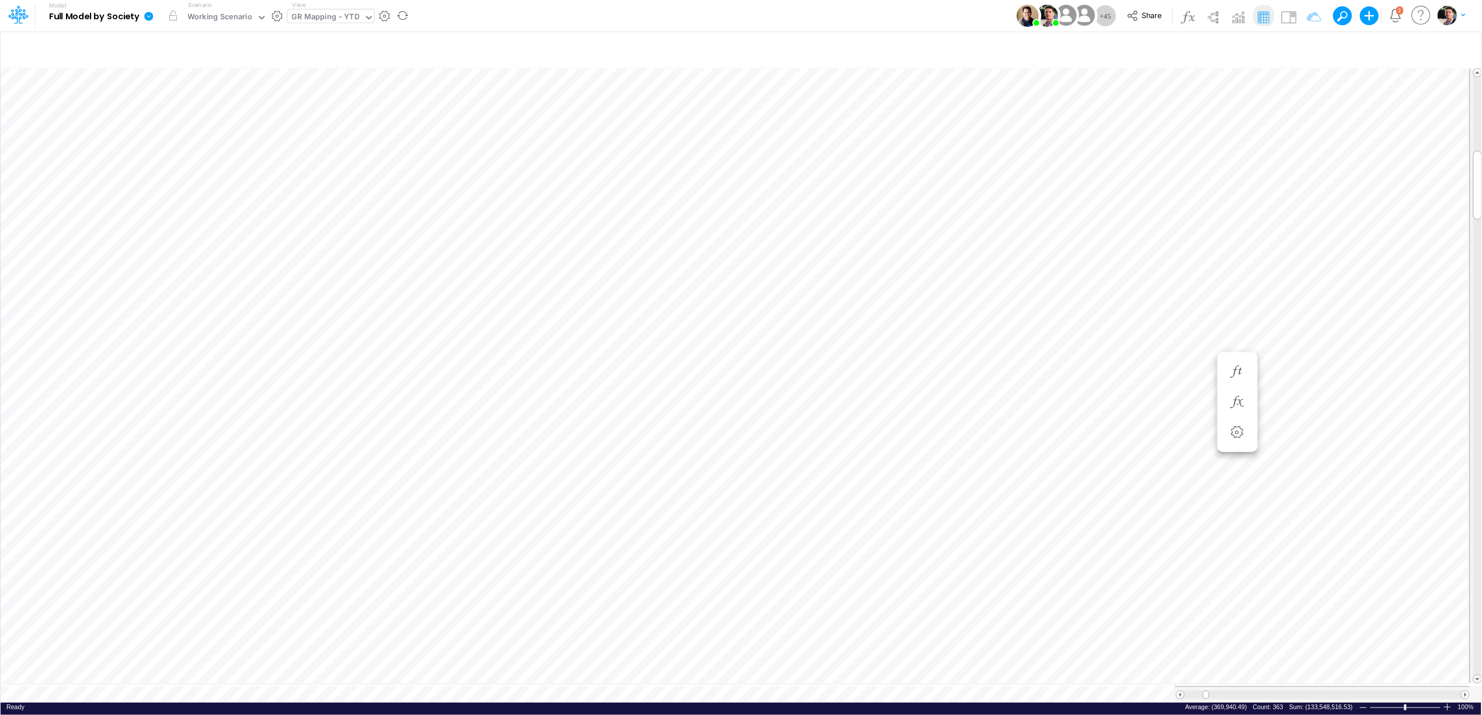
scroll to position [0, 1]
click at [315, 21] on div "GR Mapping - YTD" at bounding box center [326, 17] width 68 height 13
type input "01br"
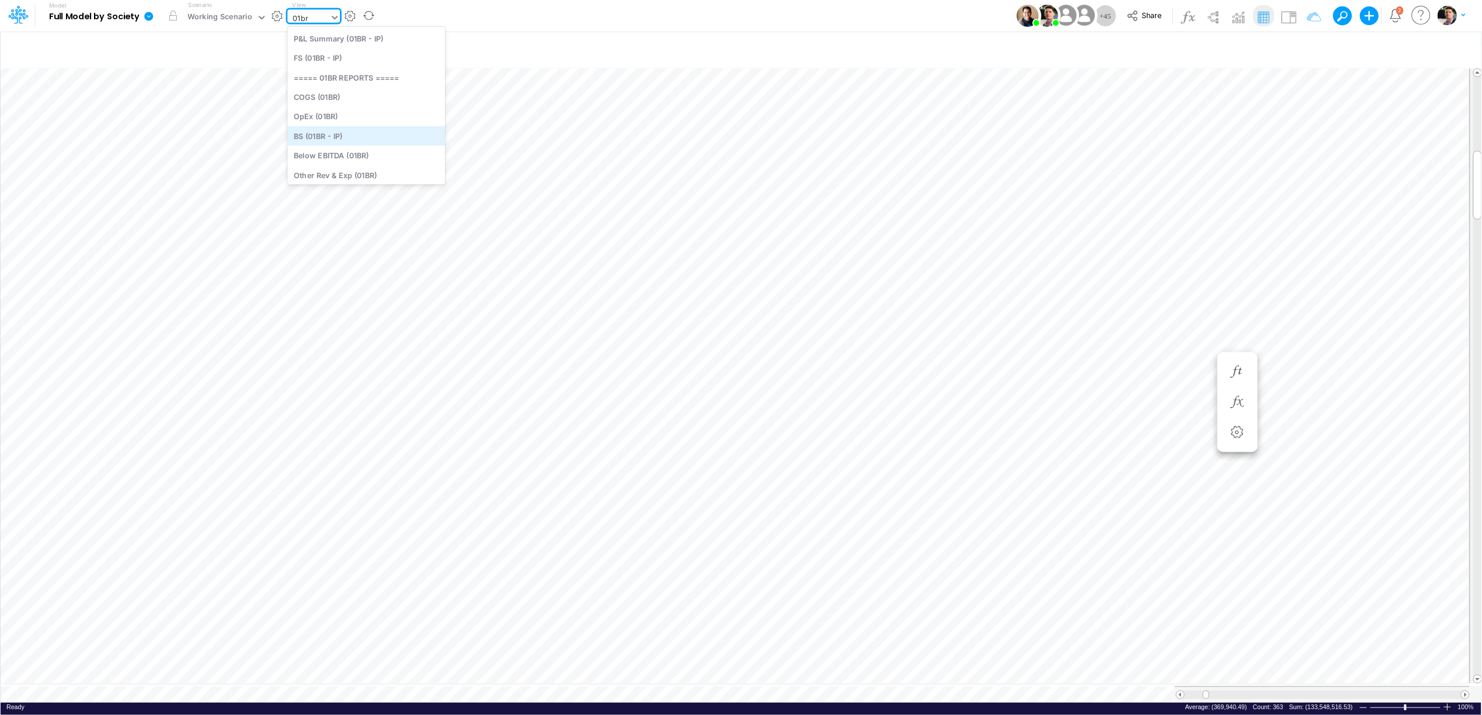
click at [331, 135] on div "BS (01BR - IP)" at bounding box center [366, 135] width 158 height 19
type input "BS (01BR - IP)"
click at [1305, 47] on icon "button" at bounding box center [1309, 49] width 18 height 12
select select "notEqual"
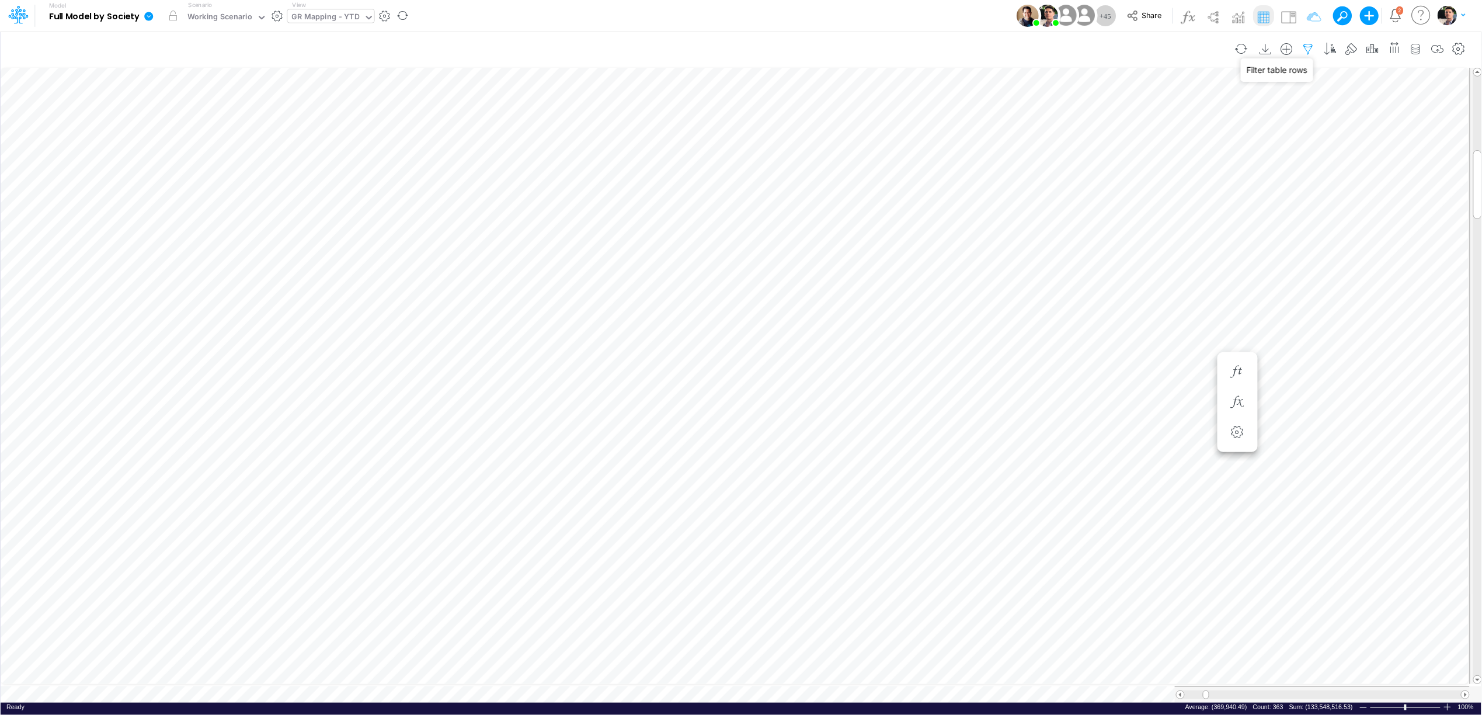
select select "contains"
select select "notEqual"
select select "tableSearchOR"
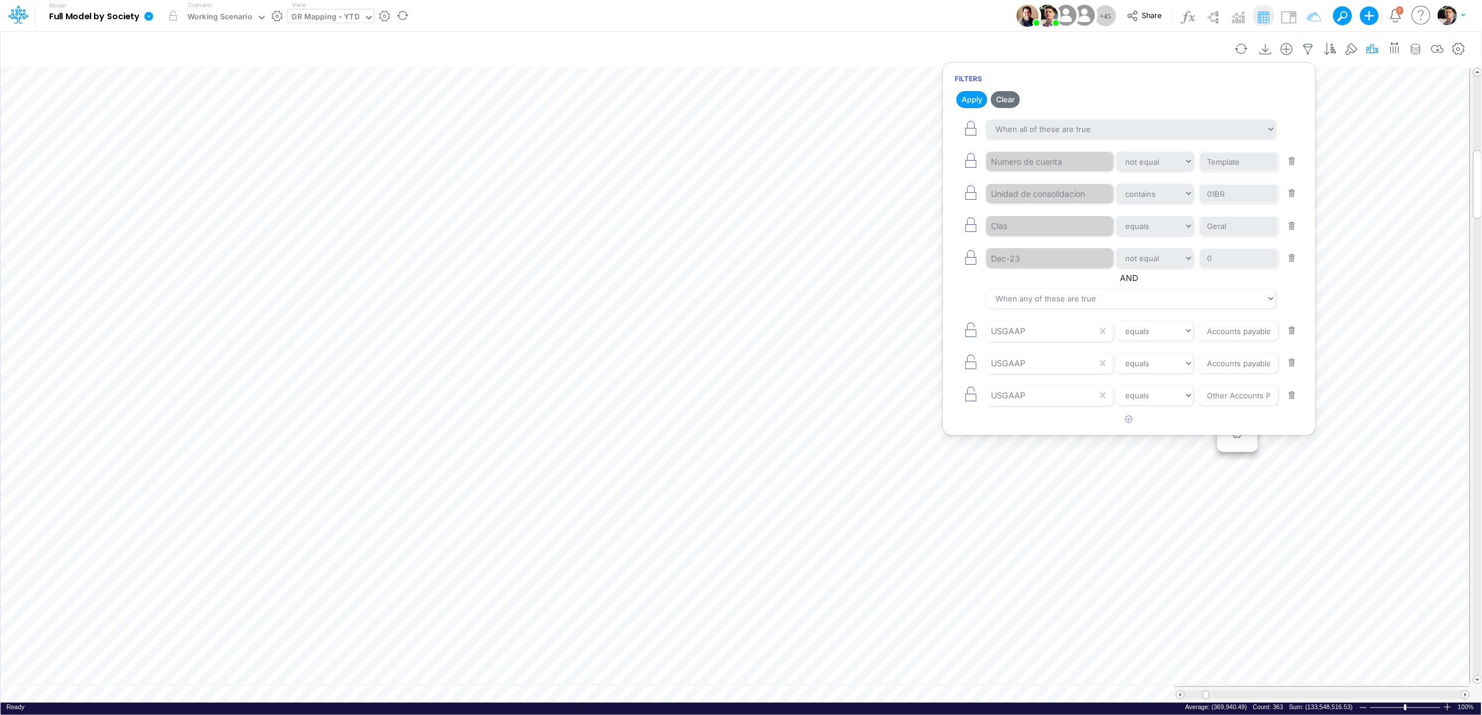
click at [1381, 49] on button "button" at bounding box center [1374, 48] width 22 height 23
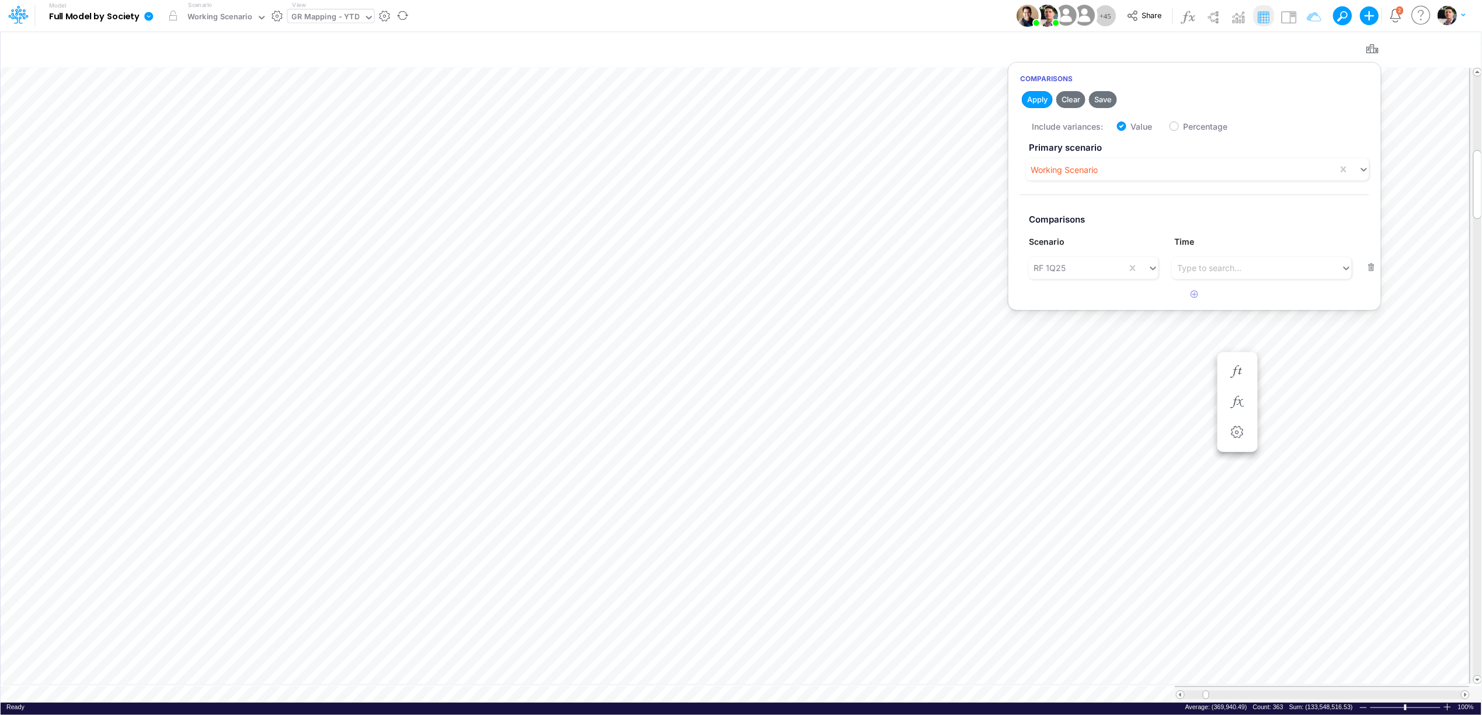
click at [1367, 265] on button "button" at bounding box center [1372, 268] width 23 height 16
checkbox input "false"
click at [1031, 99] on button "Apply" at bounding box center [1037, 99] width 31 height 17
click at [1264, 50] on icon "button" at bounding box center [1266, 49] width 18 height 12
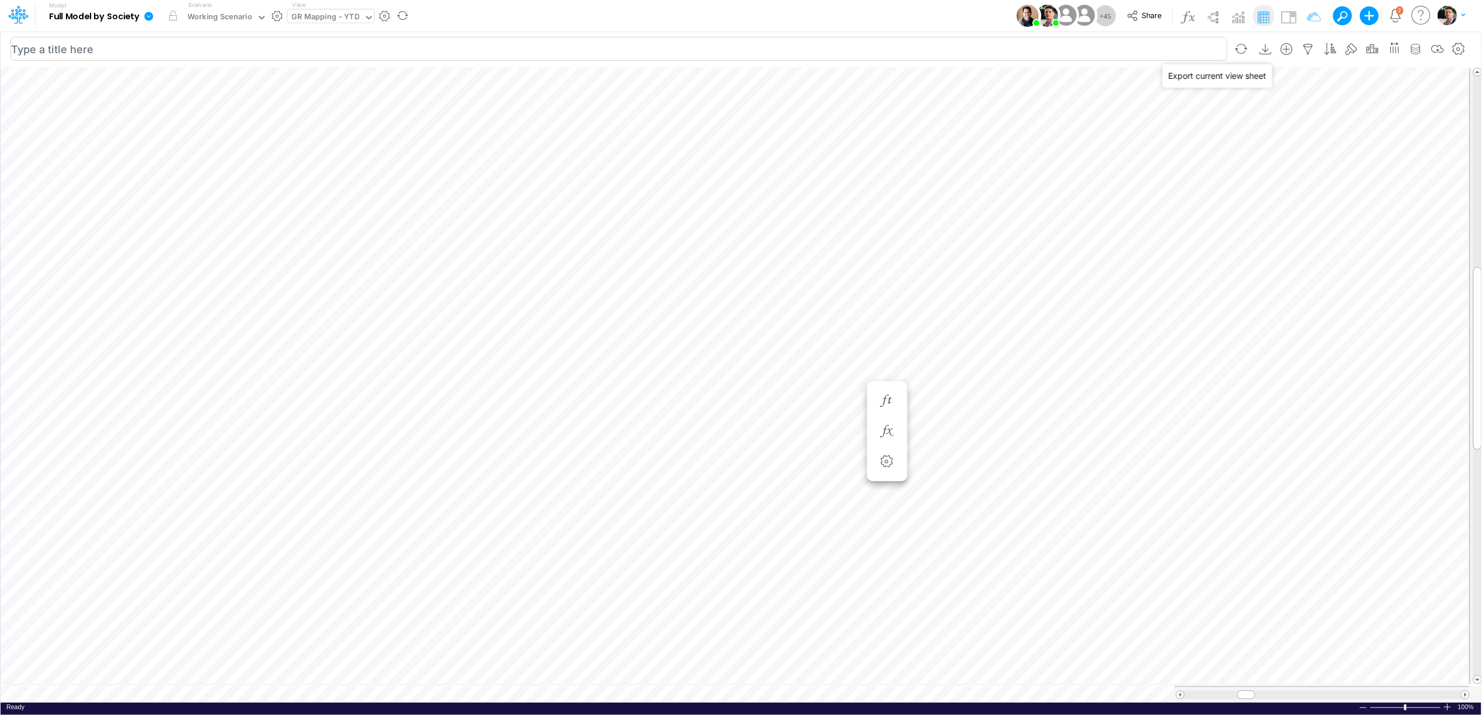
type input "BS (01BR - IP)"
click at [1167, 689] on tr at bounding box center [735, 694] width 1469 height 16
click at [308, 18] on div "BS (01BR - IP)" at bounding box center [316, 17] width 49 height 13
type input "01us"
click at [338, 55] on div "BS (01US - Hold USA)" at bounding box center [366, 57] width 158 height 19
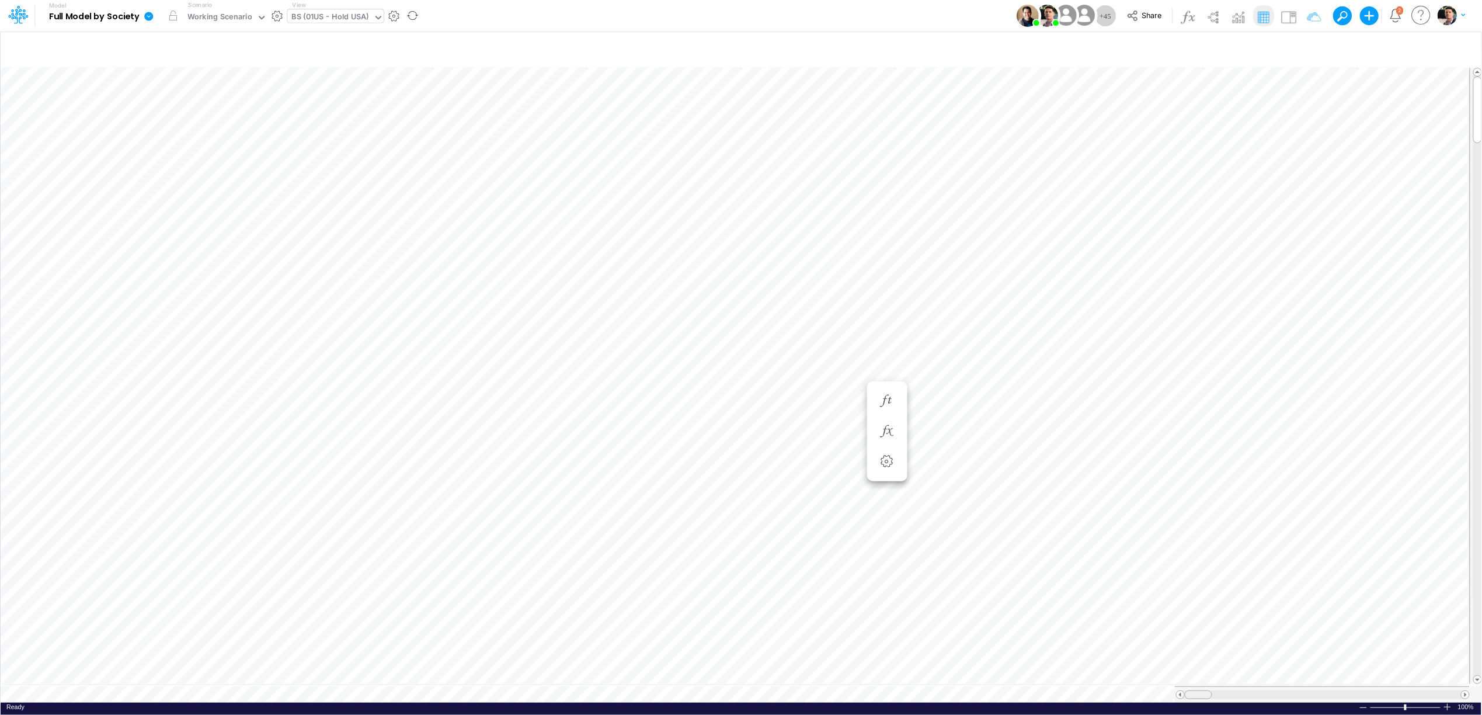
drag, startPoint x: 1207, startPoint y: 692, endPoint x: 1173, endPoint y: 700, distance: 35.3
click at [1173, 700] on div "Paste Cut Copy AutoFill Ready 100% Sum: null Max: null Min: null Numerical Coun…" at bounding box center [741, 383] width 1481 height 637
type input "BS (01BR - IP)"
click at [1308, 47] on icon "button" at bounding box center [1309, 49] width 18 height 12
select select "tableSearchOR"
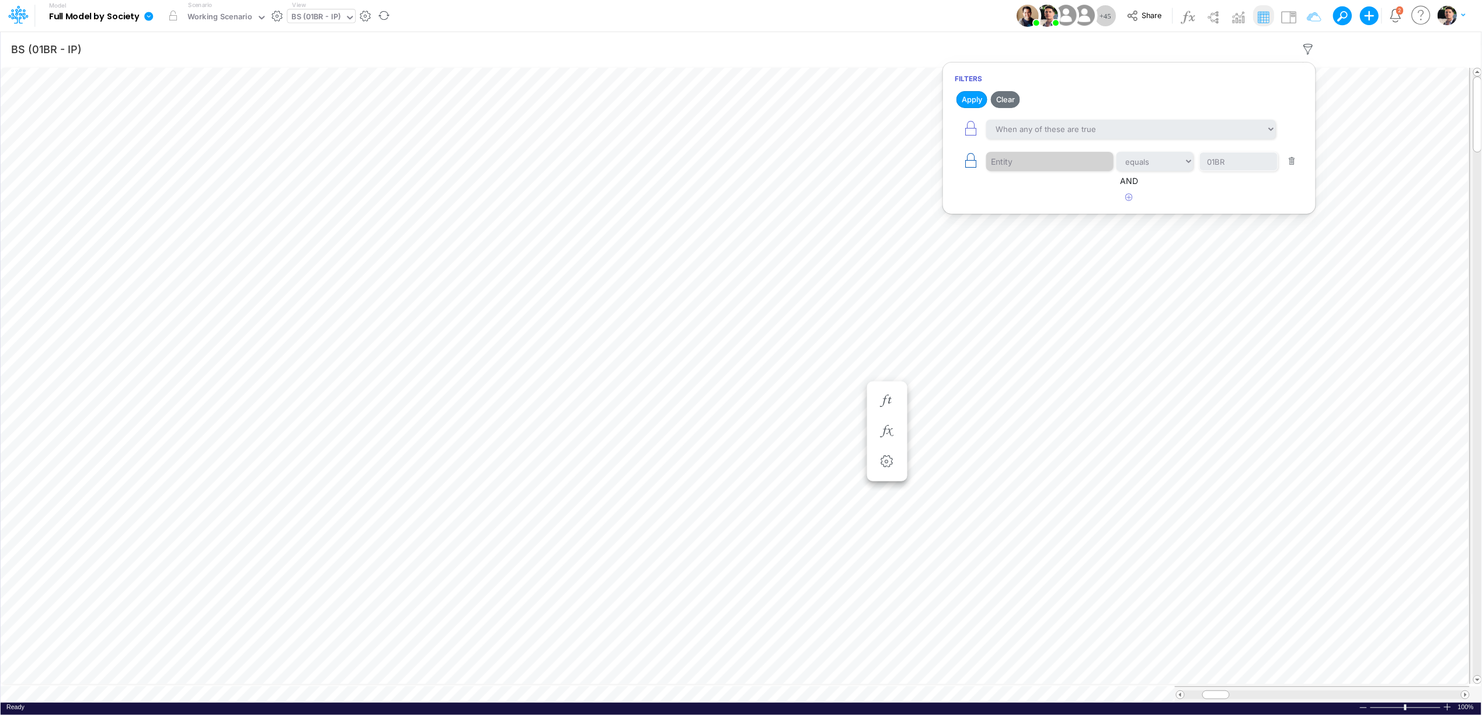
click at [969, 164] on icon "button" at bounding box center [970, 160] width 16 height 16
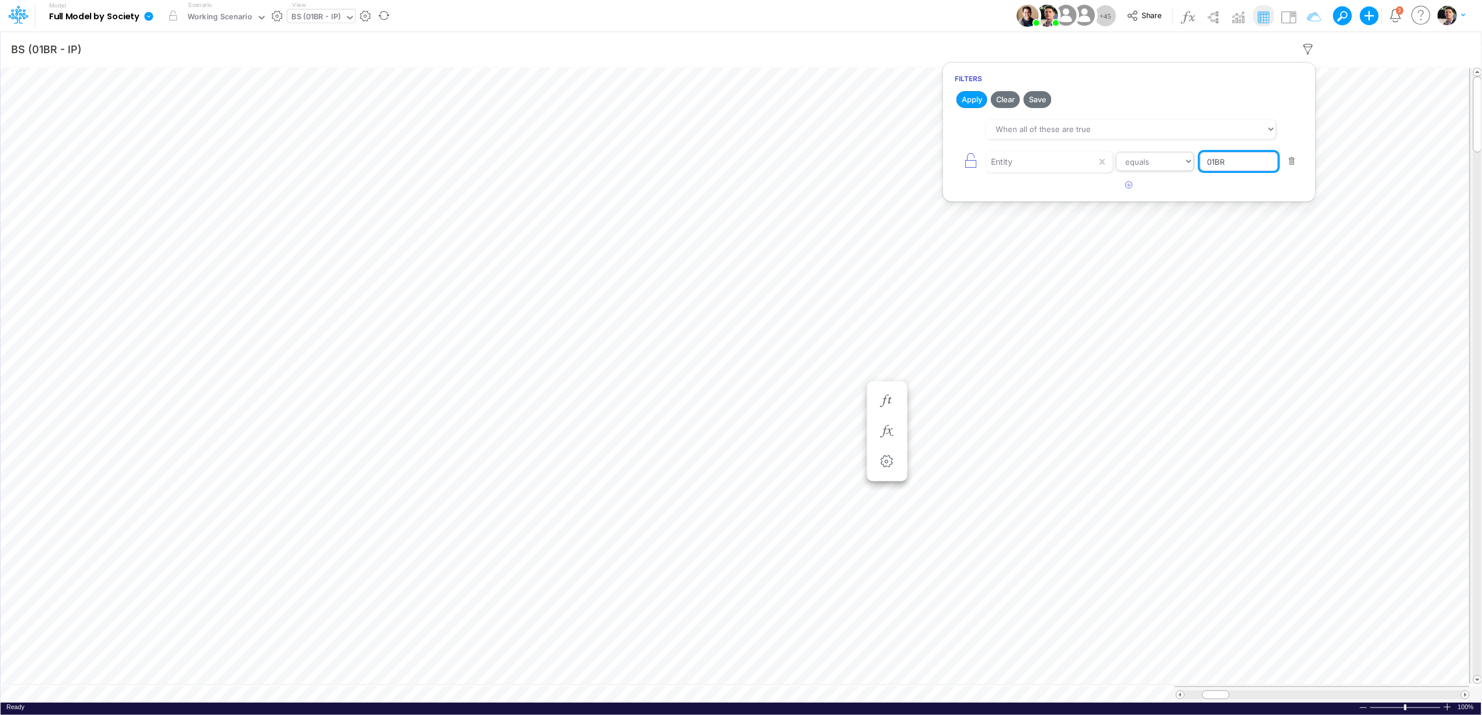
drag, startPoint x: 1228, startPoint y: 165, endPoint x: 1175, endPoint y: 159, distance: 53.4
click at [1178, 161] on div "Entity equals not equal starts with ends with contains 01BR" at bounding box center [1129, 161] width 349 height 26
type input "01US"
click at [968, 106] on button "Apply" at bounding box center [972, 99] width 31 height 17
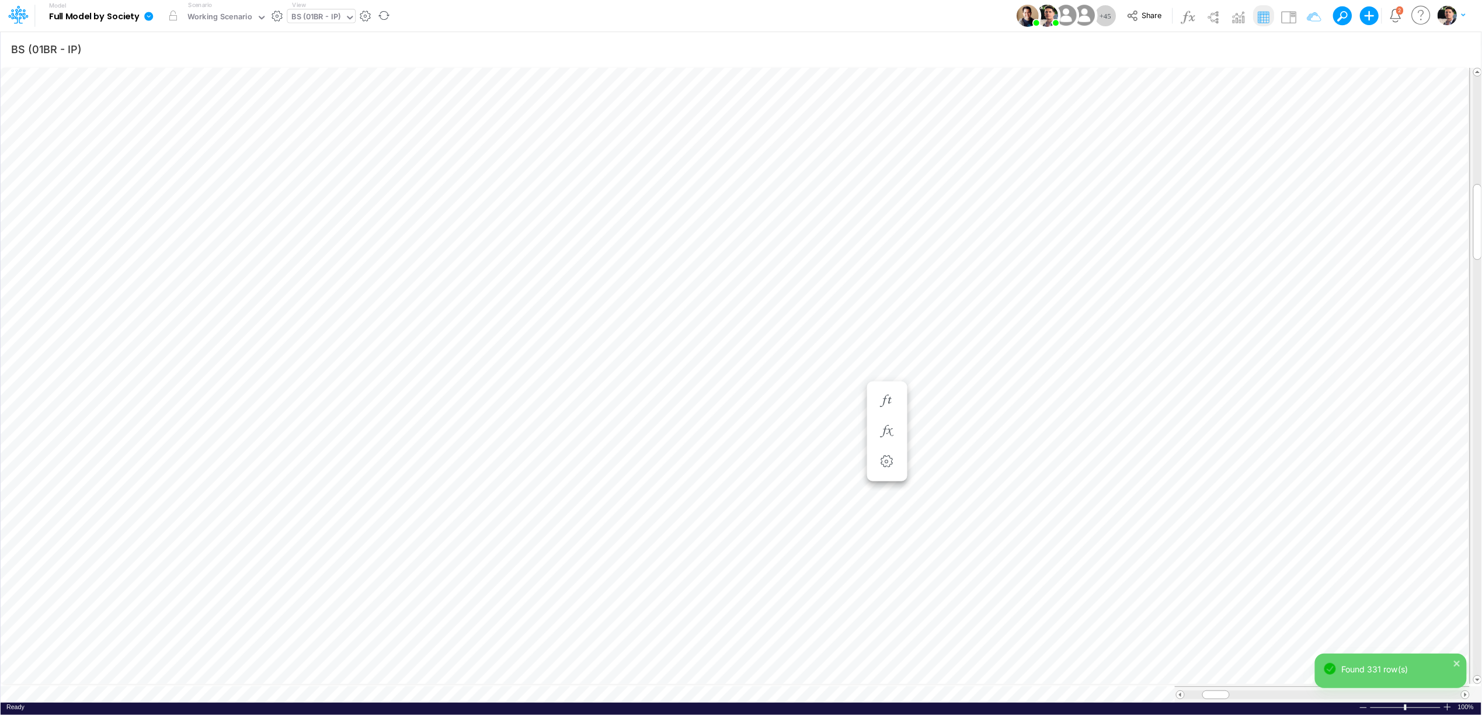
scroll to position [0, 1]
click at [221, 16] on div "Working Scenario" at bounding box center [219, 17] width 65 height 13
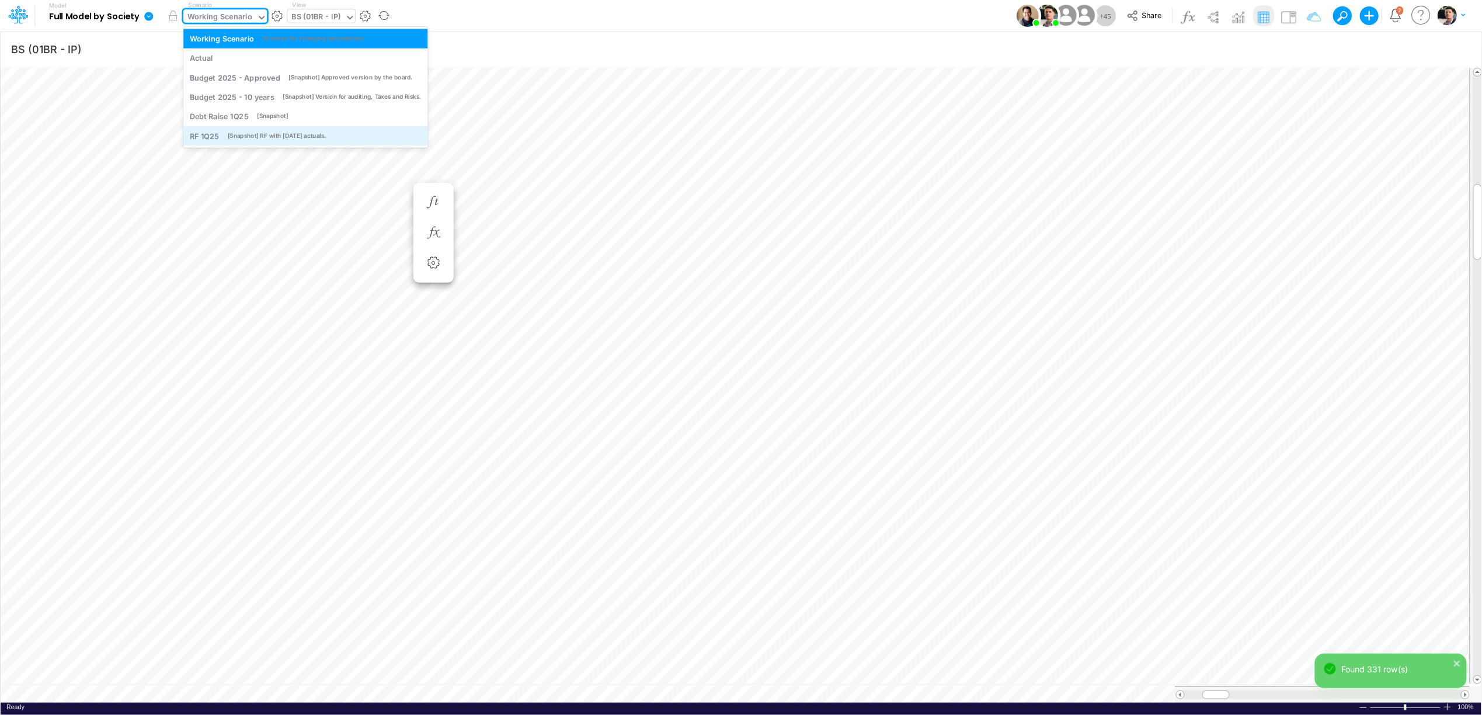
click at [242, 135] on div "[Snapshot] RF with April25 actuals." at bounding box center [277, 135] width 99 height 9
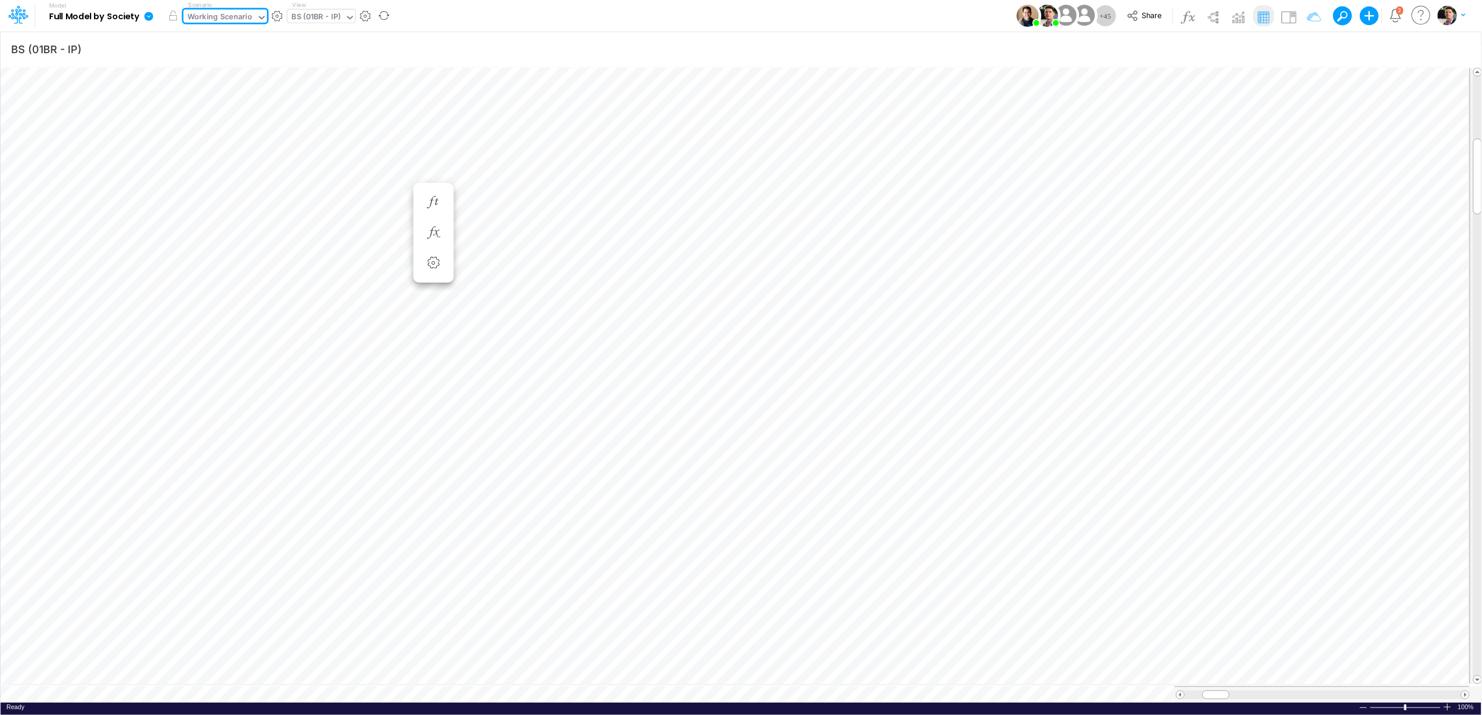
click at [319, 20] on div "BS (01BR - IP)" at bounding box center [316, 17] width 49 height 13
type input "u"
type input "01br"
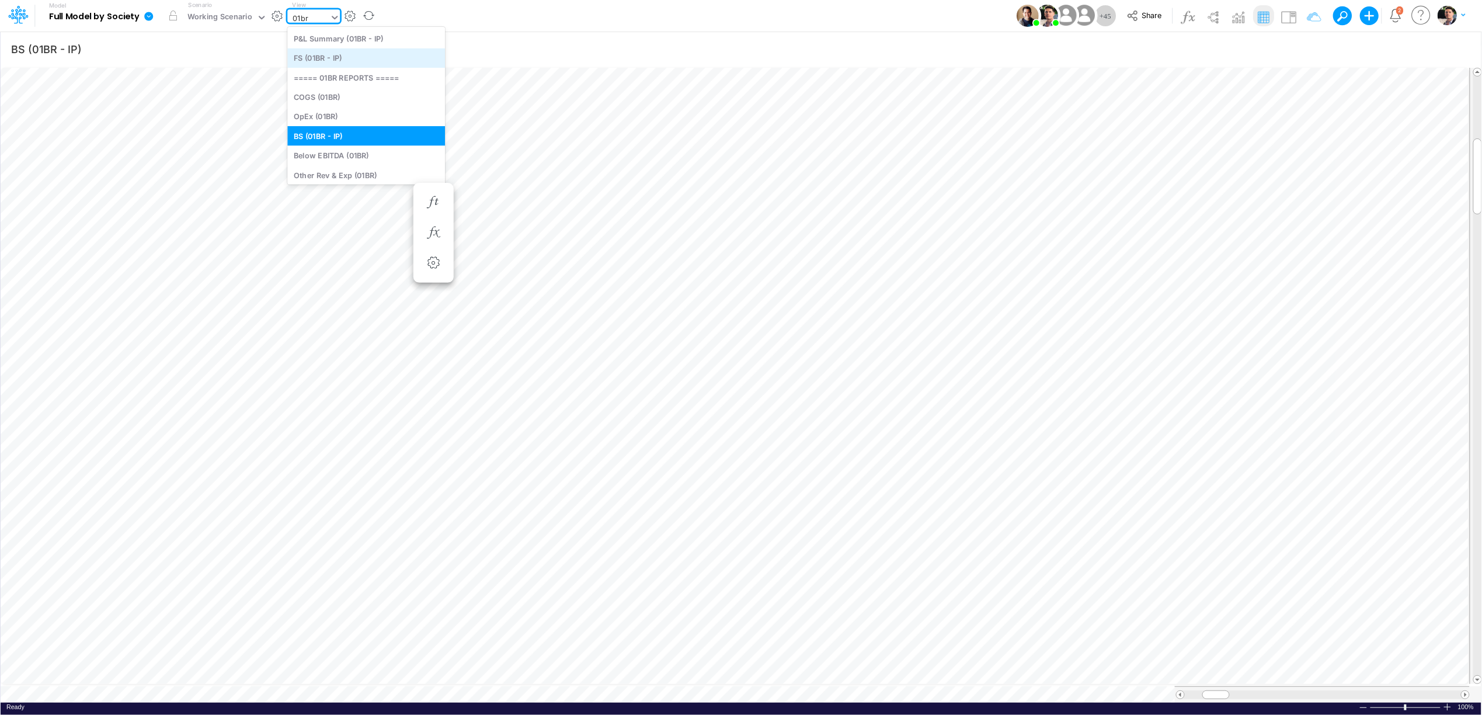
click at [346, 55] on div "FS (01BR - IP)" at bounding box center [366, 57] width 158 height 19
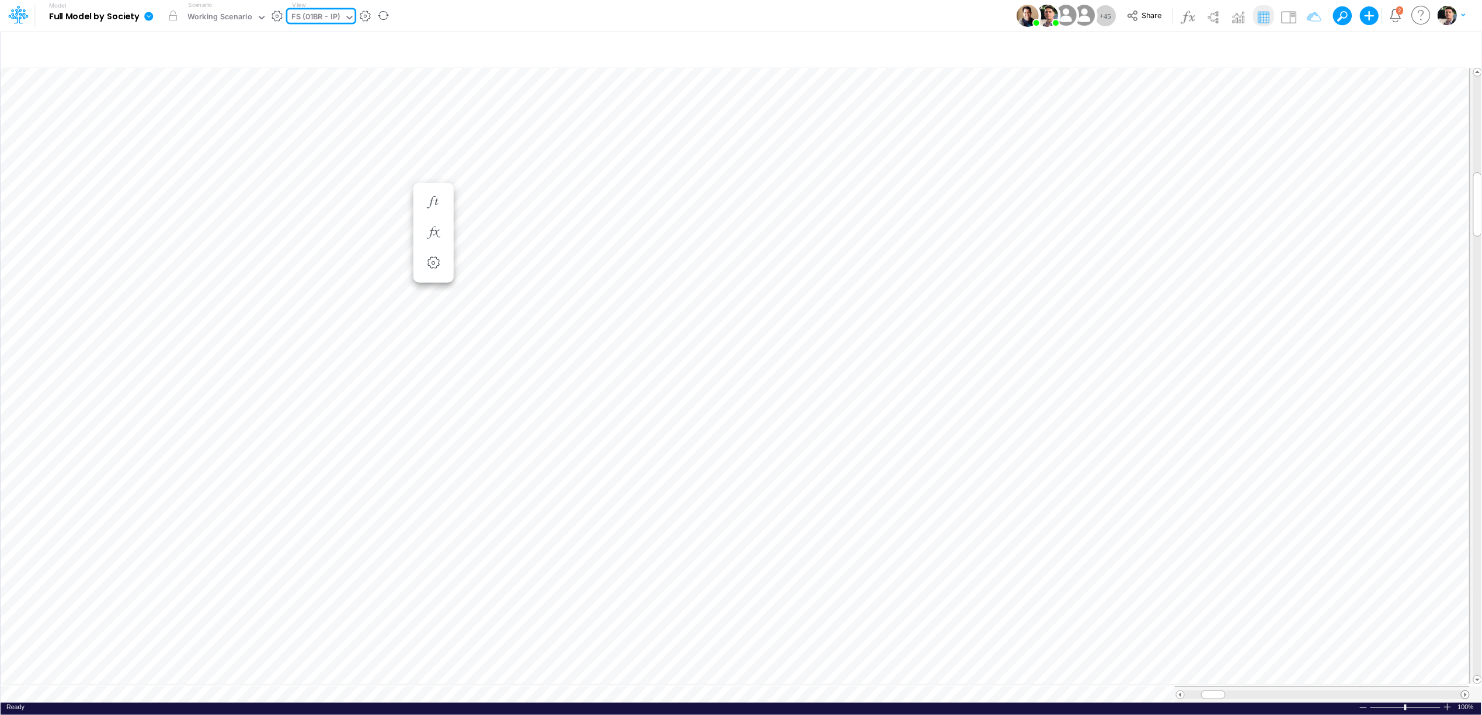
click at [1466, 691] on span at bounding box center [1466, 695] width 8 height 8
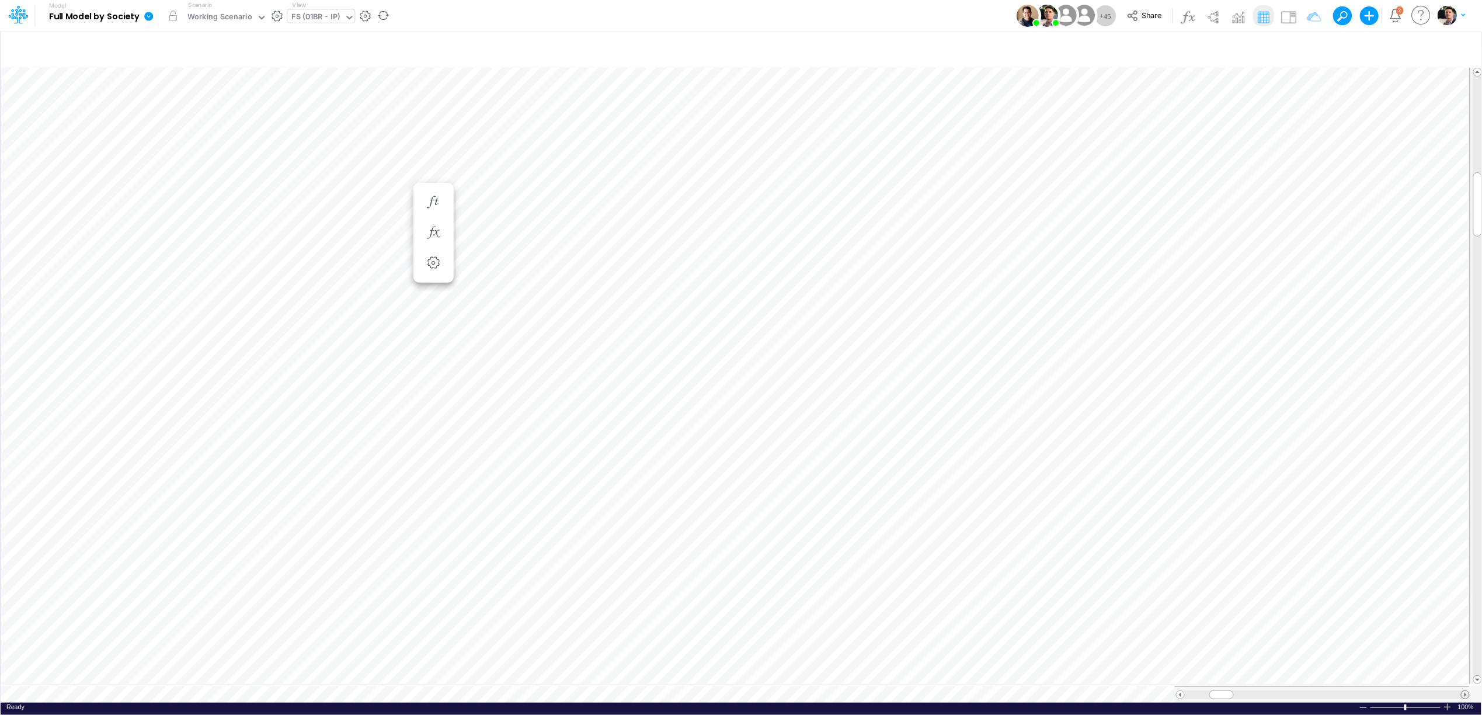
click at [1466, 691] on span at bounding box center [1466, 695] width 8 height 8
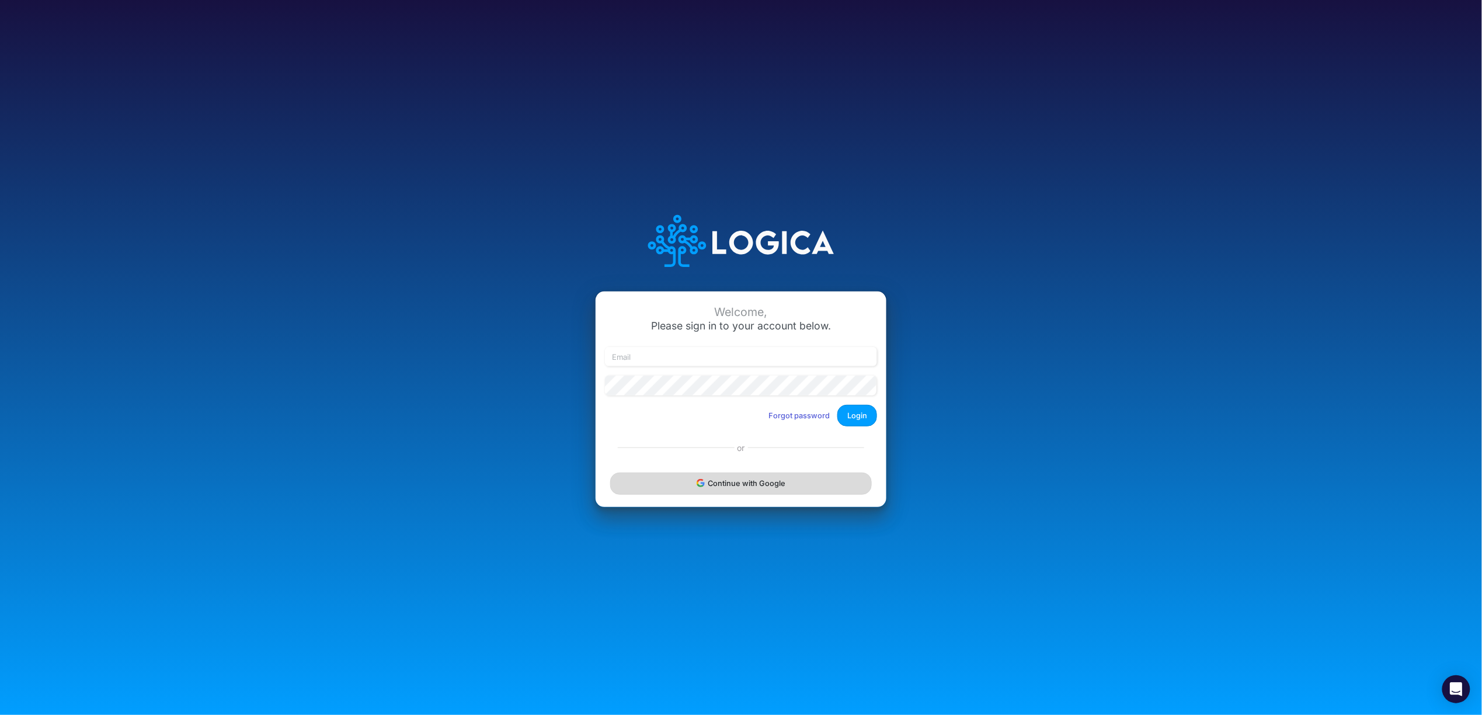
click at [753, 482] on button "Continue with Google" at bounding box center [741, 483] width 262 height 22
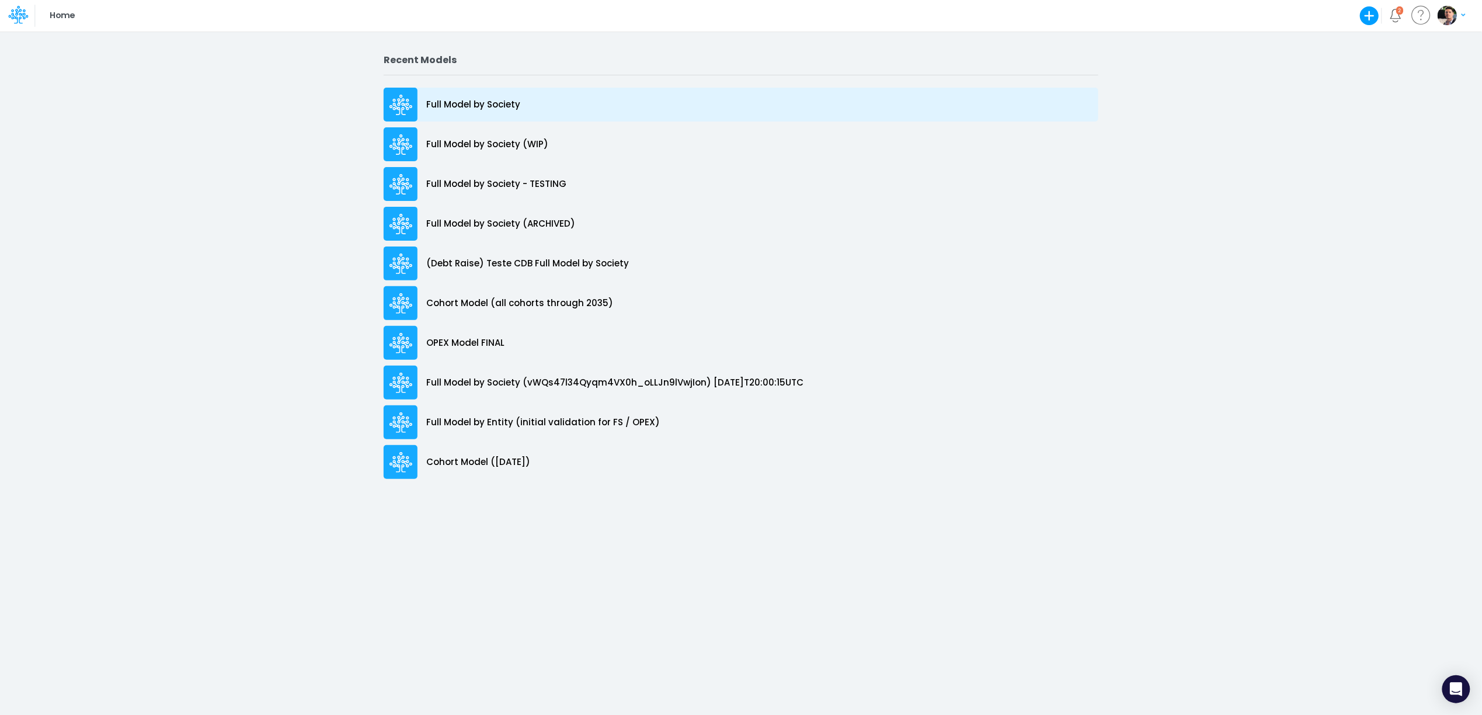
click at [469, 103] on p "Full Model by Society" at bounding box center [473, 104] width 94 height 13
